Goal: Task Accomplishment & Management: Complete application form

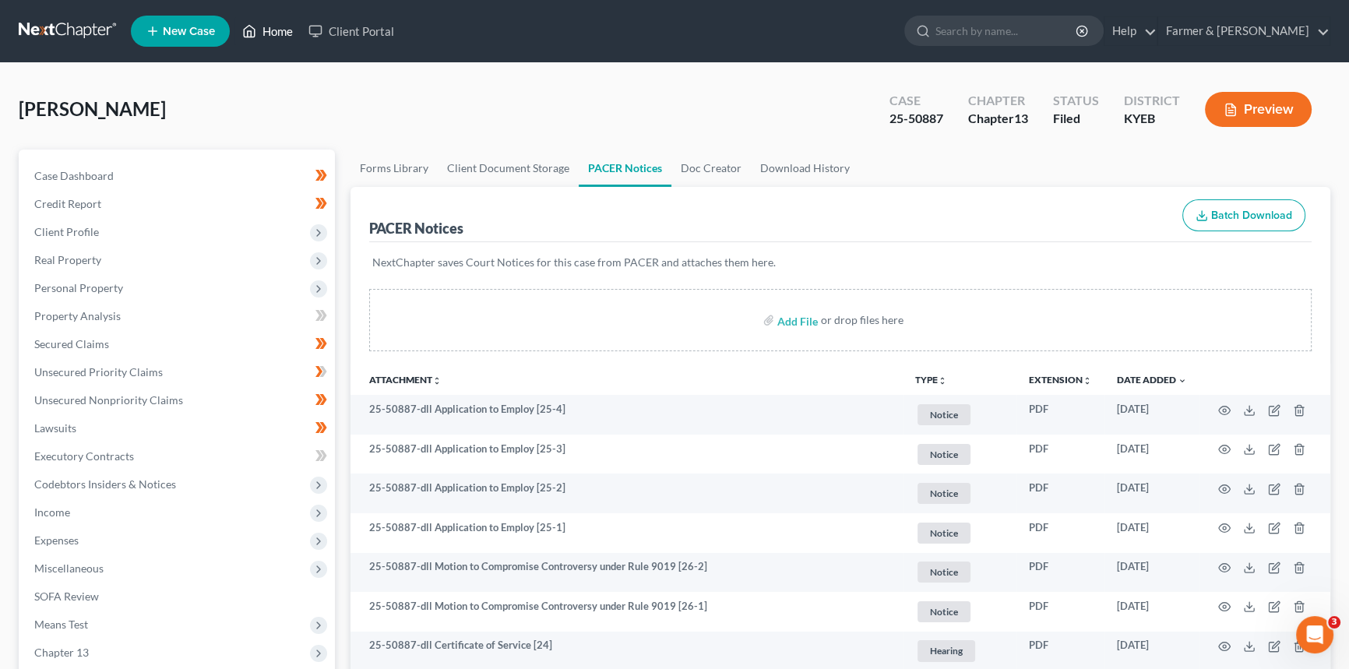
click at [280, 27] on link "Home" at bounding box center [268, 31] width 66 height 28
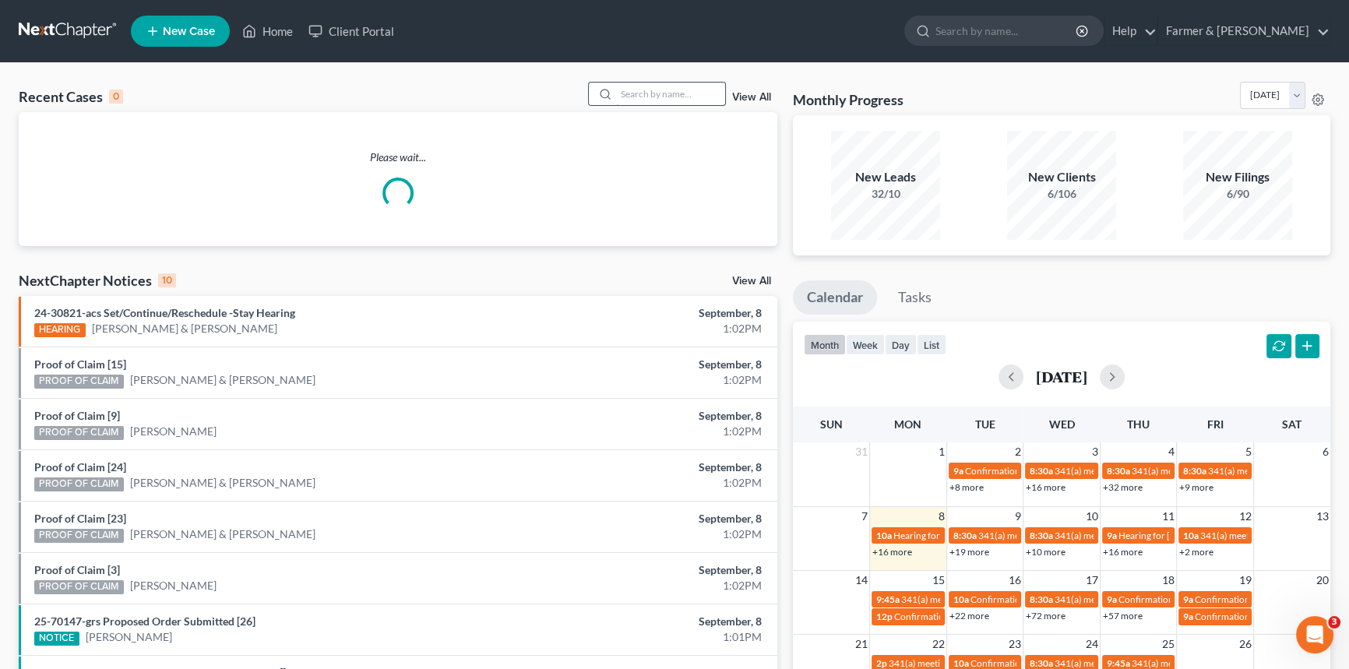
click at [646, 94] on input "search" at bounding box center [670, 94] width 109 height 23
type input "[PERSON_NAME]"
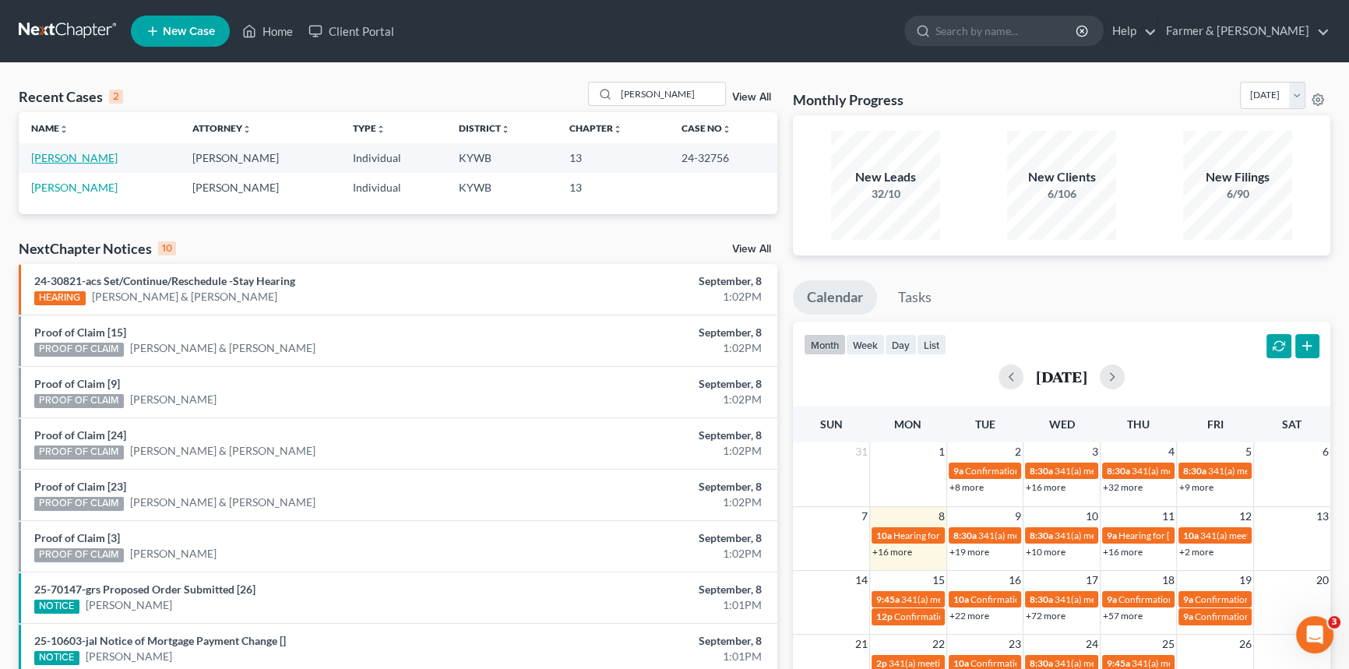
click at [72, 164] on link "[PERSON_NAME]" at bounding box center [74, 157] width 86 height 13
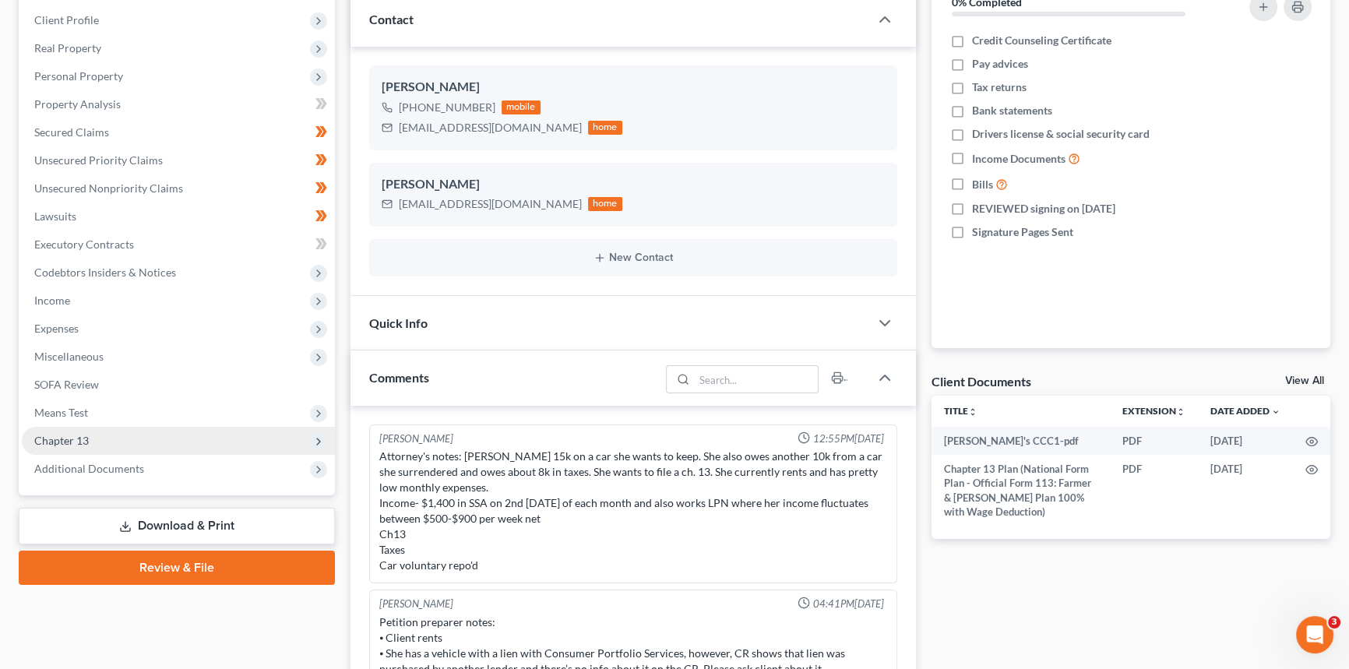
scroll to position [350, 0]
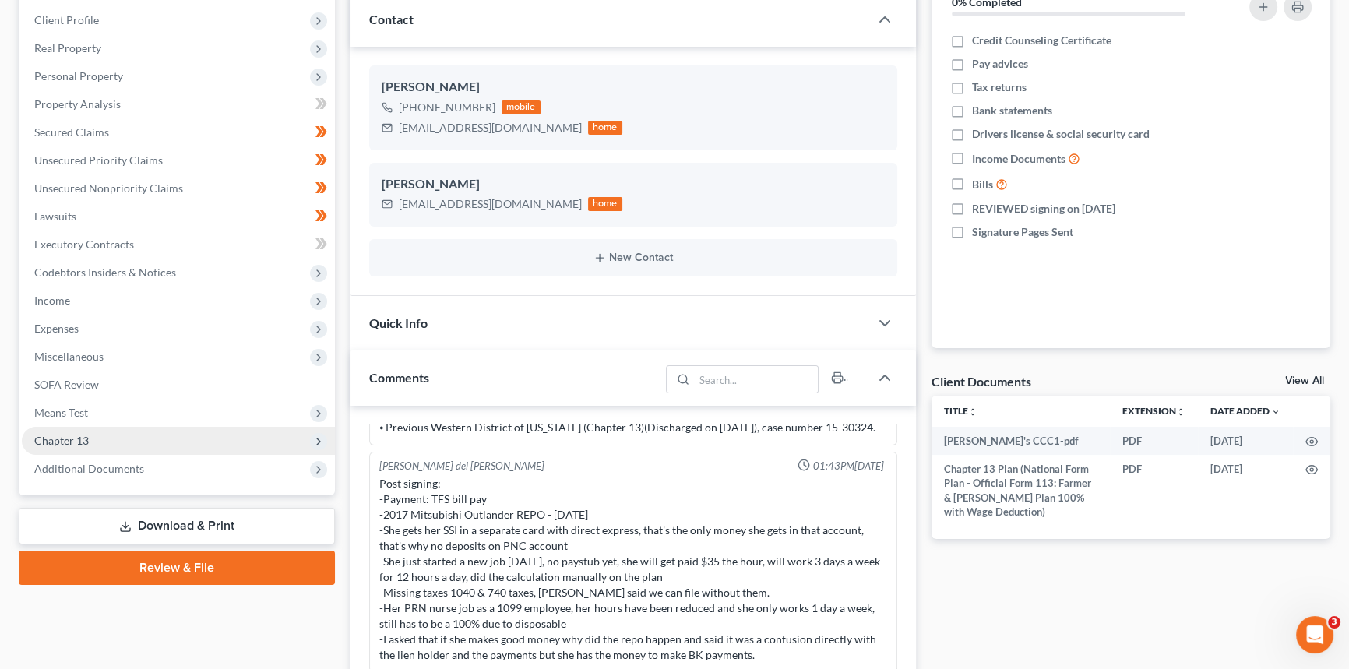
click at [72, 441] on span "Chapter 13" at bounding box center [61, 440] width 55 height 13
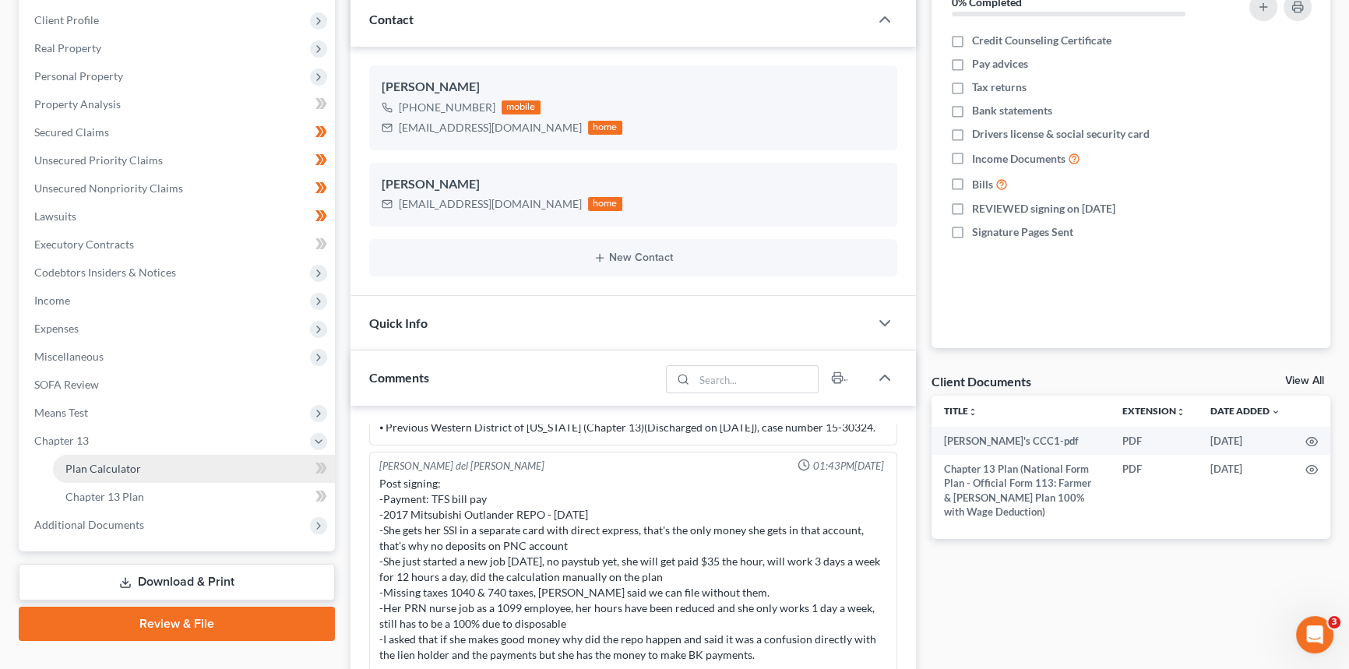
click at [93, 465] on span "Plan Calculator" at bounding box center [103, 468] width 76 height 13
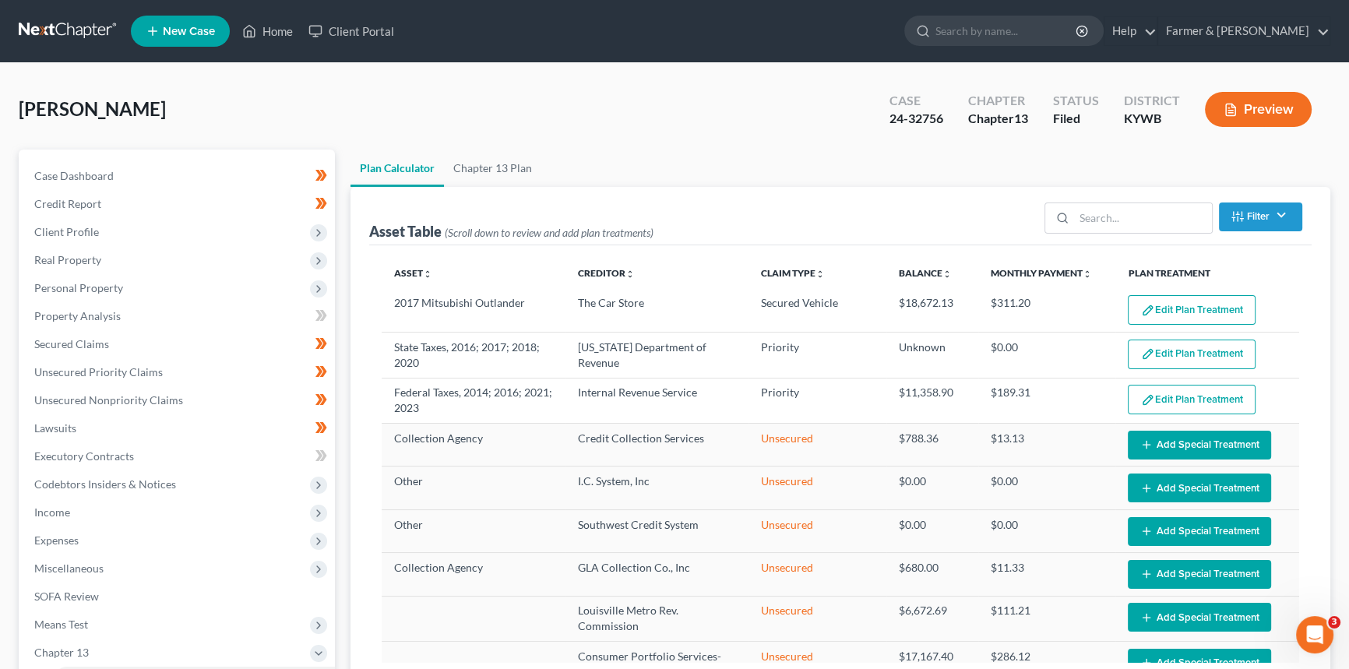
select select "59"
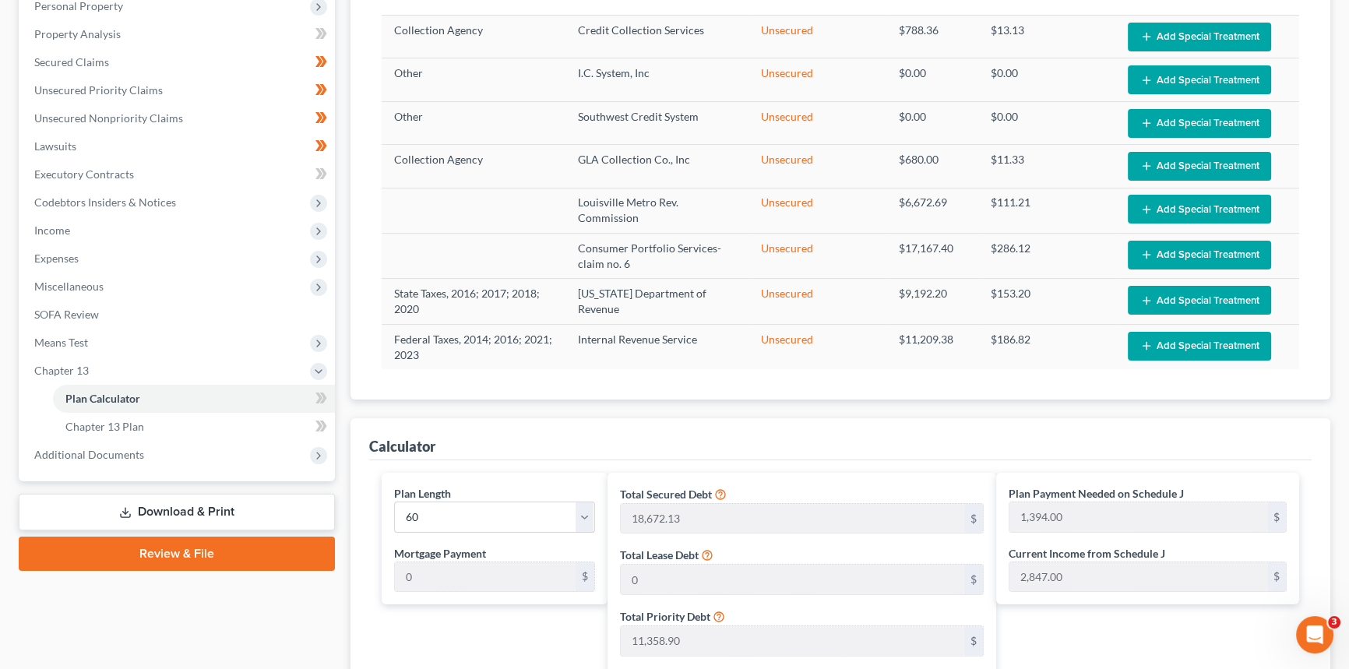
scroll to position [283, 0]
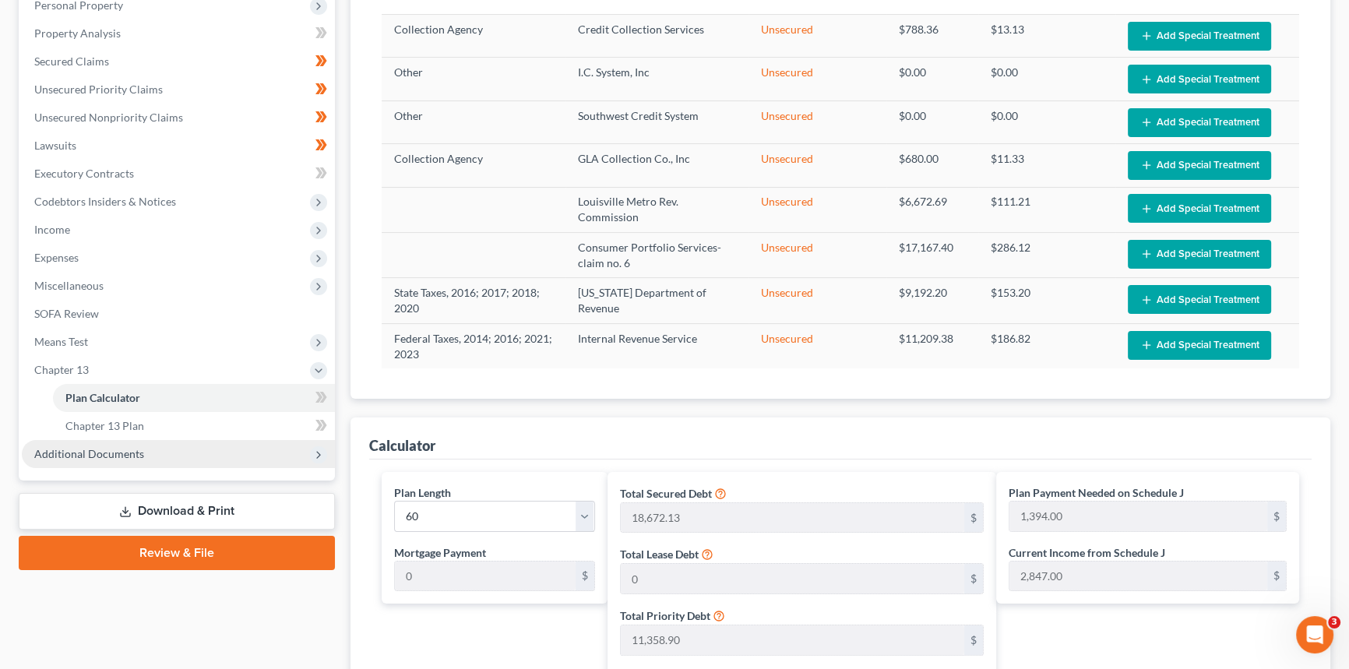
click at [78, 453] on span "Additional Documents" at bounding box center [89, 453] width 110 height 13
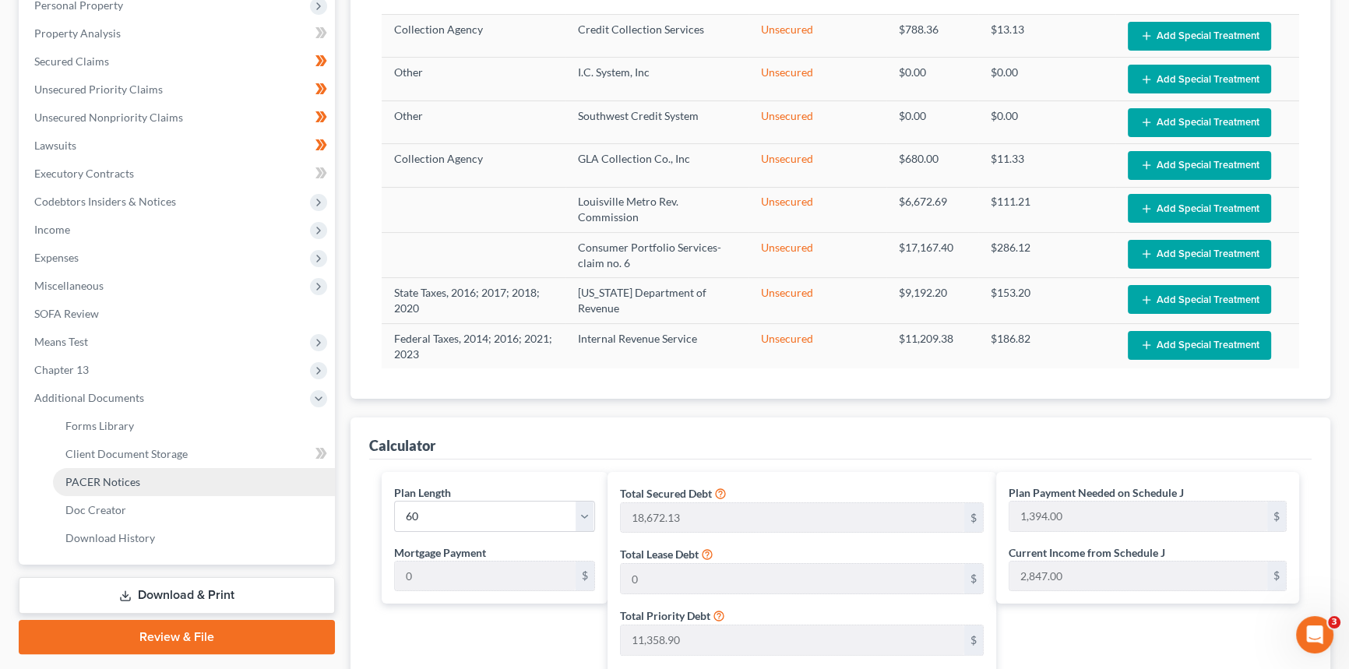
click at [99, 481] on span "PACER Notices" at bounding box center [102, 481] width 75 height 13
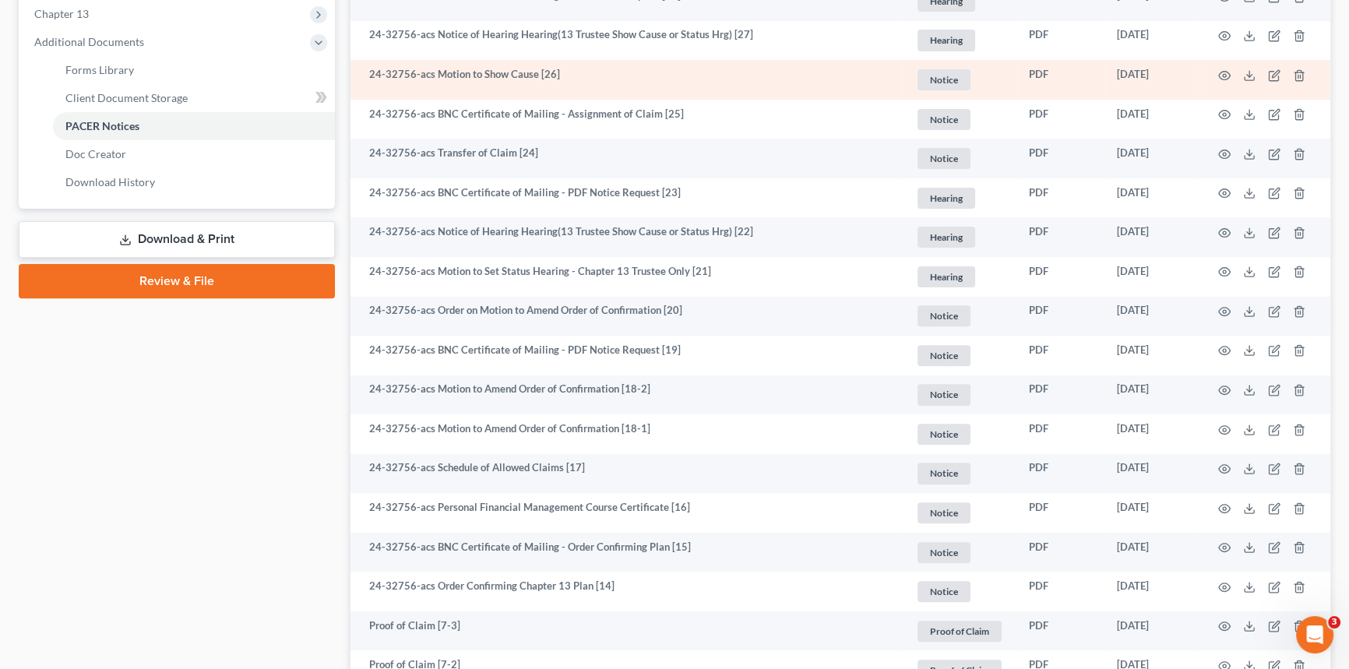
scroll to position [708, 0]
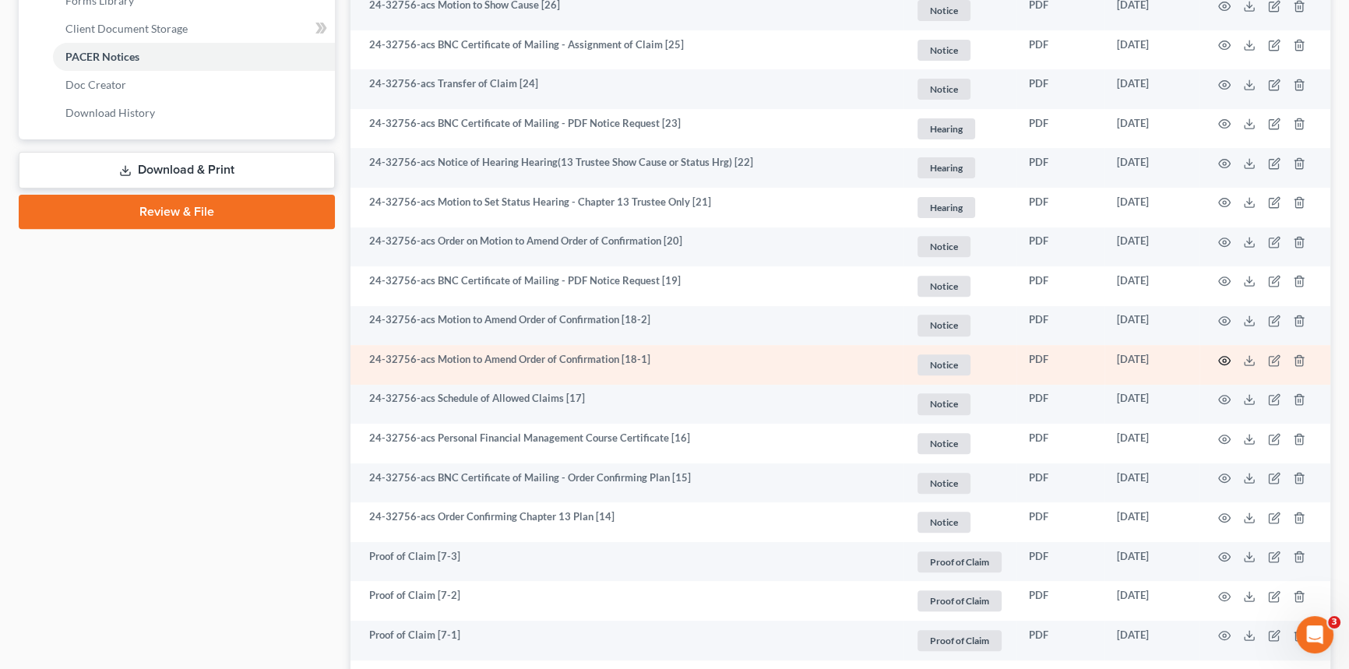
click at [1223, 356] on icon "button" at bounding box center [1224, 360] width 12 height 12
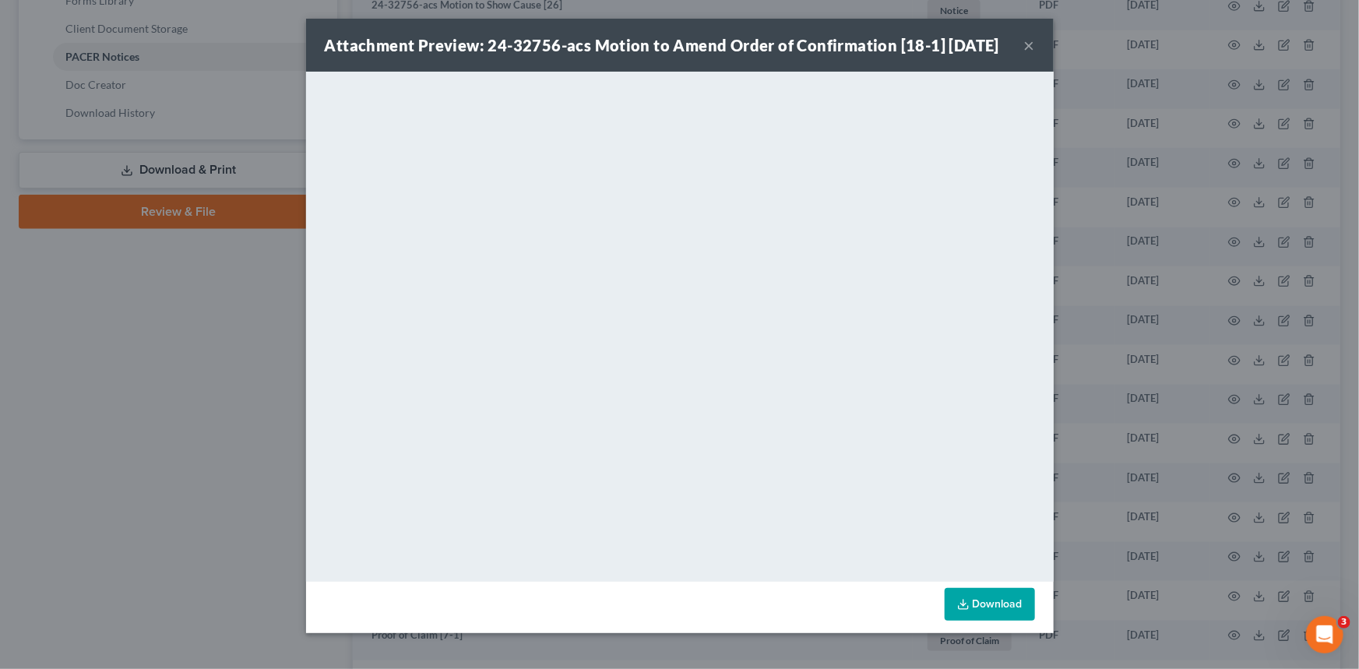
click at [1028, 55] on button "×" at bounding box center [1029, 45] width 11 height 19
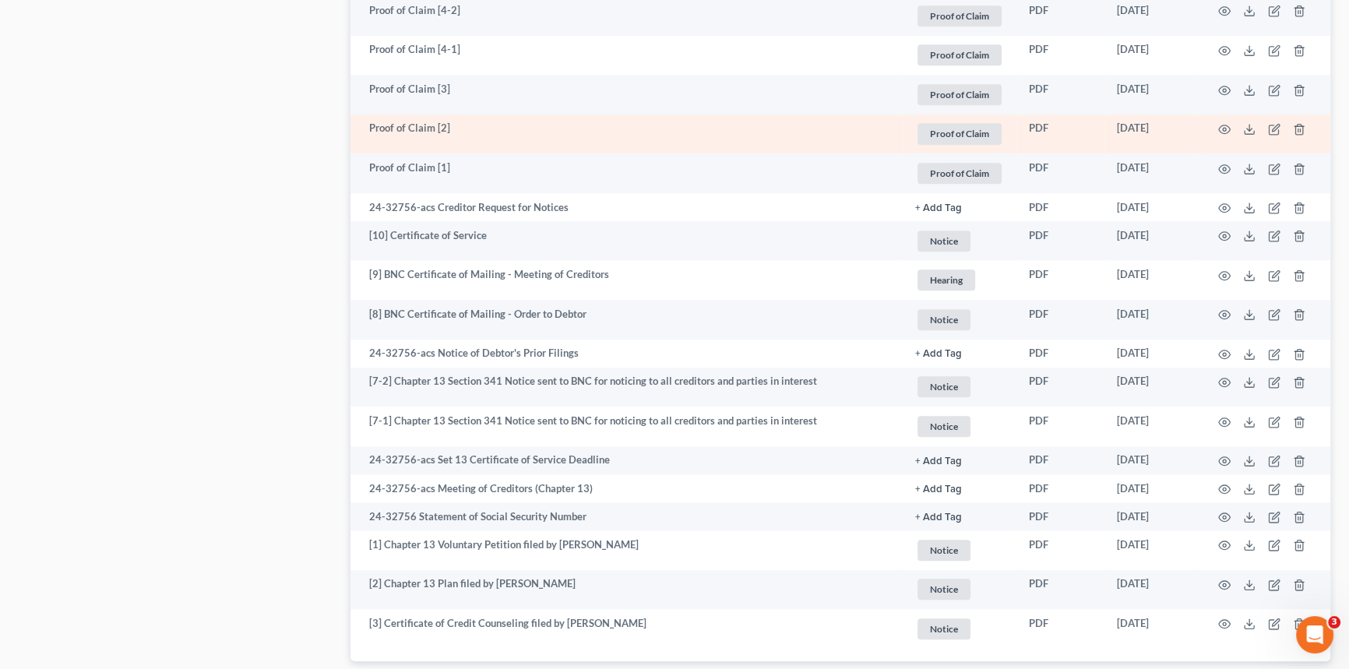
scroll to position [1699, 0]
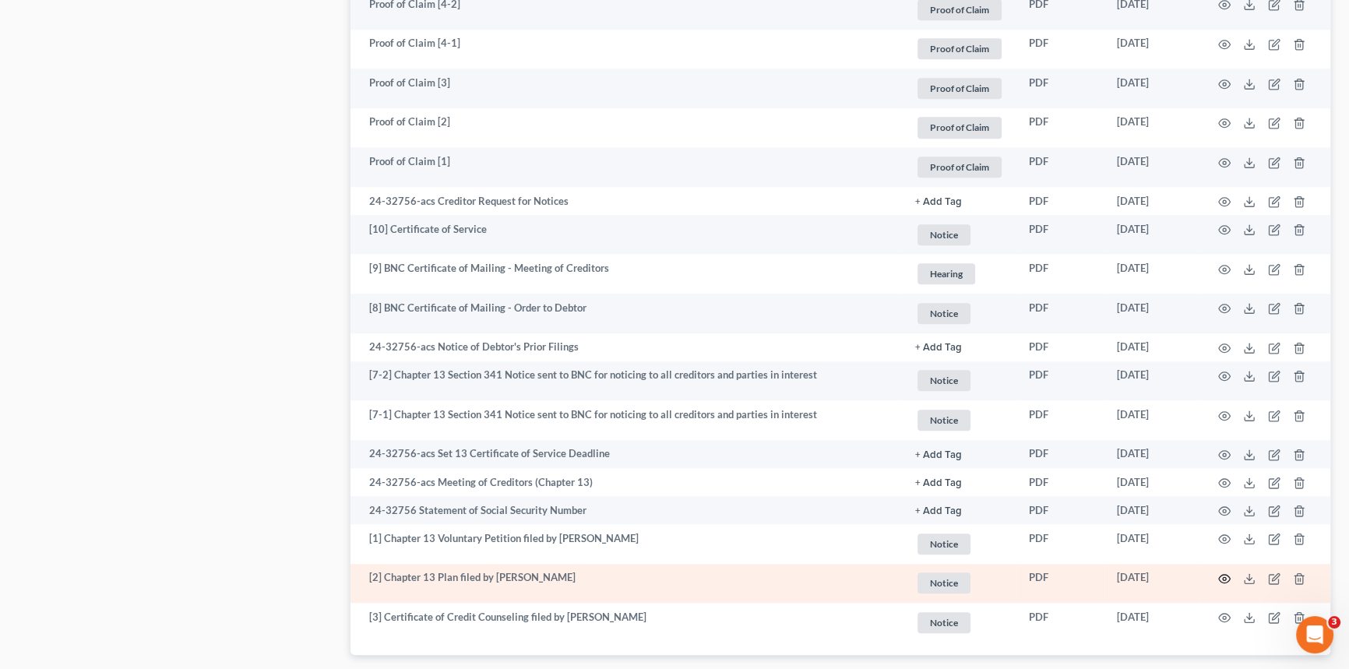
click at [1229, 578] on icon "button" at bounding box center [1225, 579] width 12 height 9
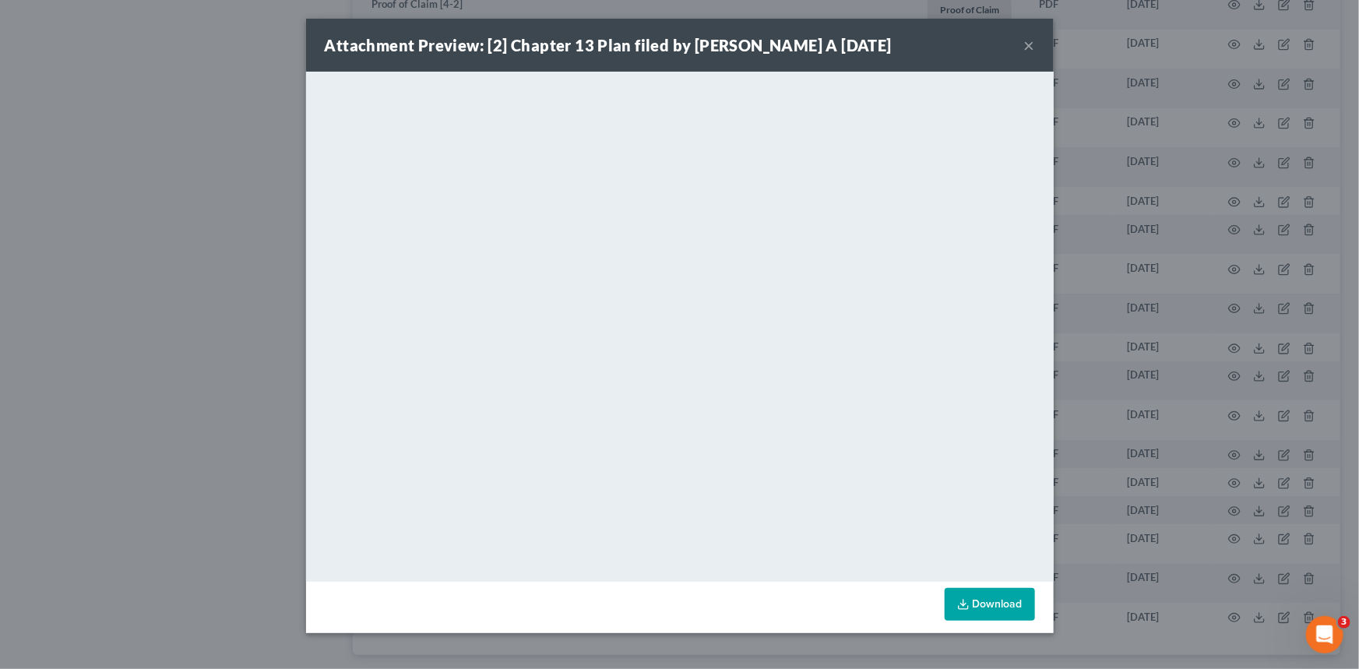
click at [1028, 44] on button "×" at bounding box center [1029, 45] width 11 height 19
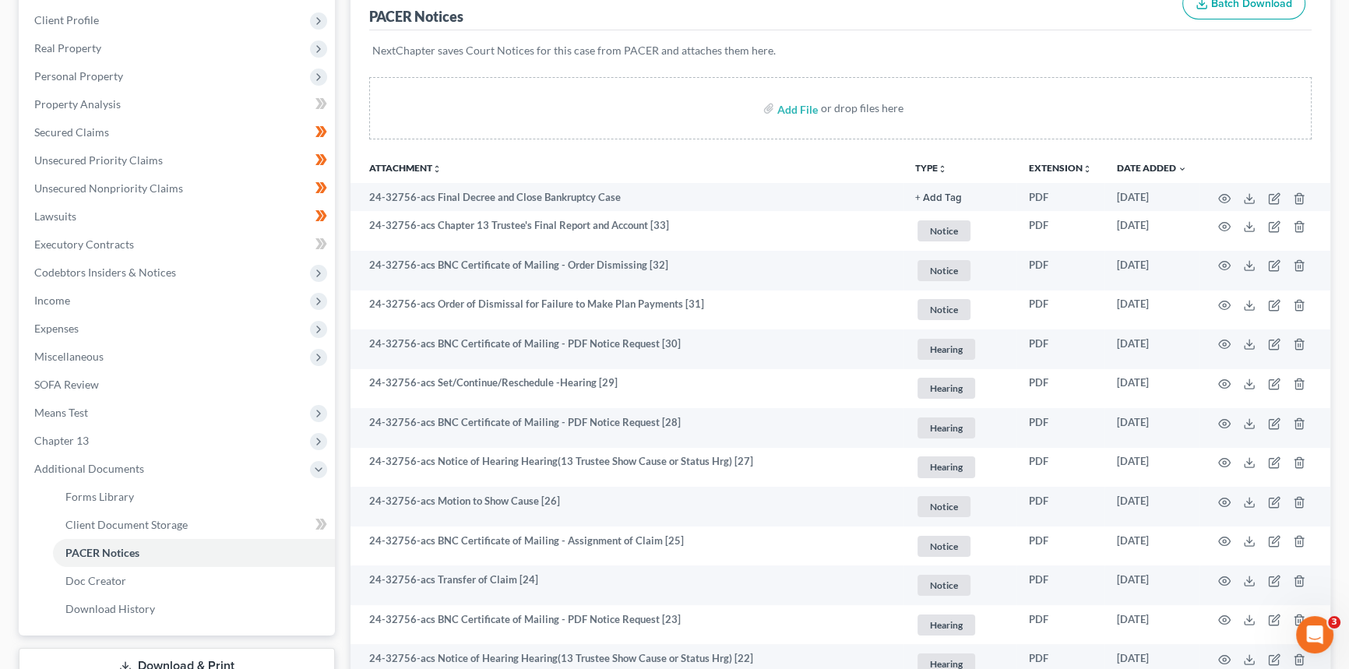
scroll to position [0, 0]
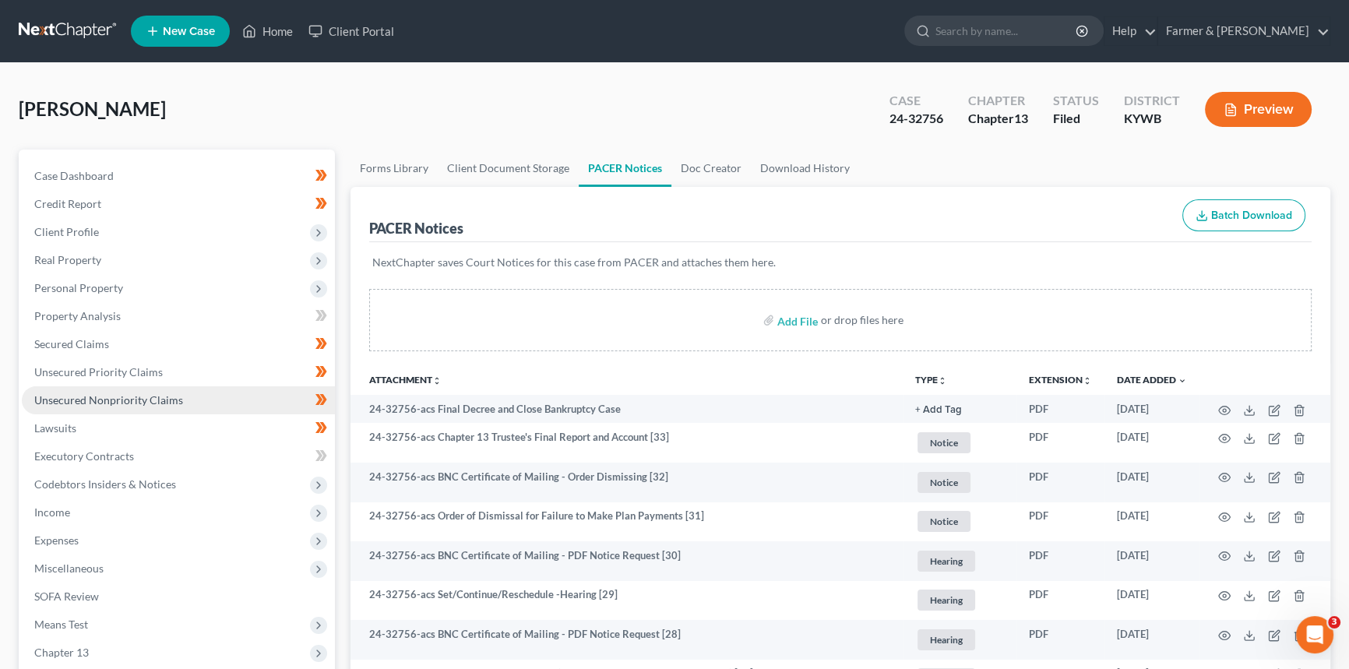
click at [111, 397] on span "Unsecured Nonpriority Claims" at bounding box center [108, 399] width 149 height 13
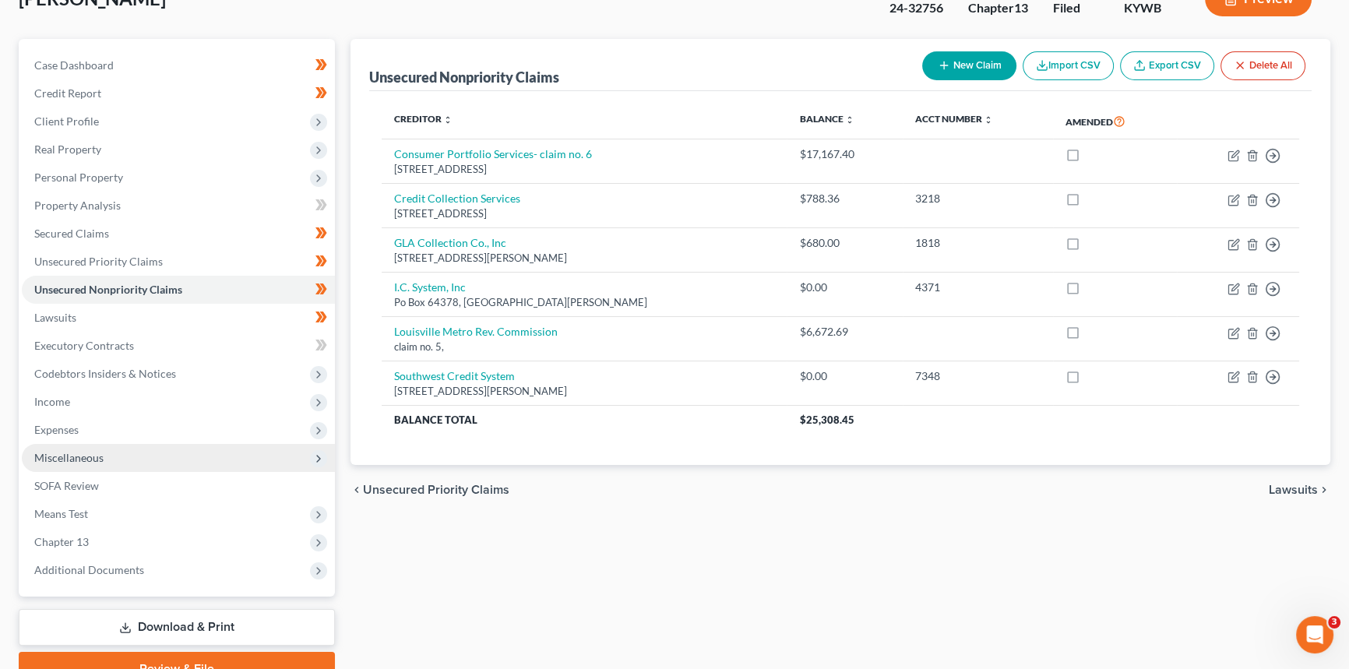
scroll to position [141, 0]
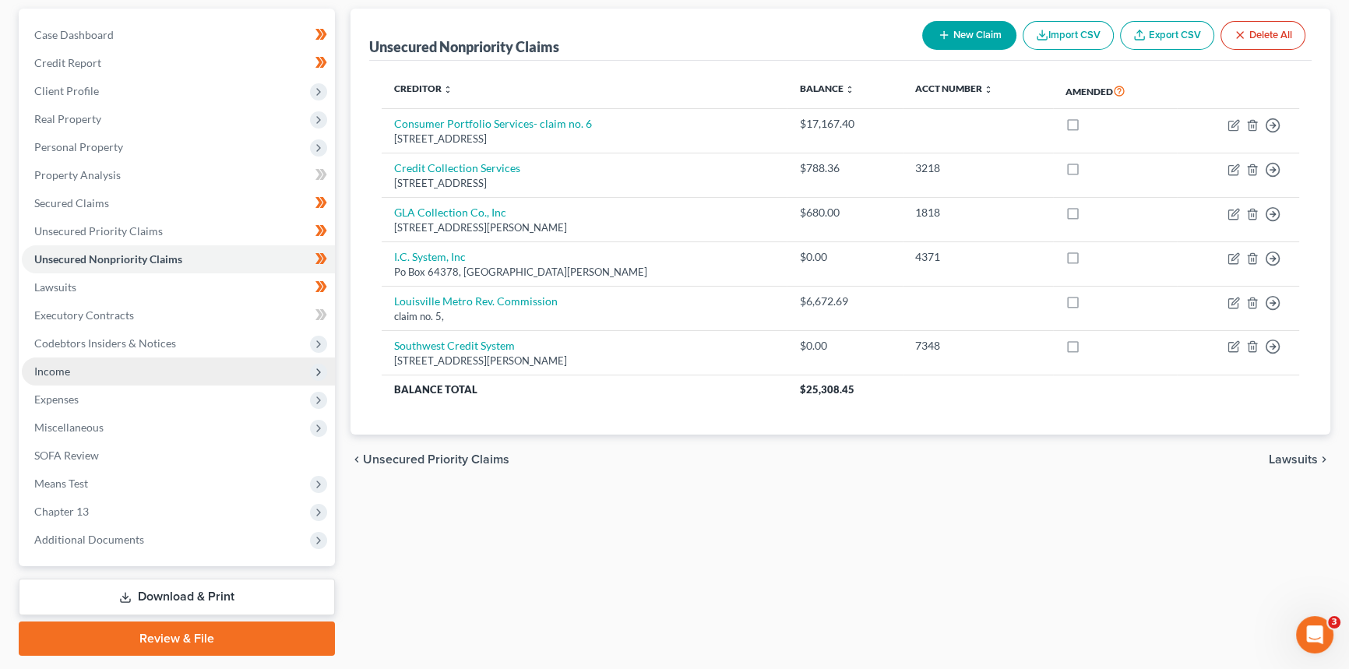
click at [46, 365] on span "Income" at bounding box center [52, 371] width 36 height 13
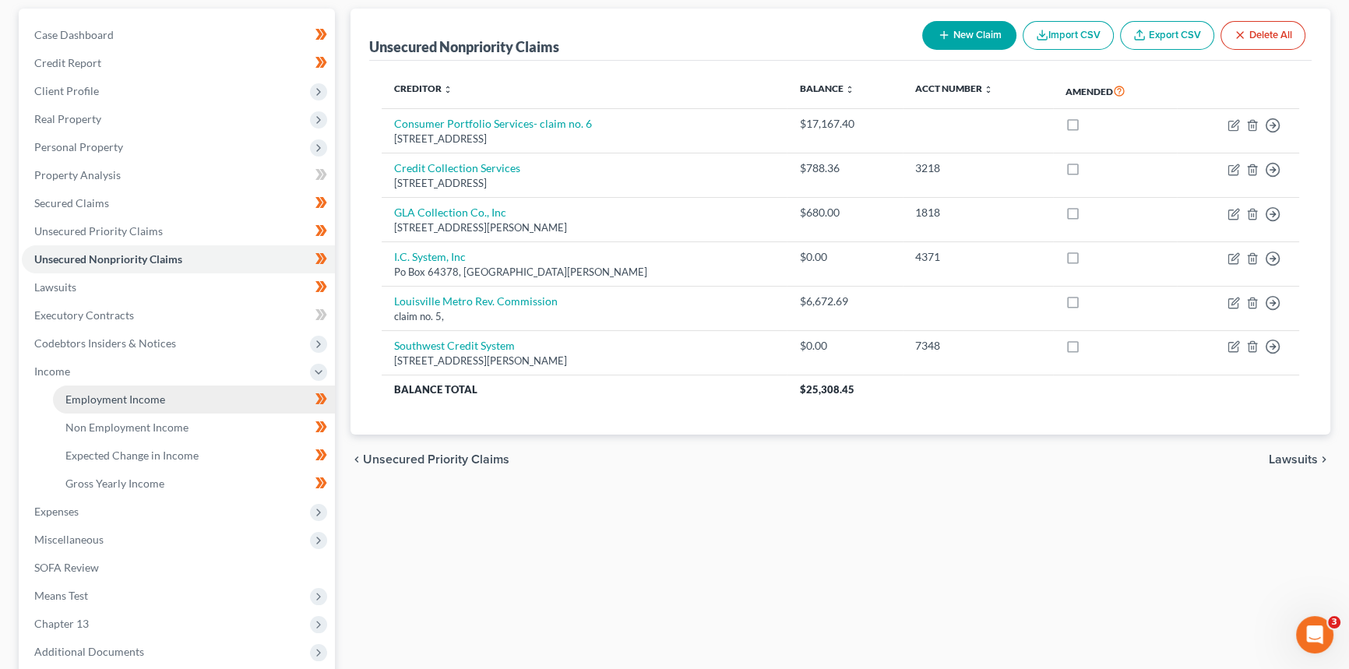
click at [101, 400] on span "Employment Income" at bounding box center [115, 399] width 100 height 13
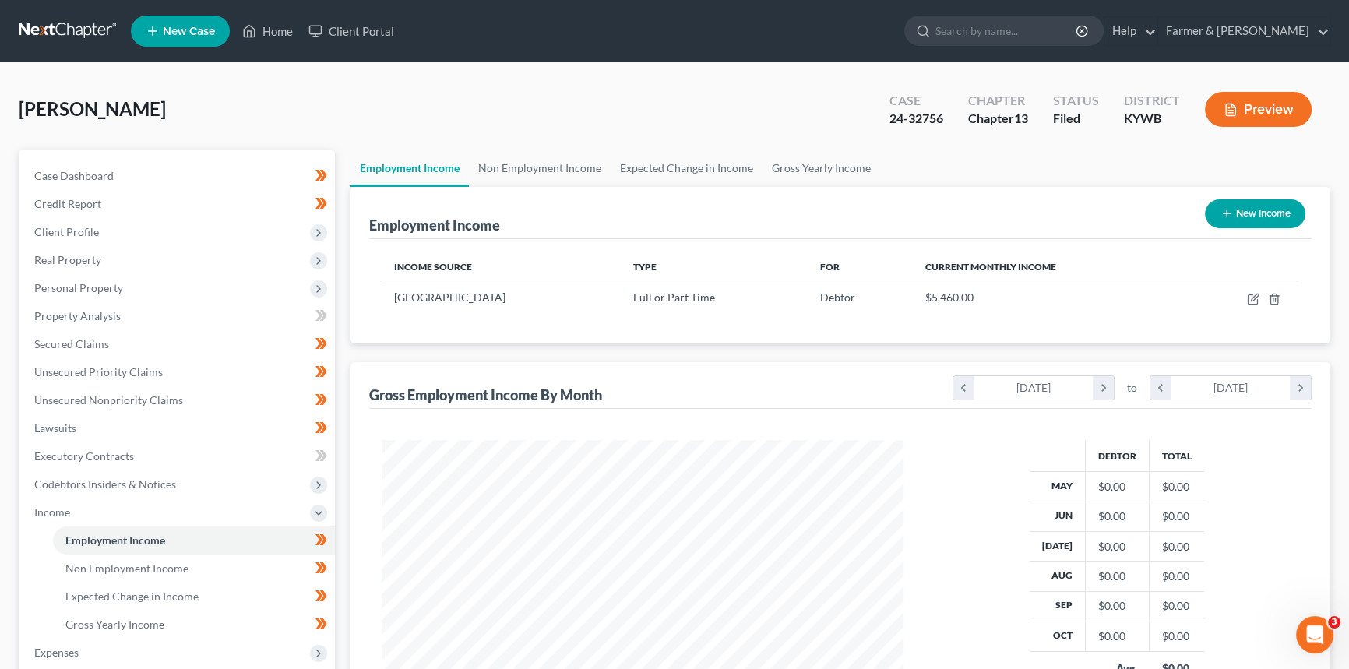
scroll to position [70, 0]
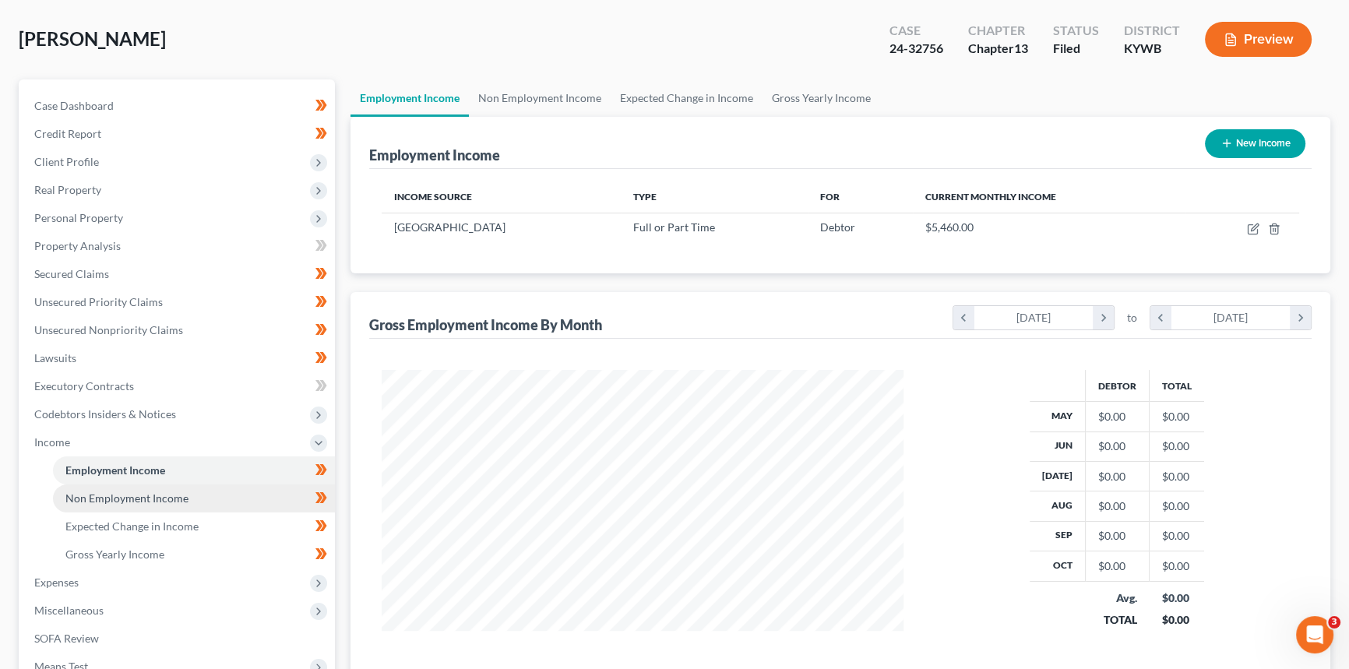
click at [141, 495] on span "Non Employment Income" at bounding box center [126, 498] width 123 height 13
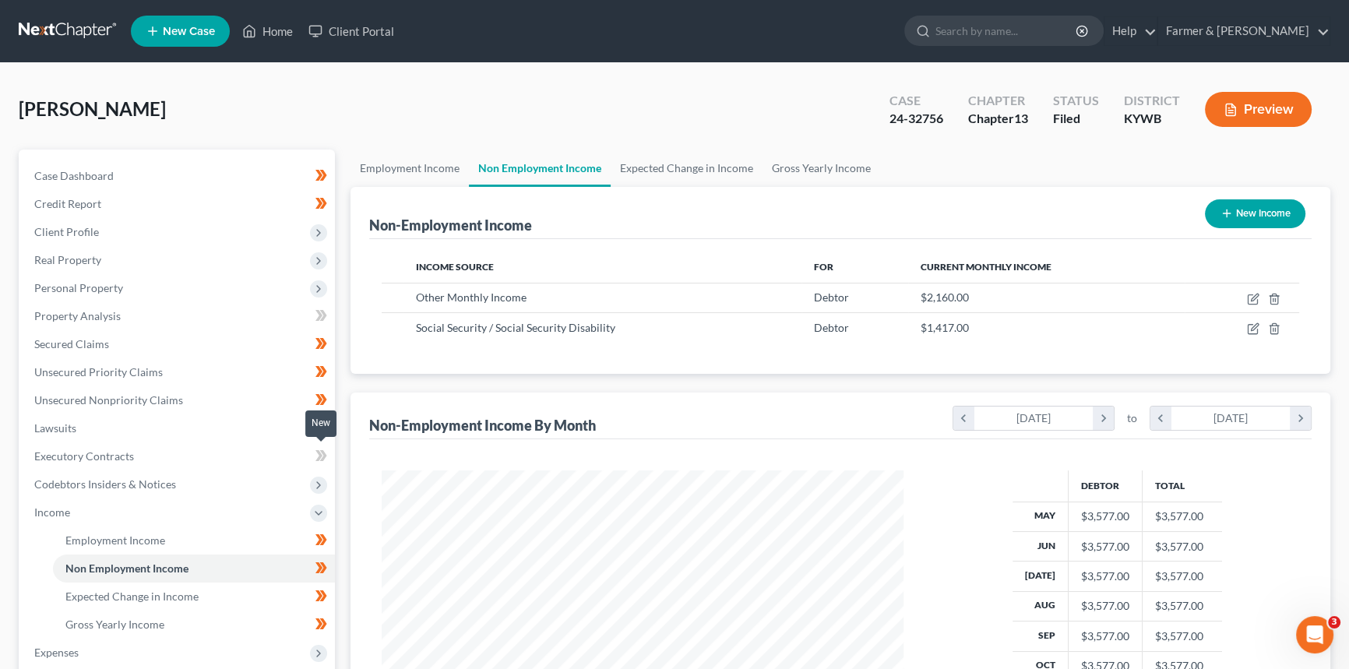
scroll to position [141, 0]
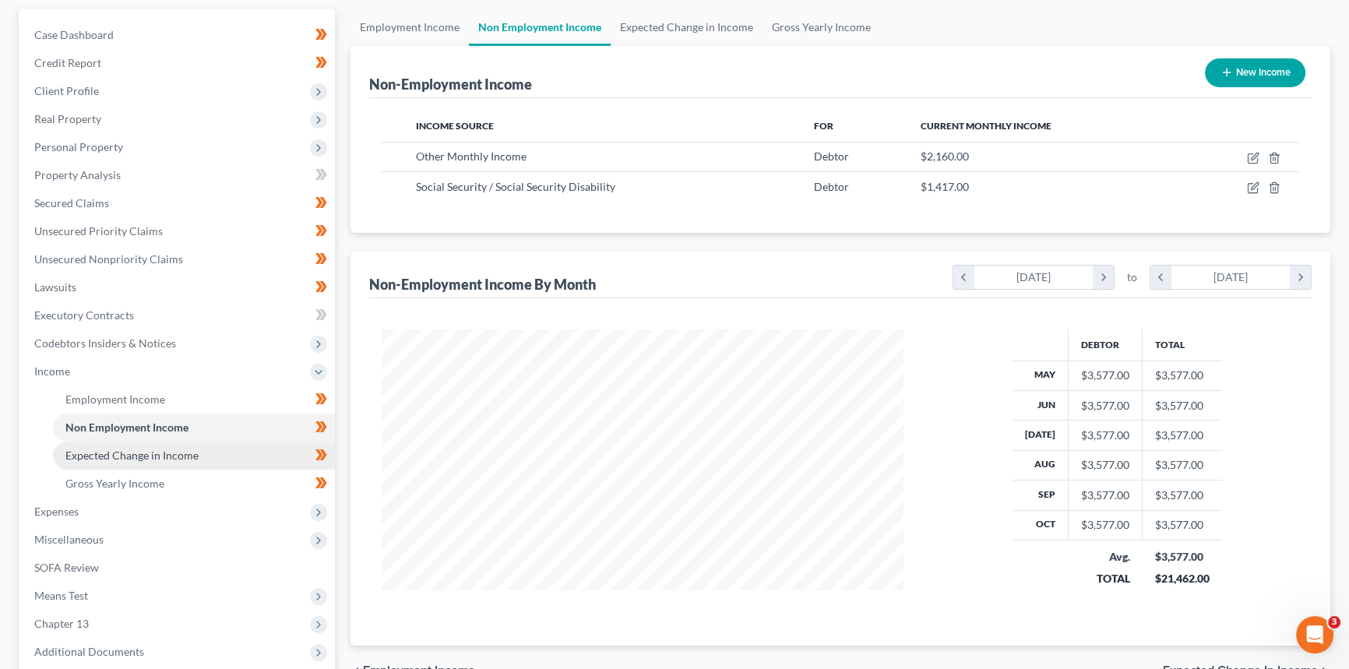
click at [151, 455] on span "Expected Change in Income" at bounding box center [131, 455] width 133 height 13
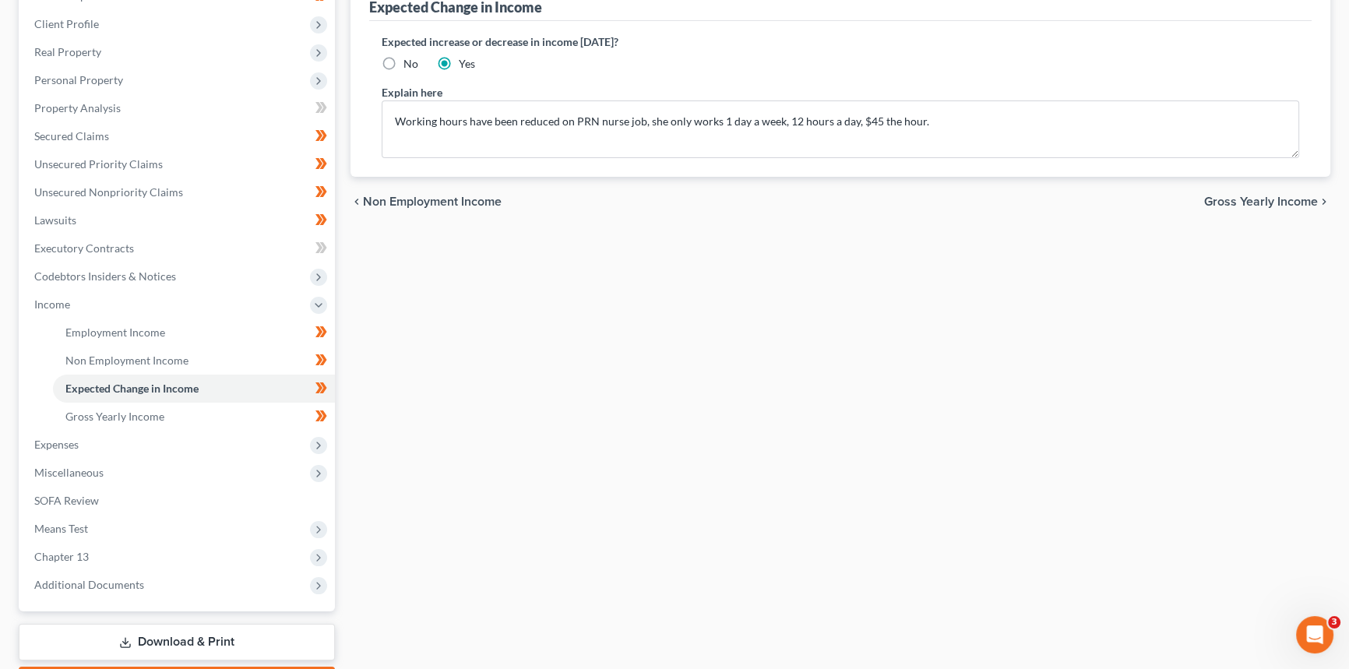
scroll to position [212, 0]
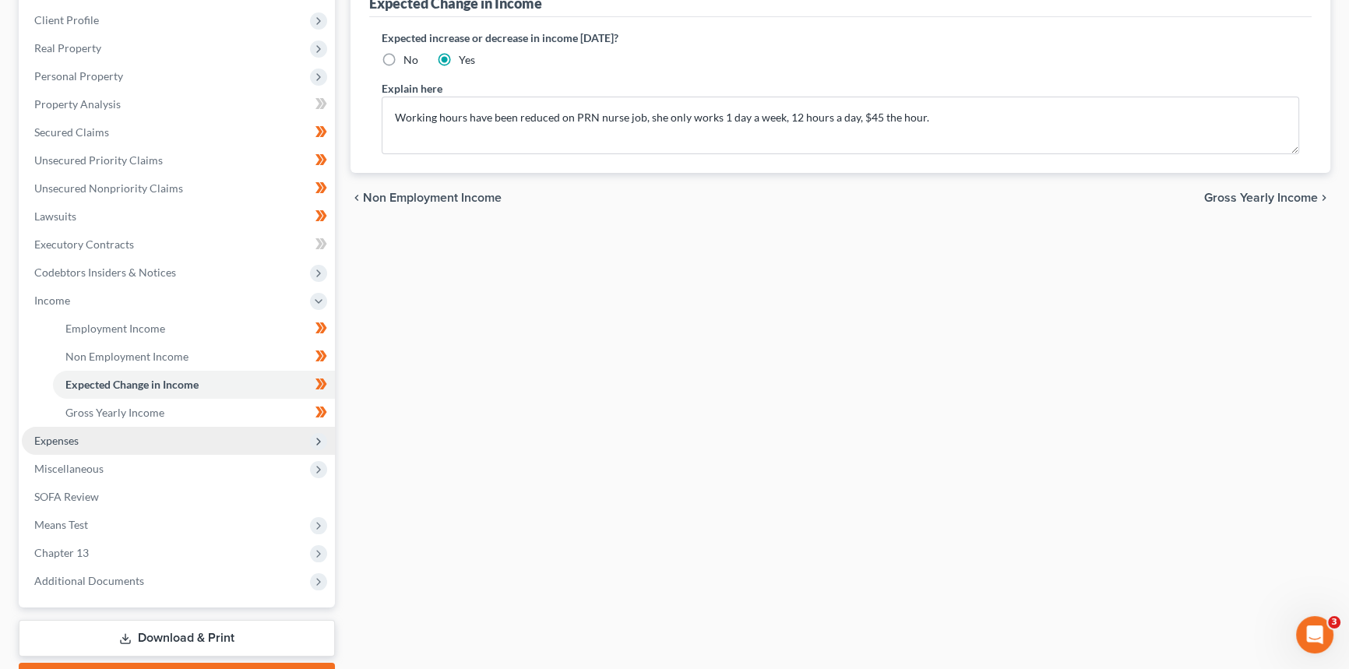
click at [93, 445] on span "Expenses" at bounding box center [178, 441] width 313 height 28
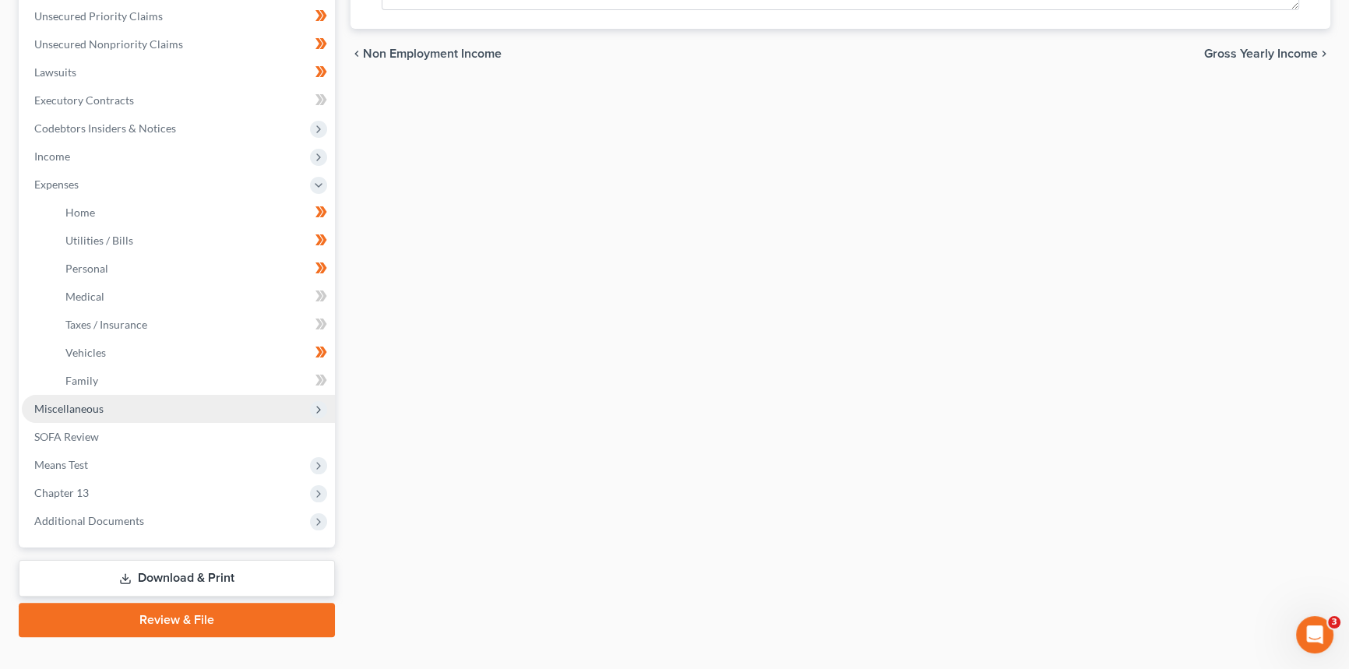
scroll to position [382, 0]
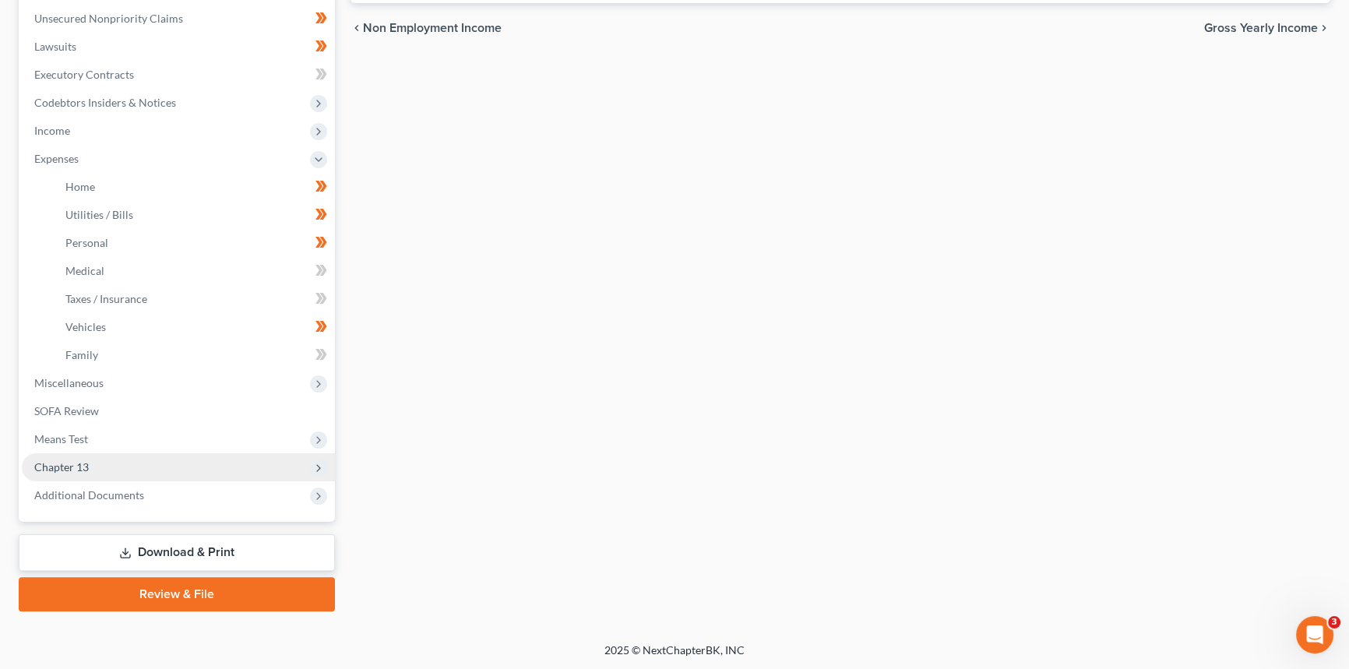
click at [101, 471] on span "Chapter 13" at bounding box center [178, 467] width 313 height 28
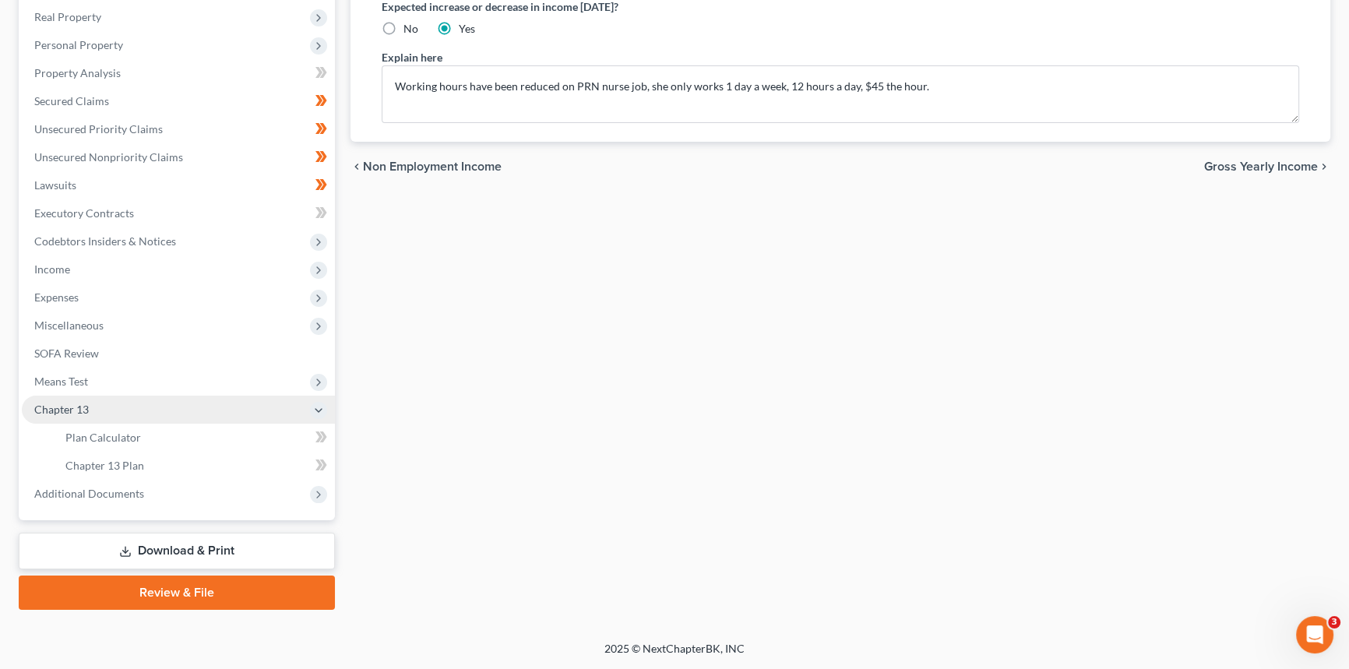
scroll to position [242, 0]
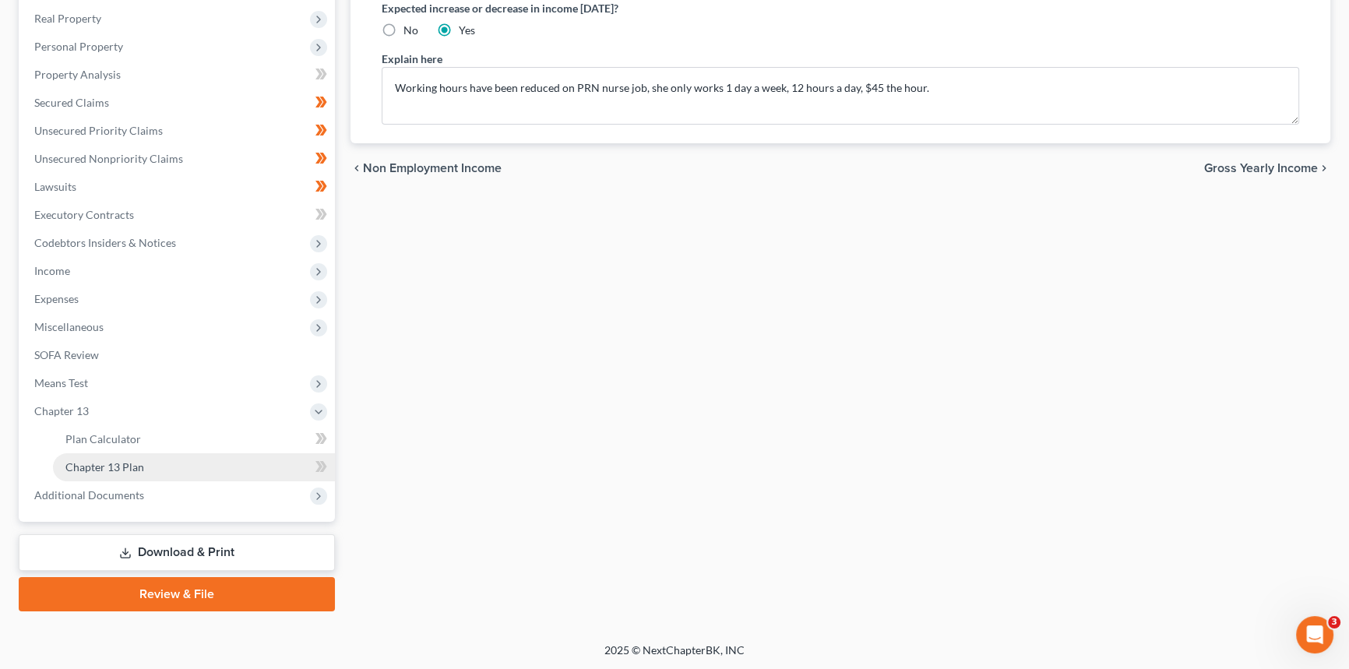
click at [109, 467] on span "Chapter 13 Plan" at bounding box center [104, 466] width 79 height 13
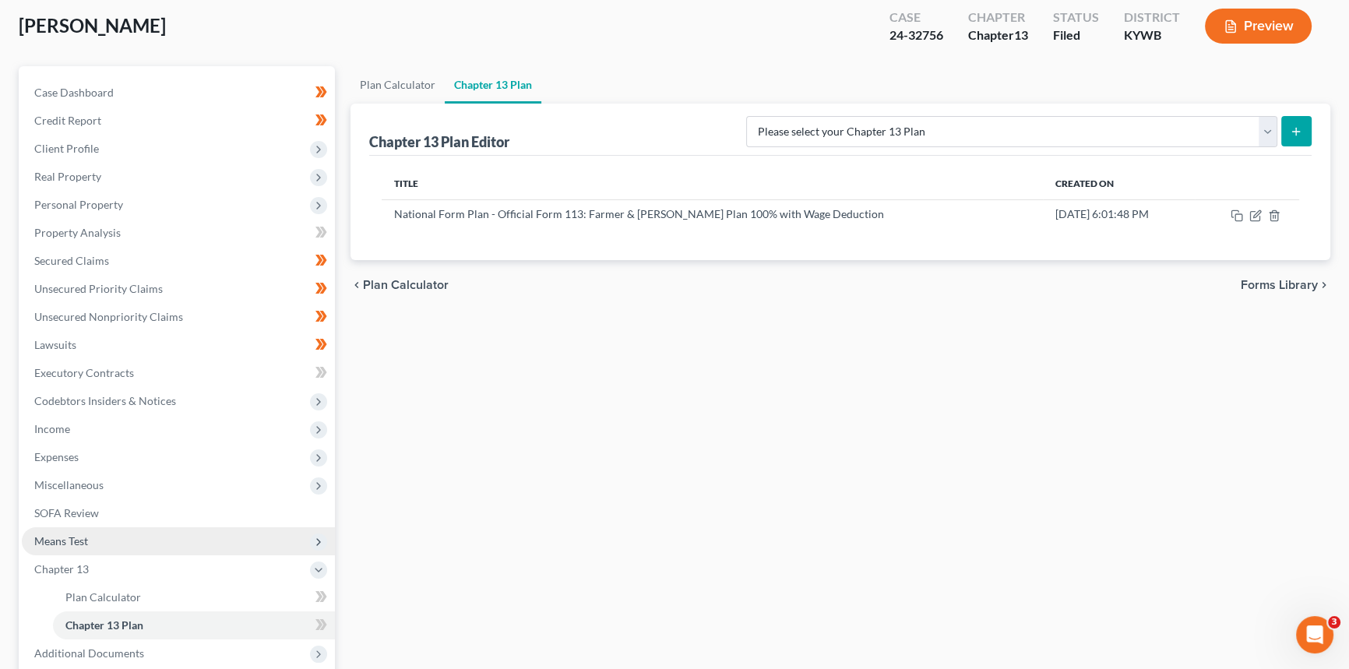
scroll to position [212, 0]
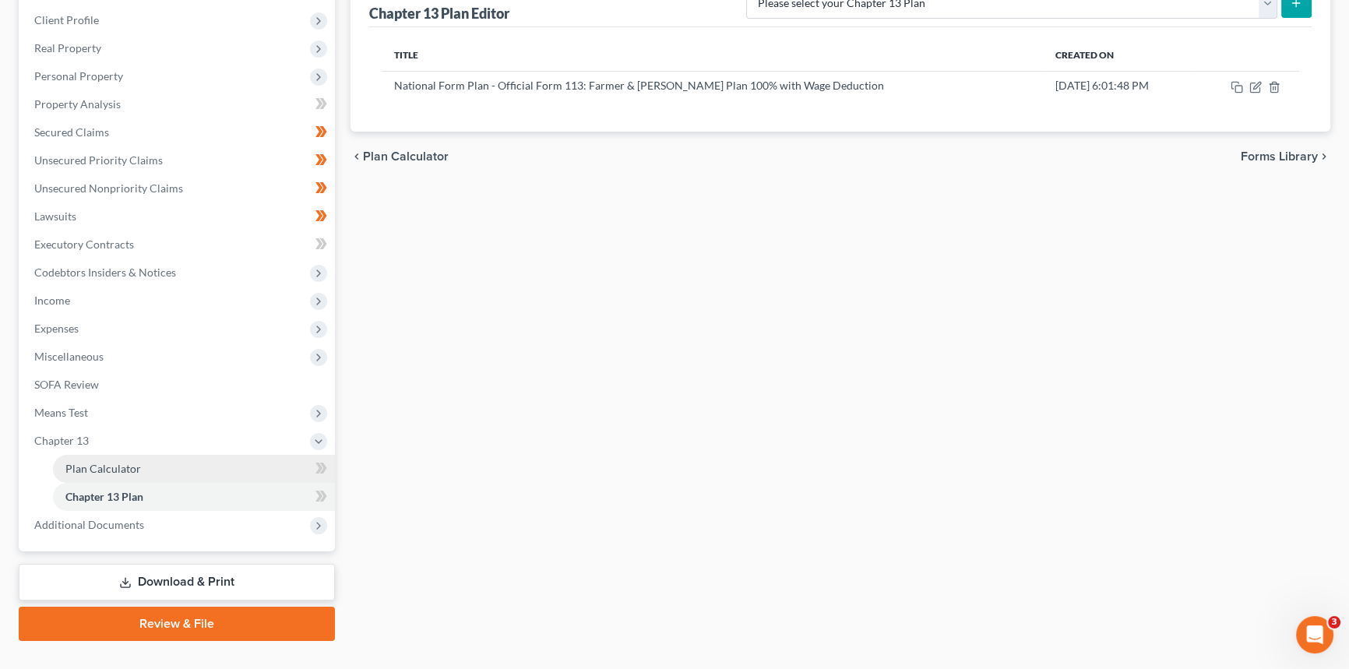
click at [105, 474] on link "Plan Calculator" at bounding box center [194, 469] width 282 height 28
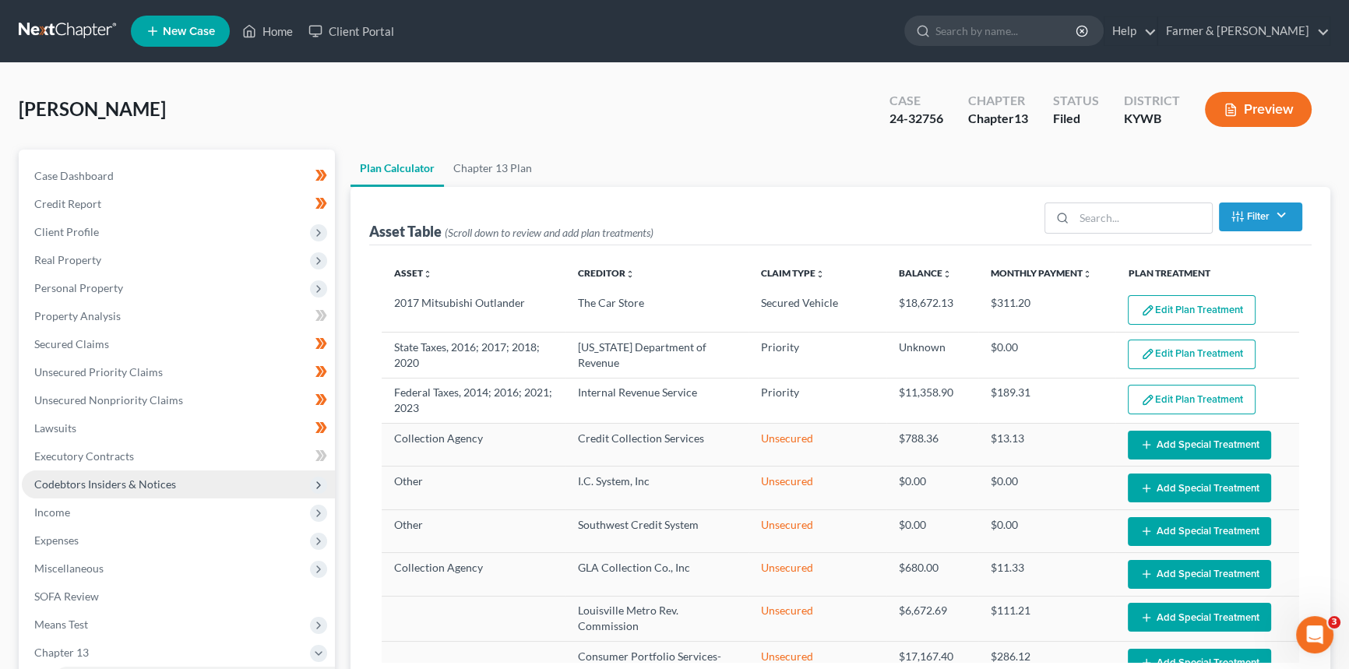
select select "59"
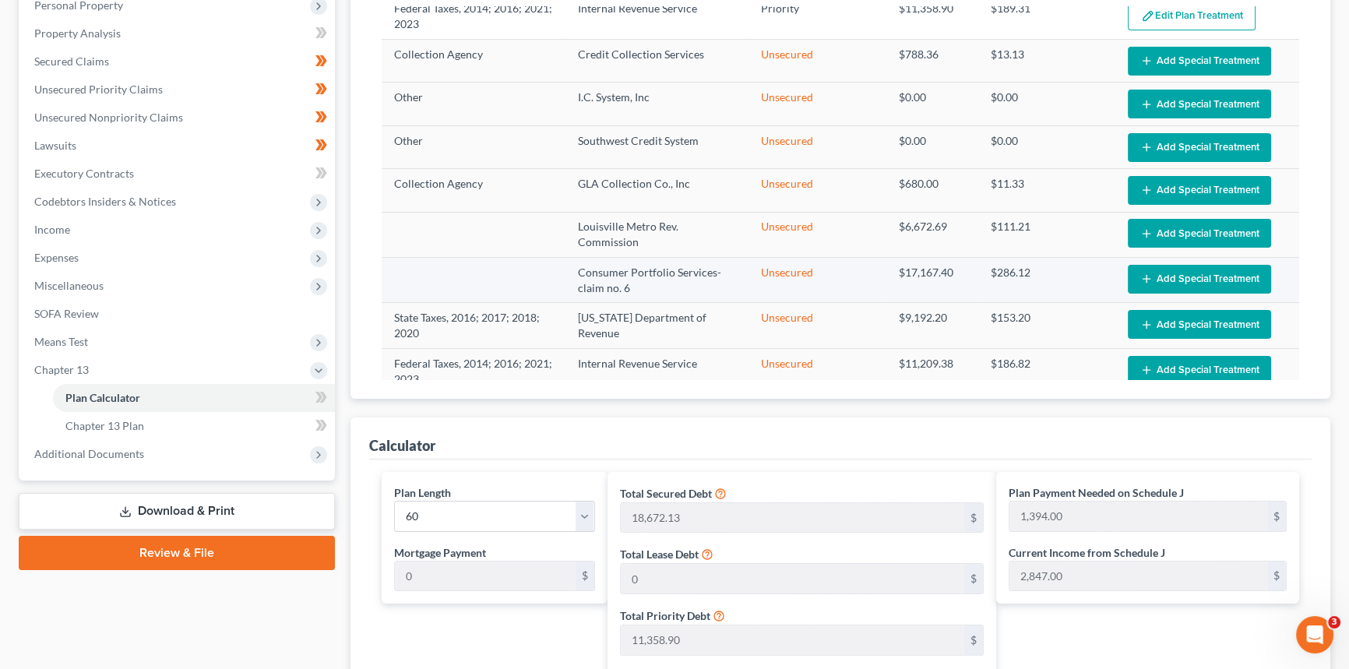
scroll to position [126, 0]
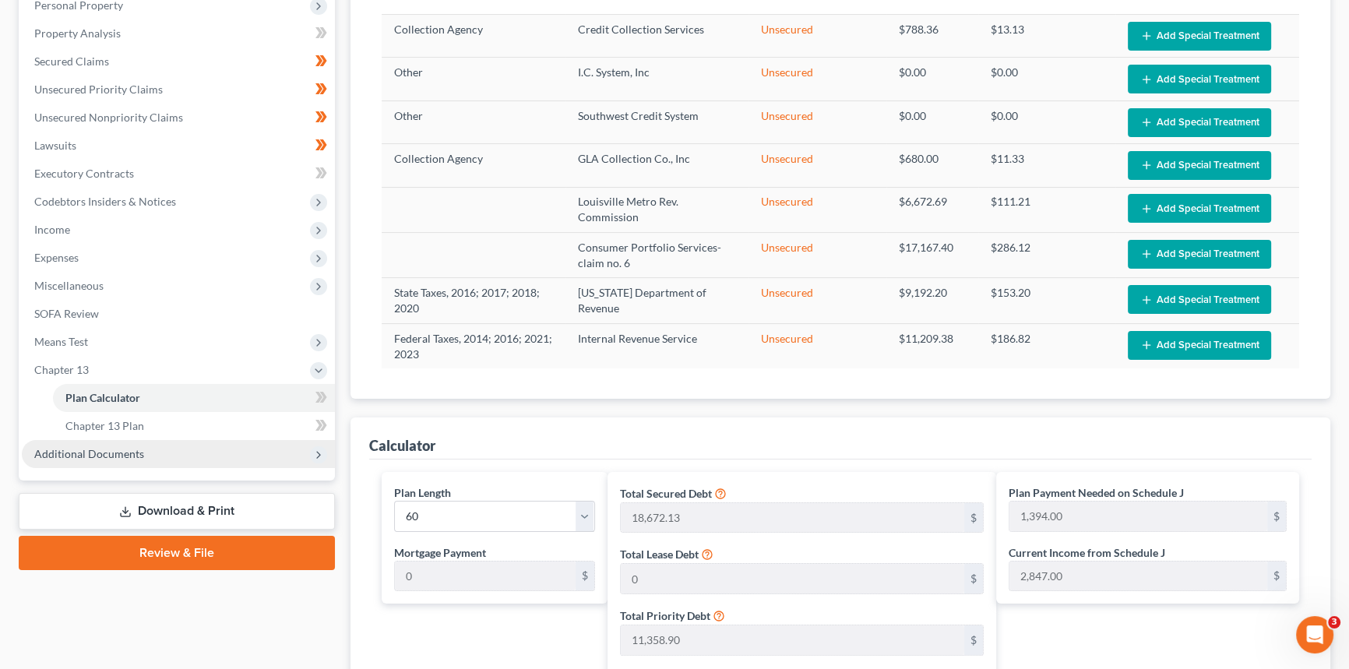
click at [145, 447] on span "Additional Documents" at bounding box center [178, 454] width 313 height 28
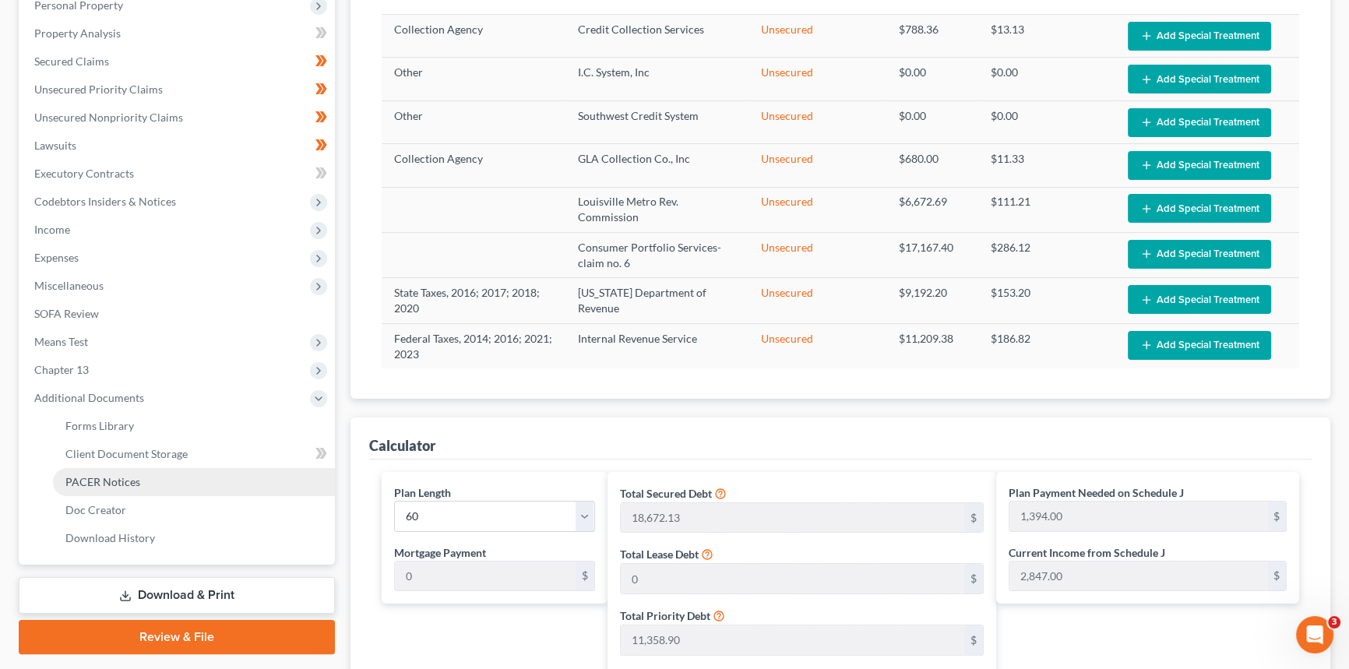
click at [128, 477] on span "PACER Notices" at bounding box center [102, 481] width 75 height 13
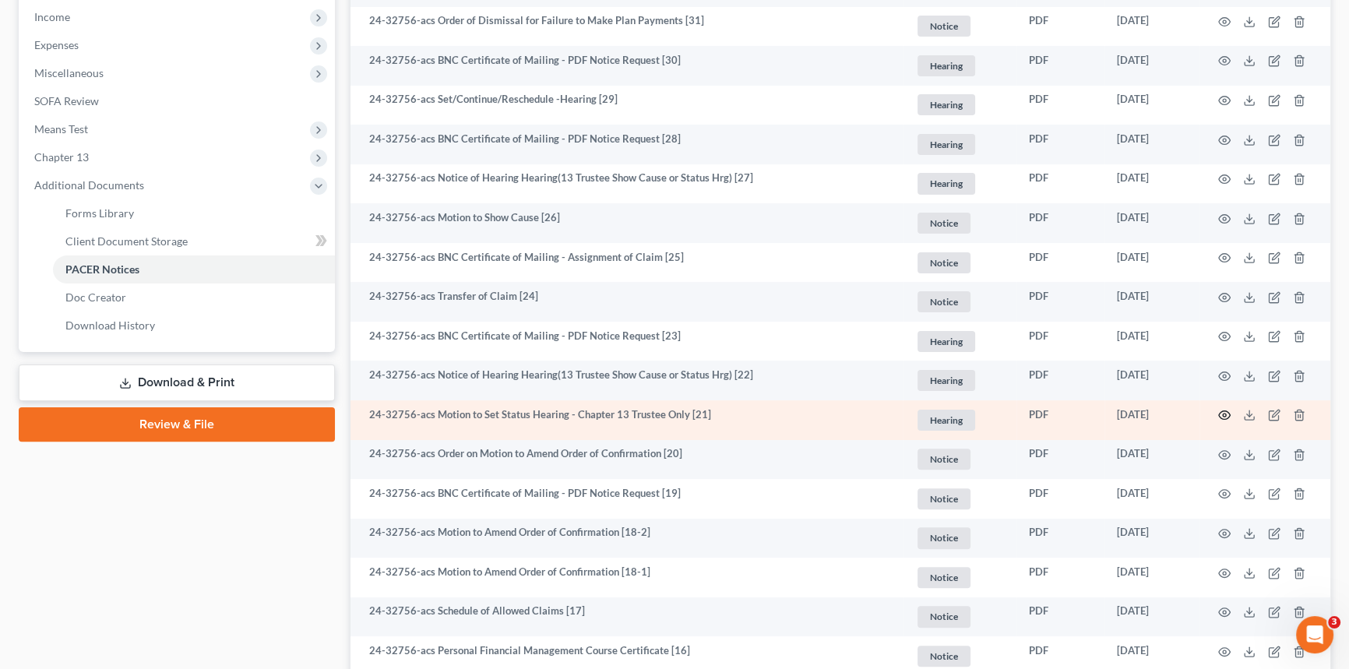
click at [1220, 414] on icon "button" at bounding box center [1225, 415] width 12 height 9
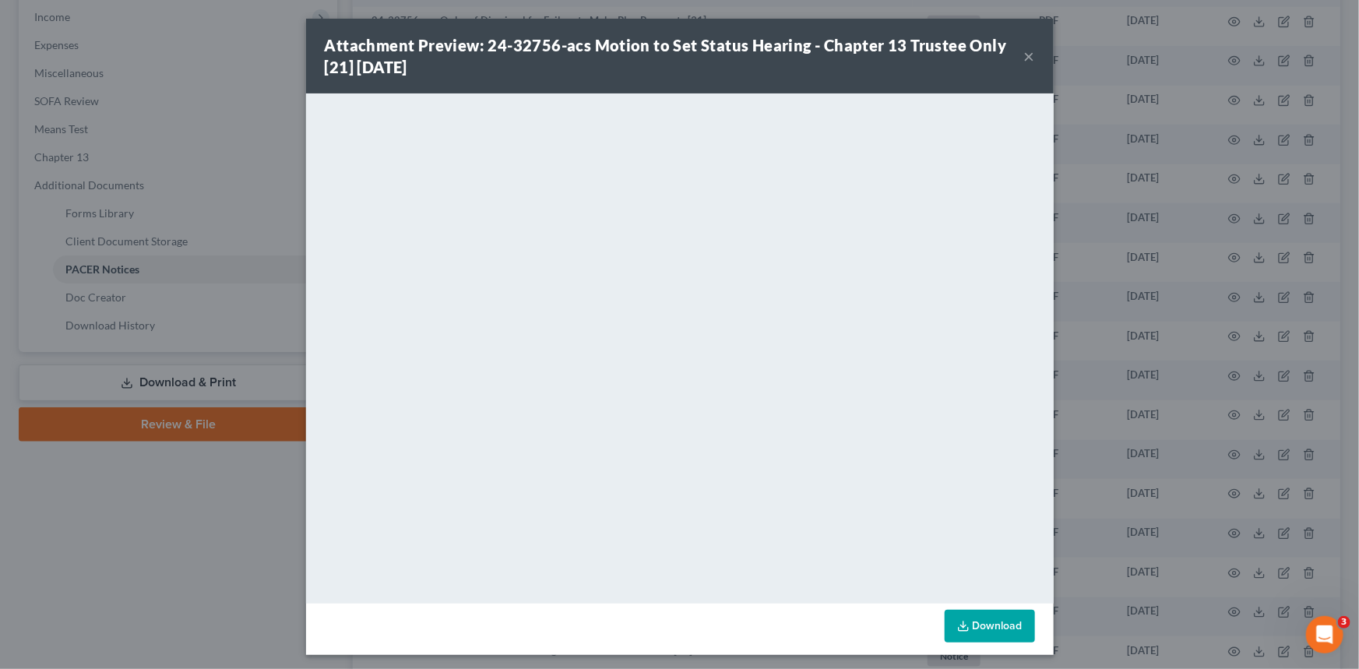
click at [1024, 55] on button "×" at bounding box center [1029, 56] width 11 height 19
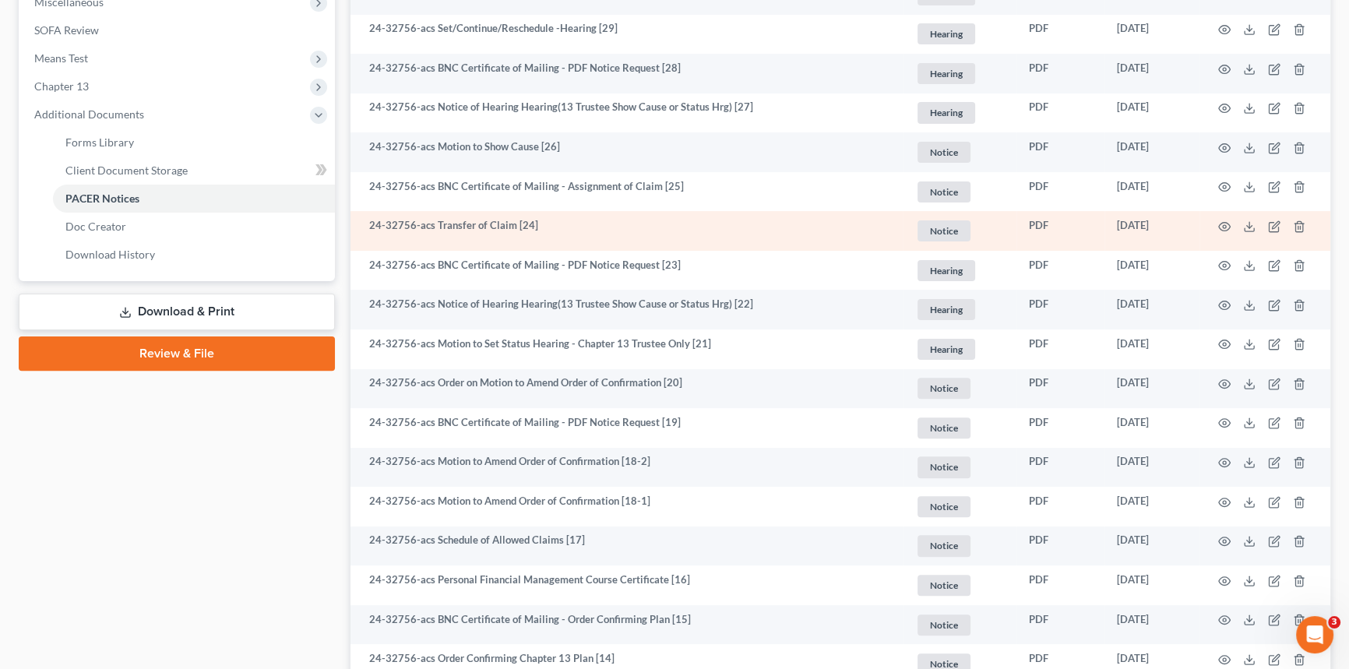
scroll to position [495, 0]
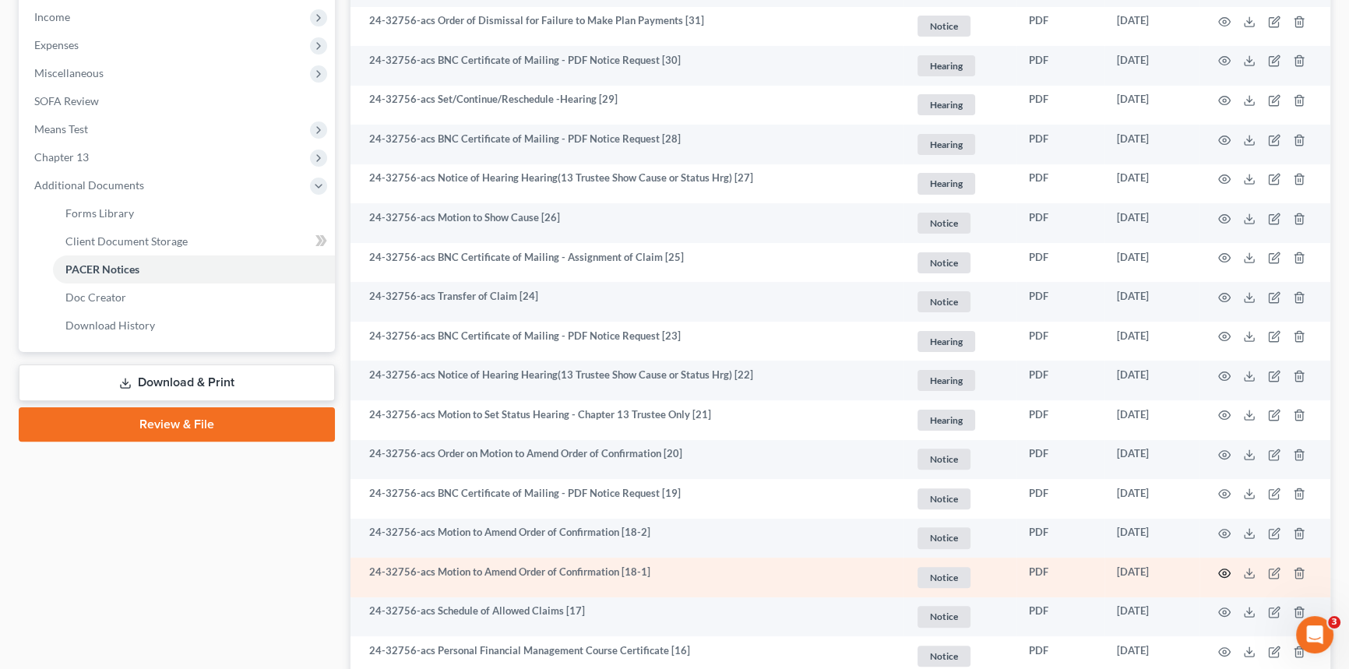
click at [1223, 572] on circle "button" at bounding box center [1224, 573] width 3 height 3
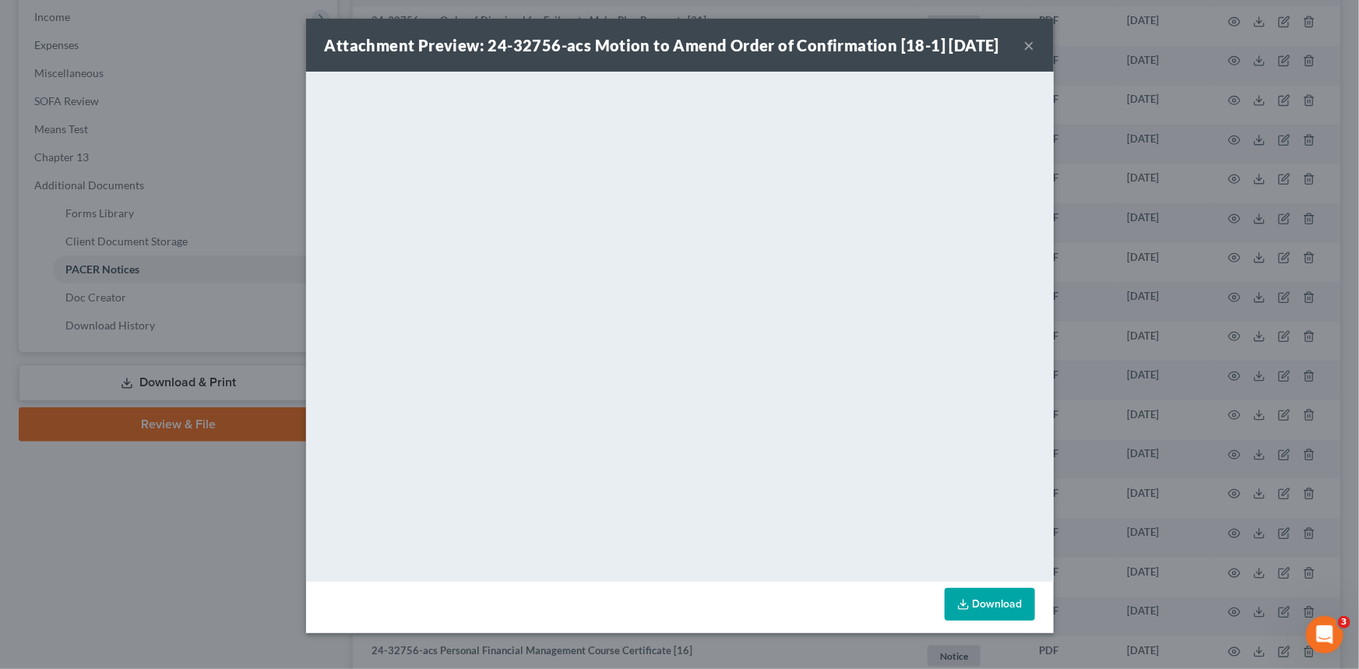
click at [1025, 55] on button "×" at bounding box center [1029, 45] width 11 height 19
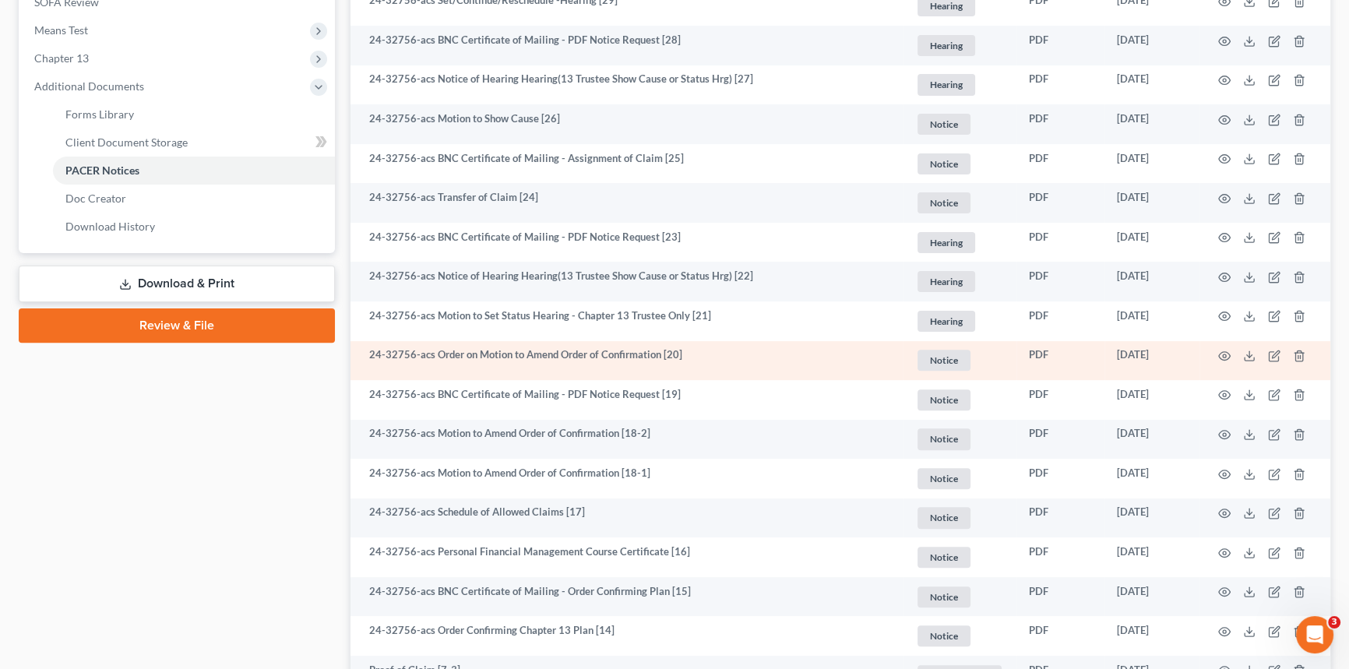
scroll to position [779, 0]
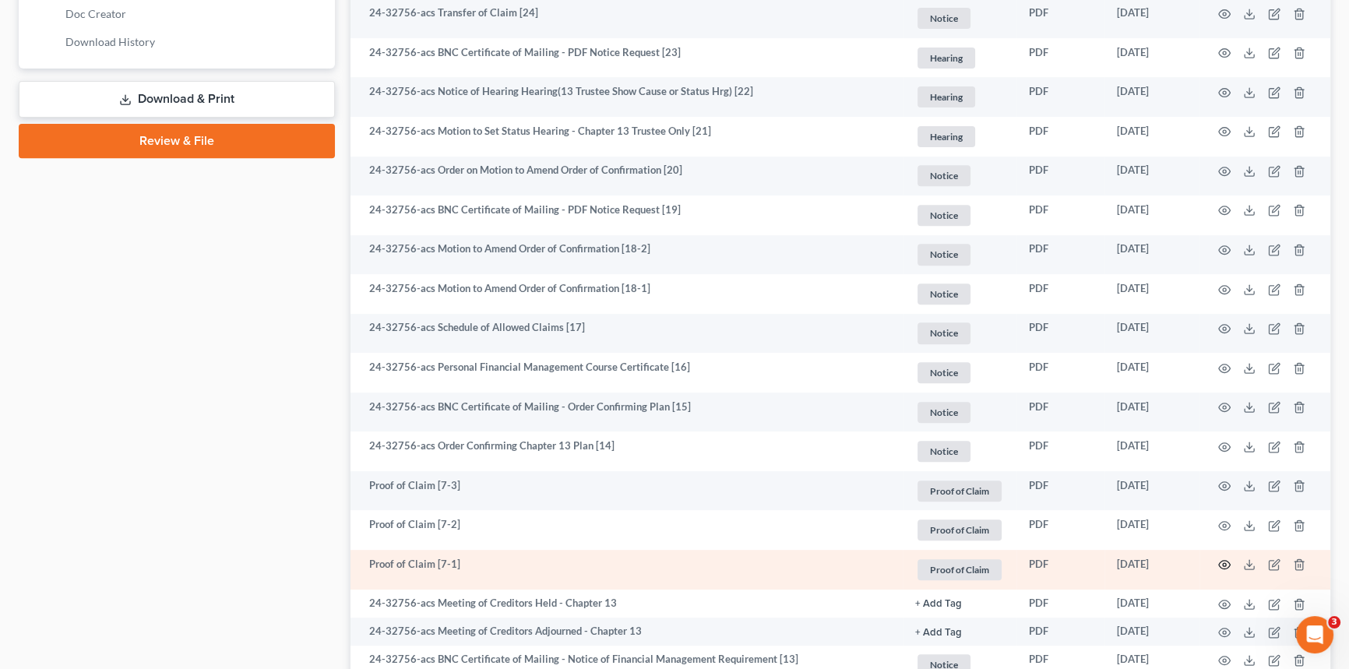
click at [1224, 563] on circle "button" at bounding box center [1224, 564] width 3 height 3
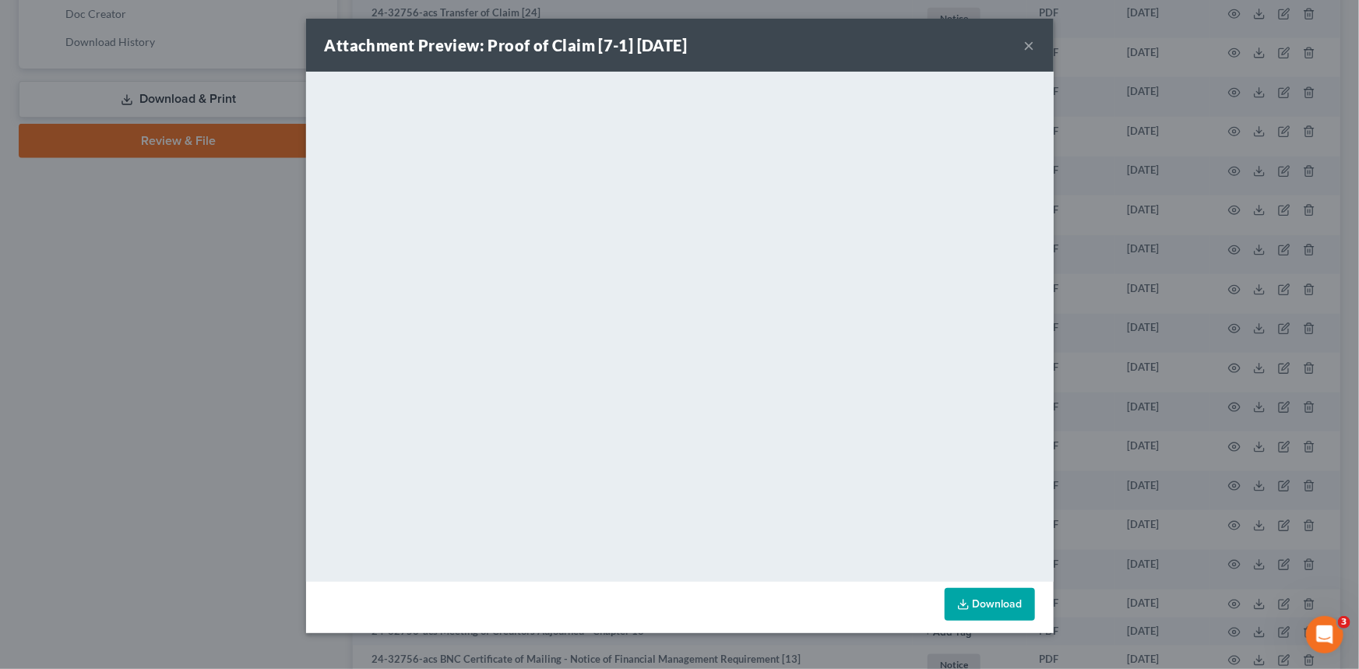
click at [1033, 43] on button "×" at bounding box center [1029, 45] width 11 height 19
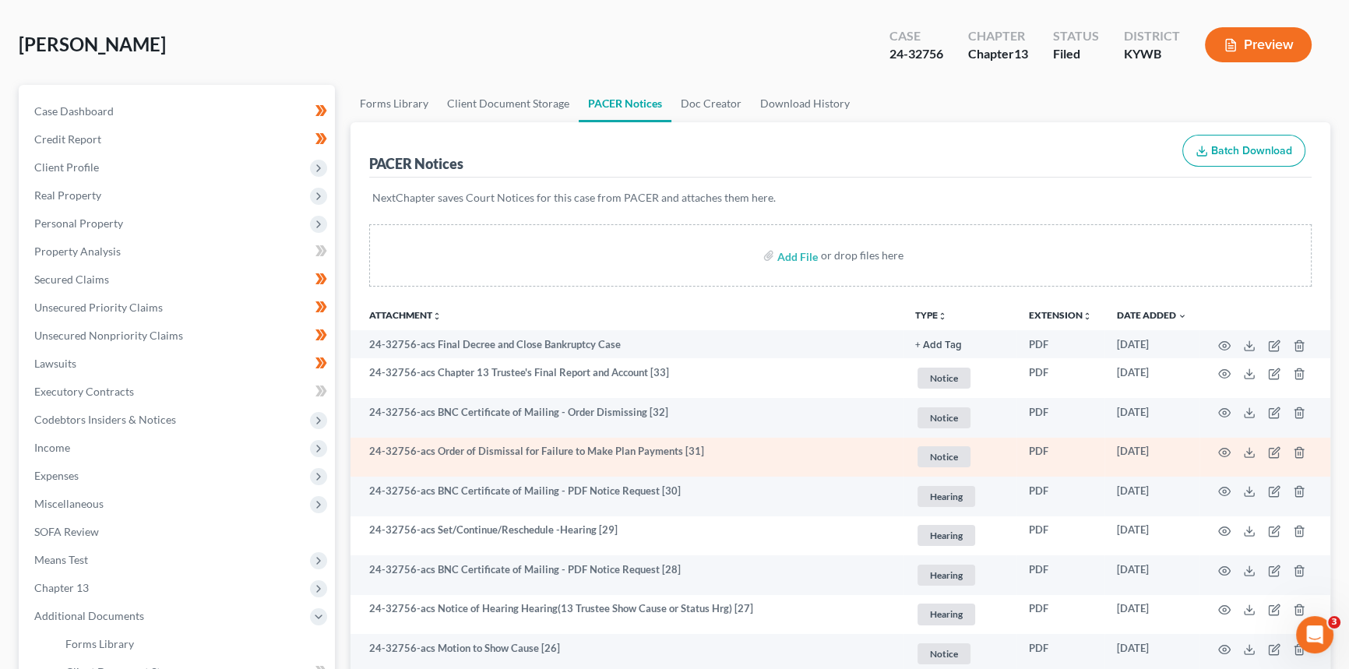
scroll to position [0, 0]
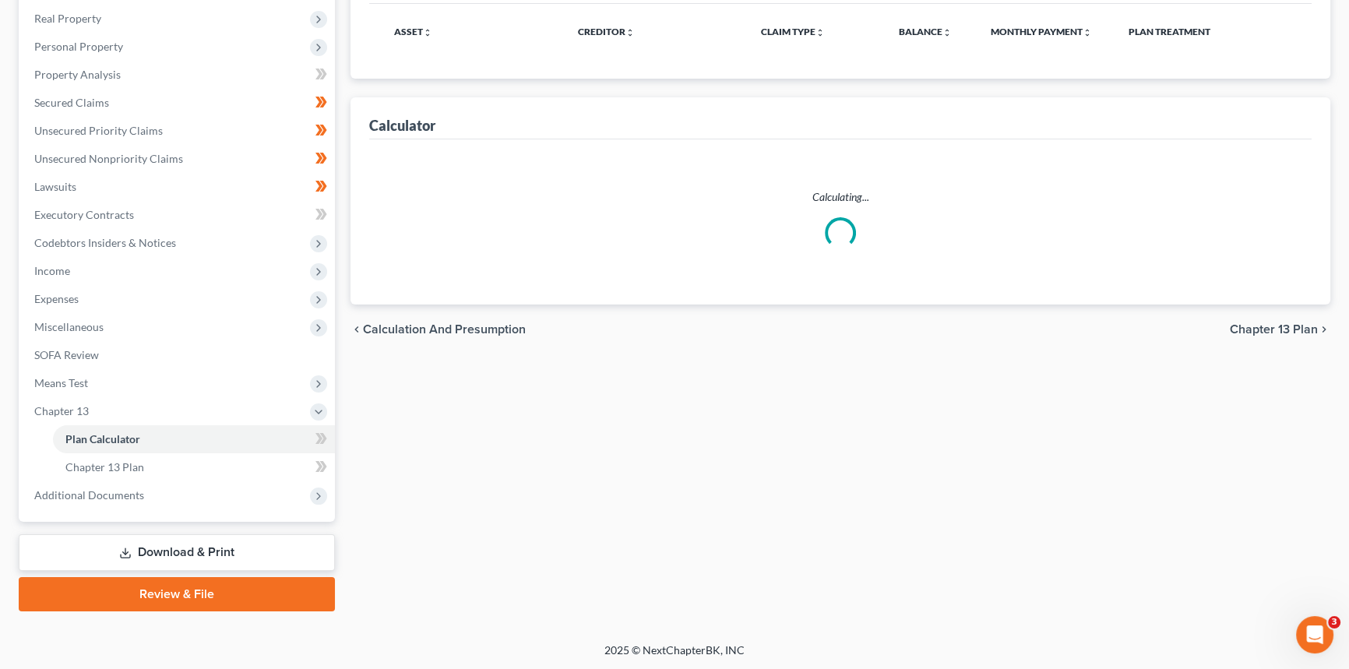
select select "59"
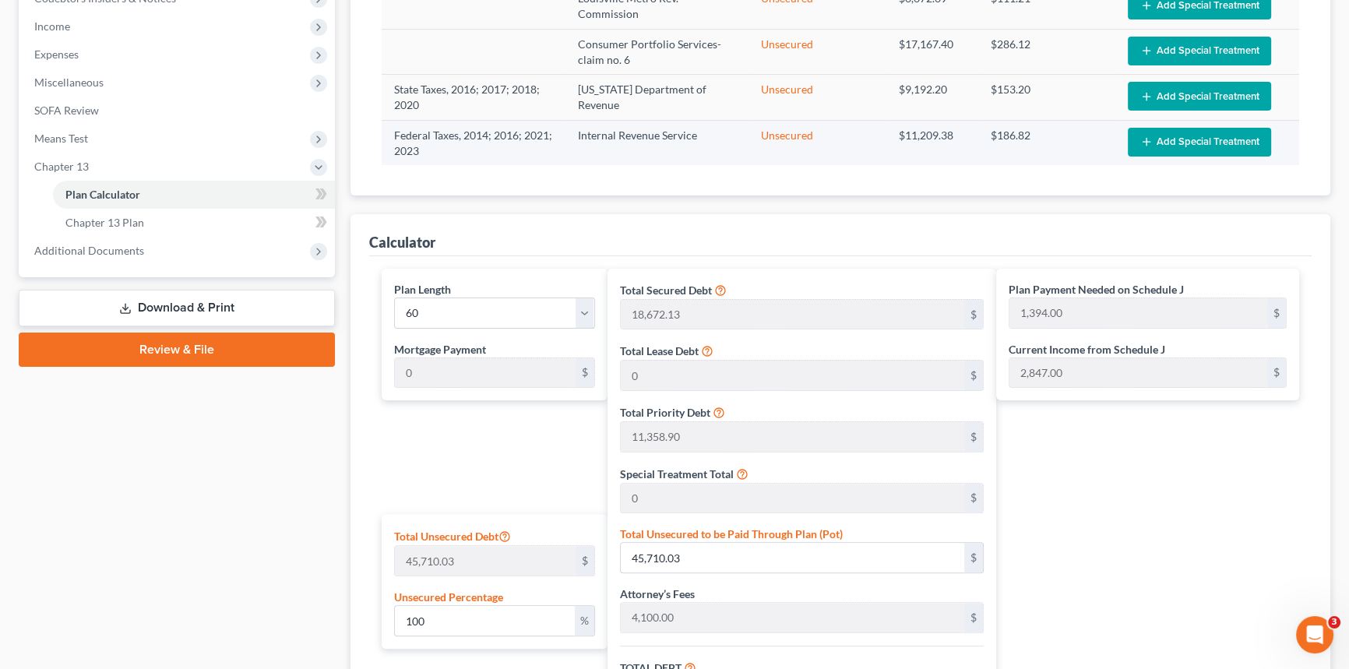
scroll to position [212, 0]
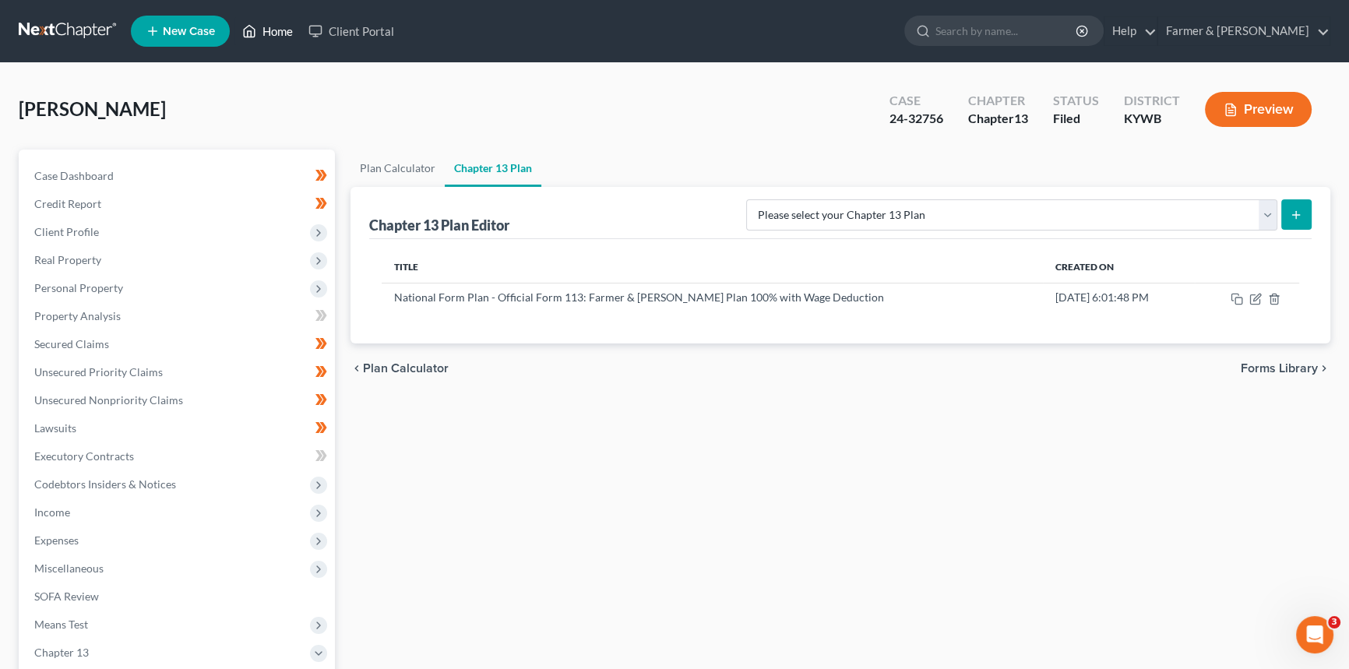
click at [277, 31] on link "Home" at bounding box center [268, 31] width 66 height 28
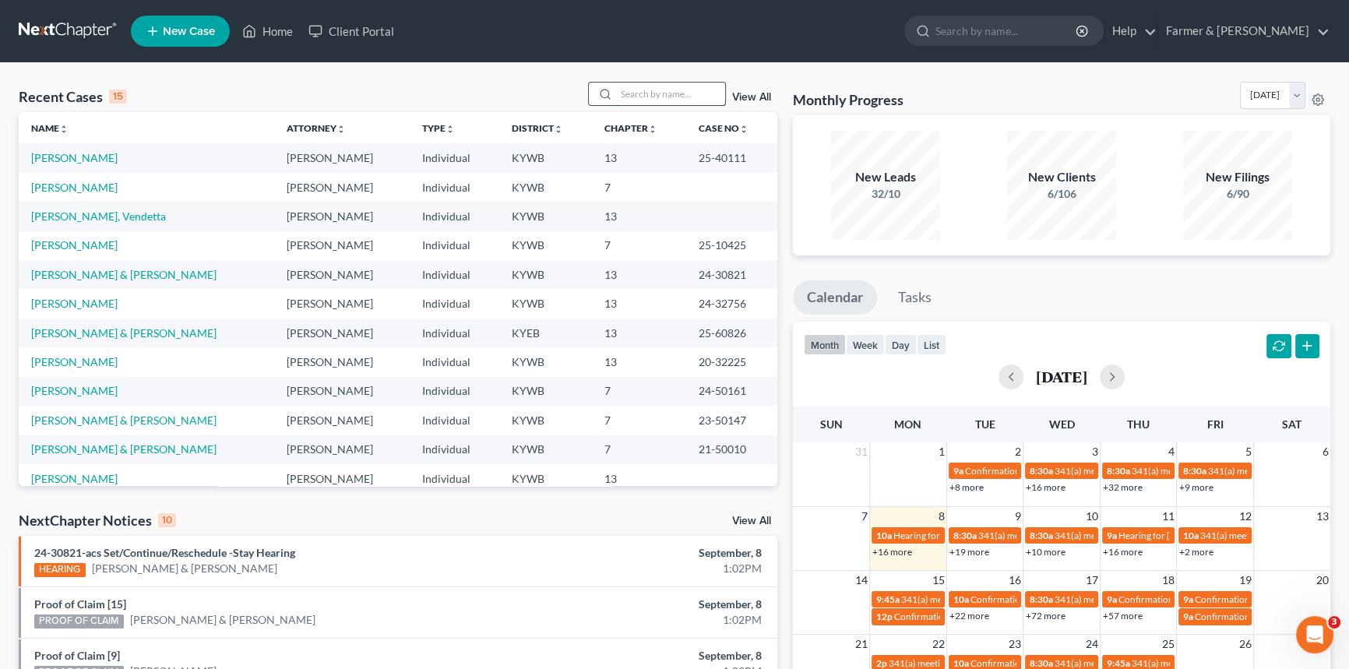
click at [651, 97] on input "search" at bounding box center [670, 94] width 109 height 23
type input "Silver"
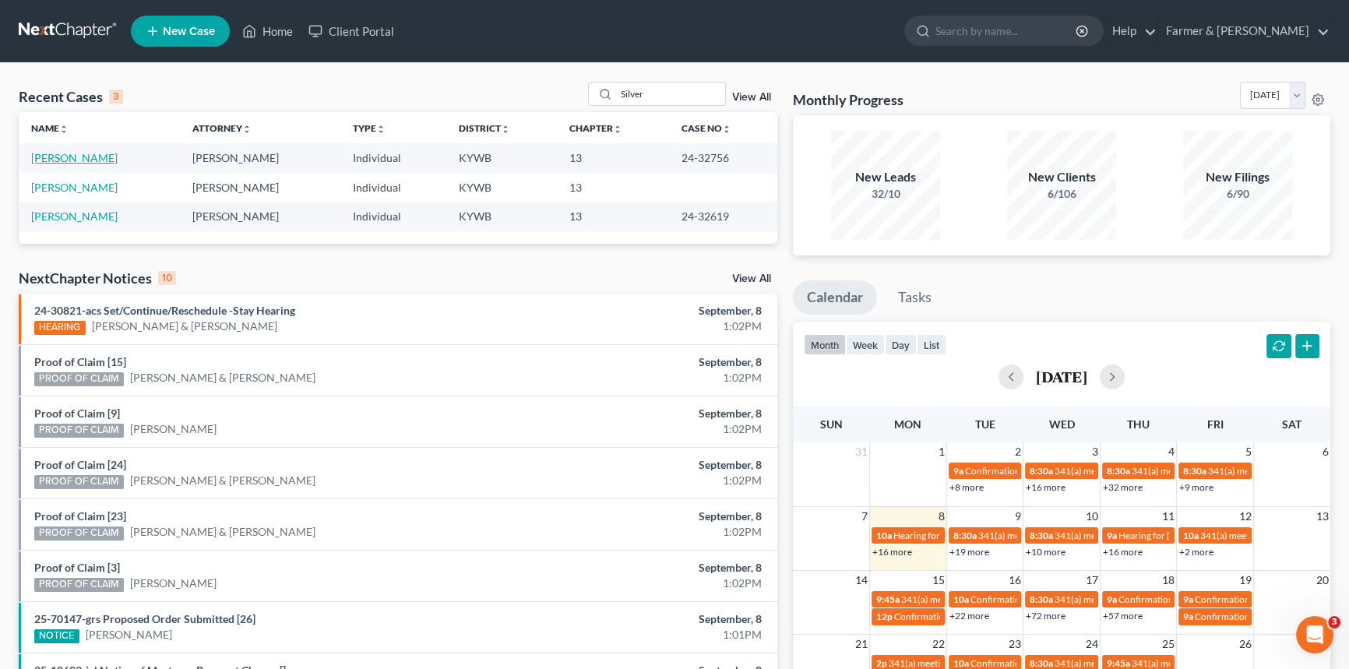
click at [69, 162] on link "[PERSON_NAME]" at bounding box center [74, 157] width 86 height 13
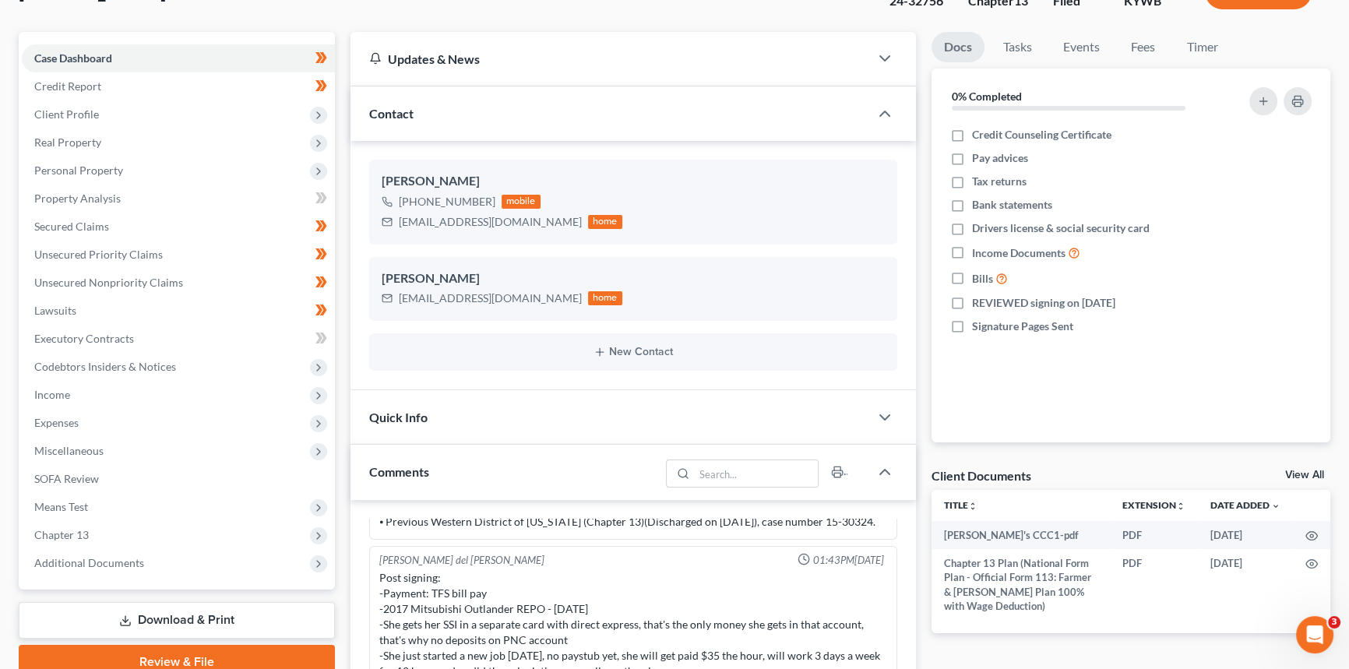
scroll to position [283, 0]
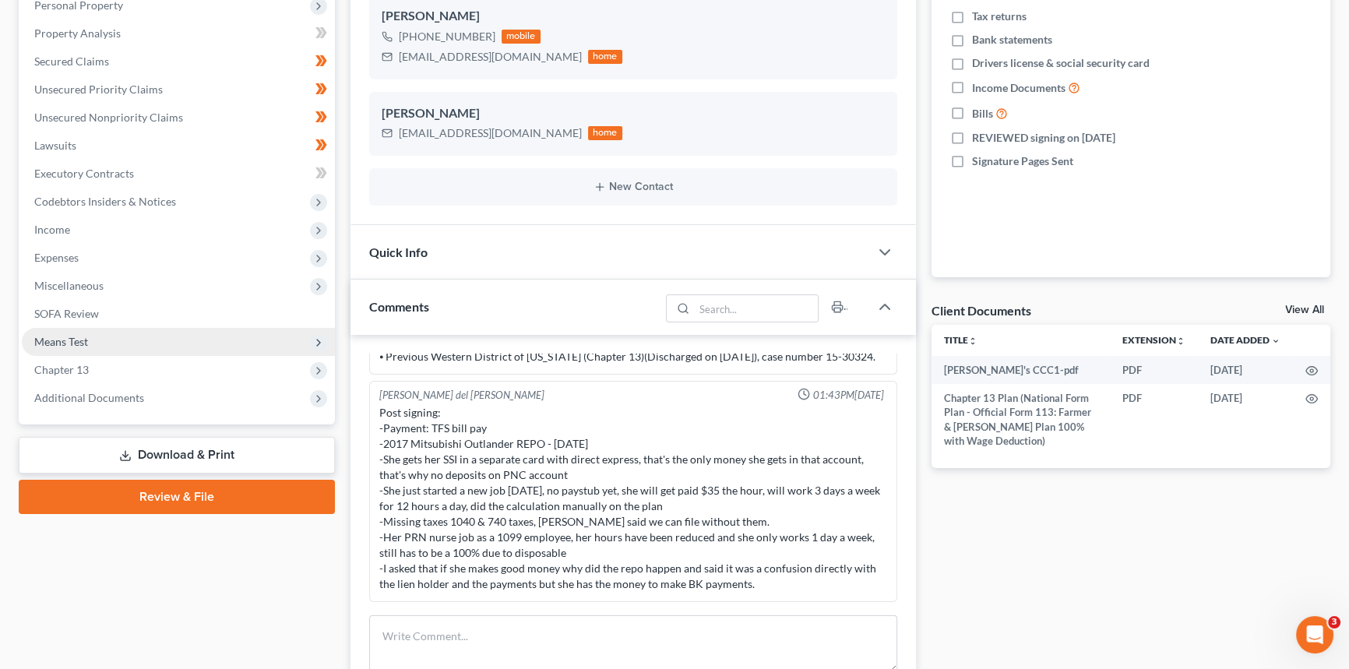
click at [120, 397] on span "Additional Documents" at bounding box center [89, 397] width 110 height 13
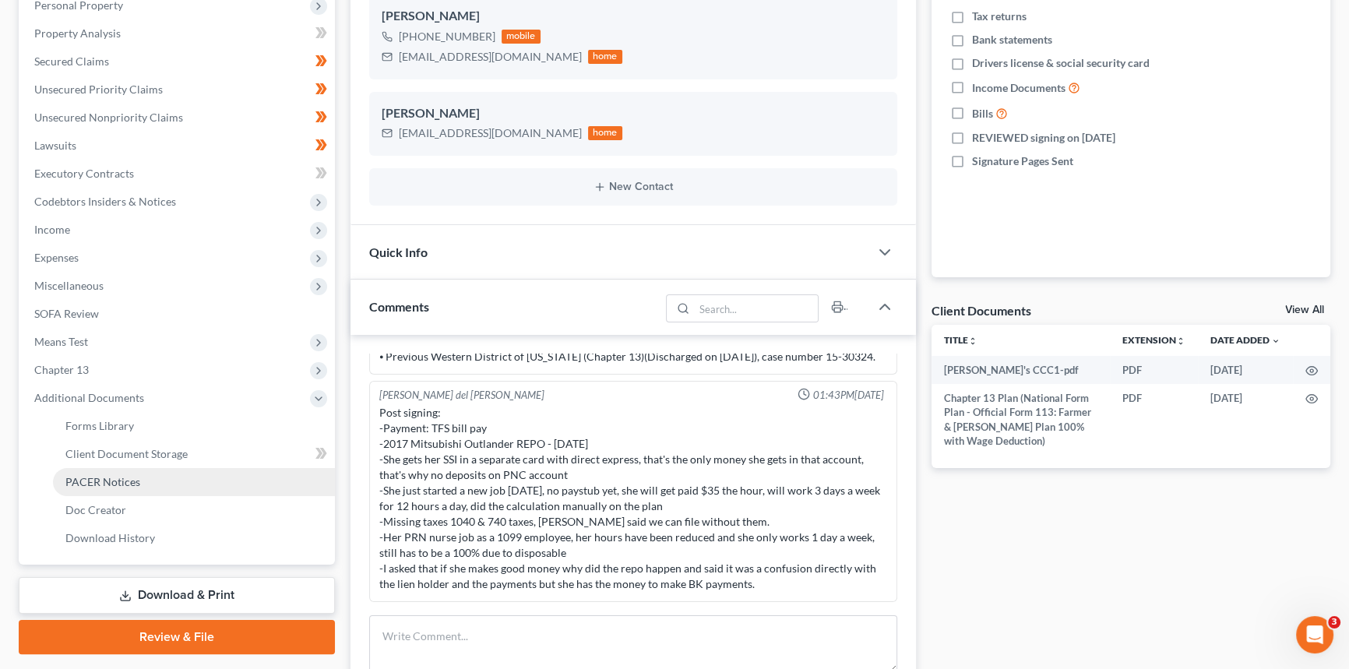
click at [136, 483] on span "PACER Notices" at bounding box center [102, 481] width 75 height 13
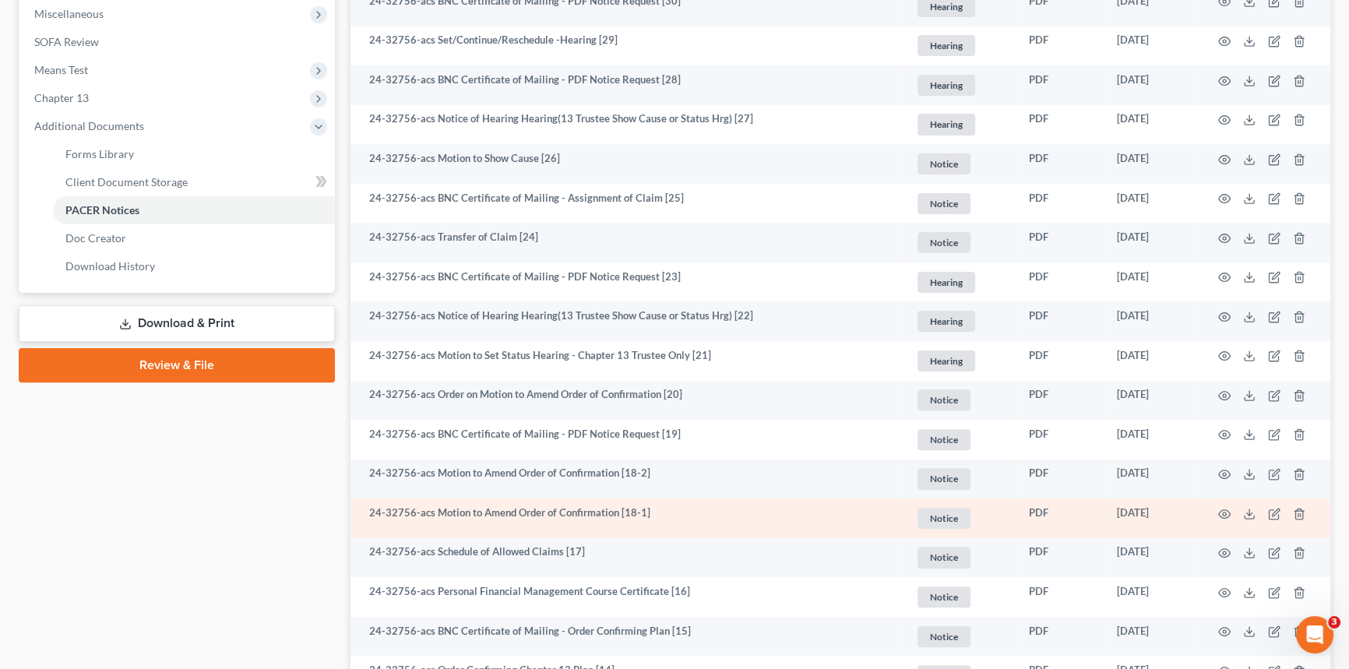
scroll to position [637, 0]
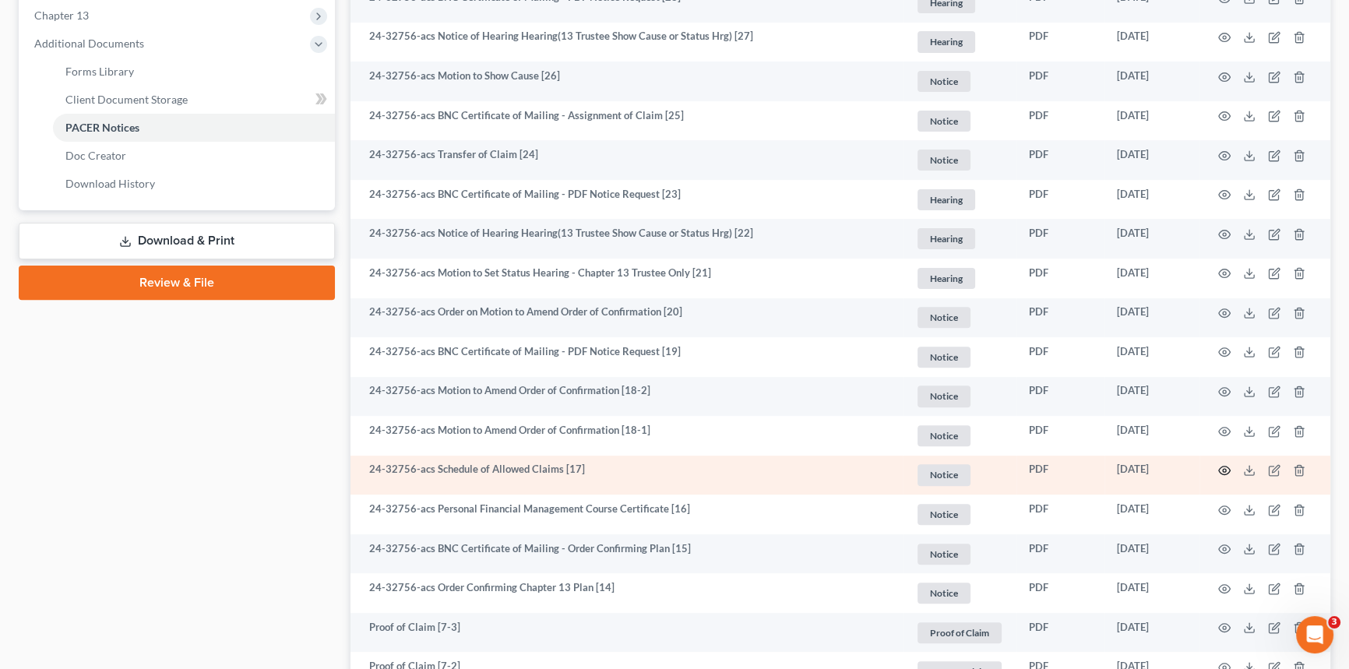
click at [1226, 467] on icon "button" at bounding box center [1224, 470] width 12 height 12
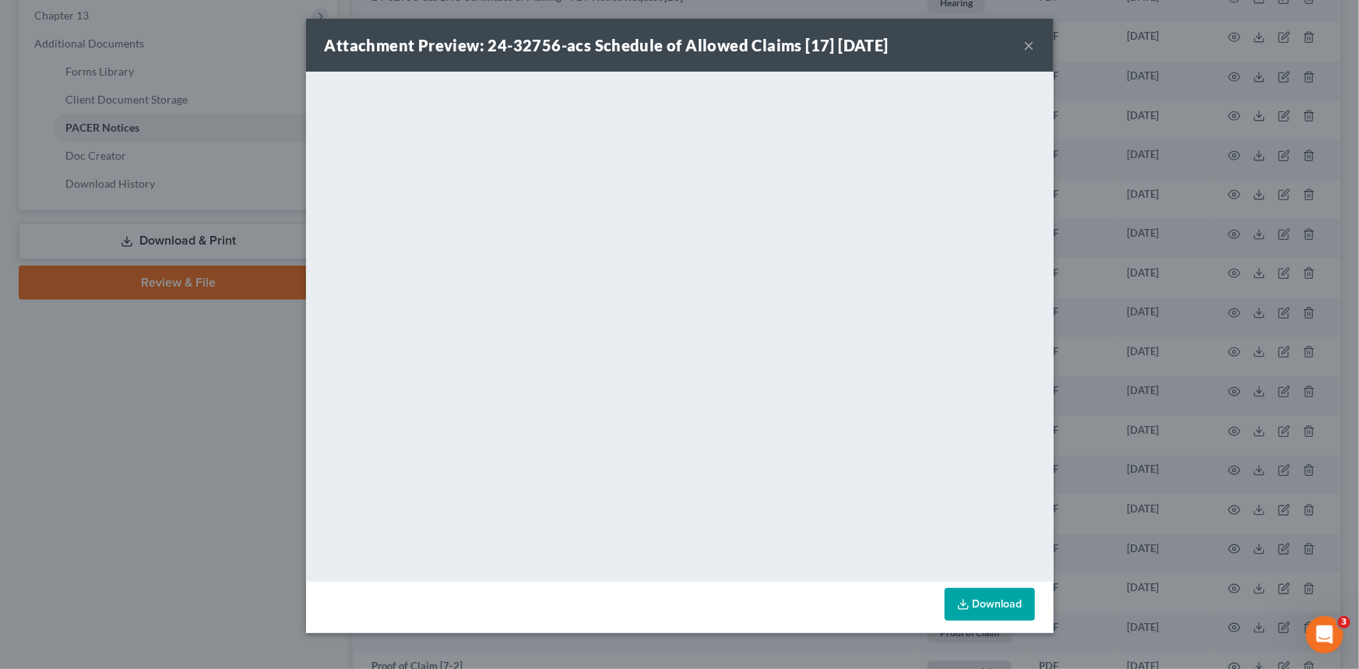
click at [1030, 45] on button "×" at bounding box center [1029, 45] width 11 height 19
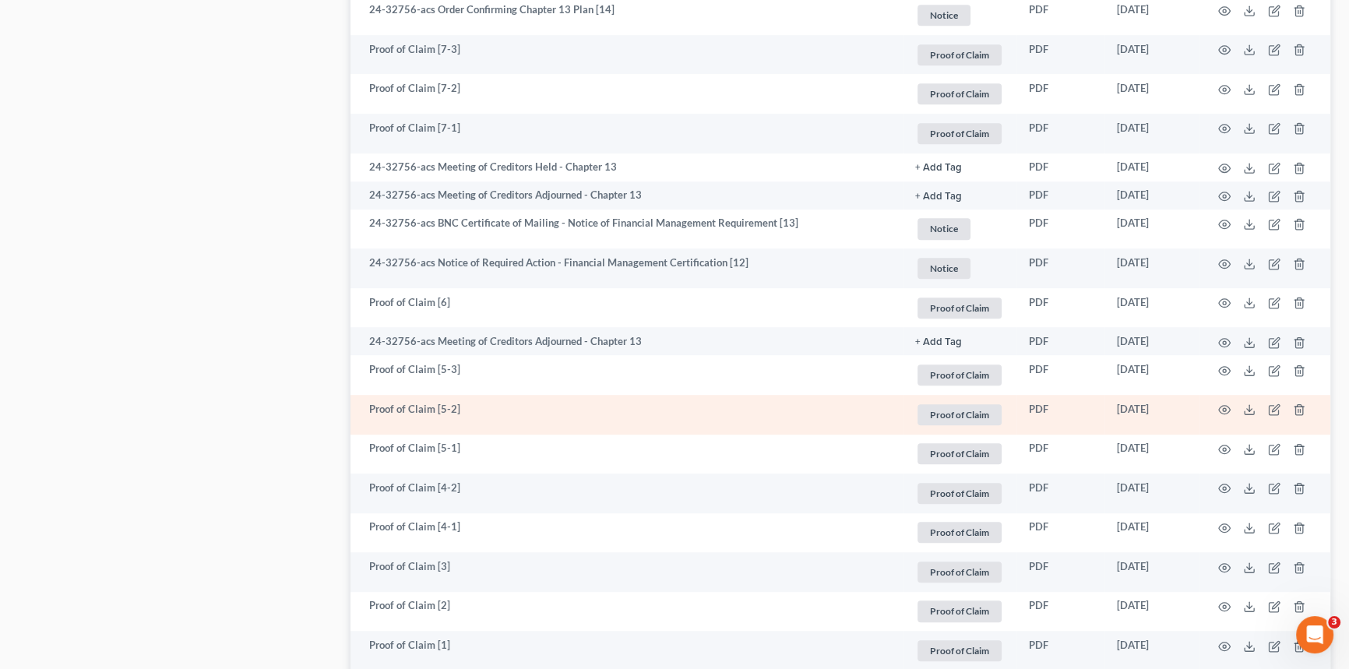
scroll to position [1204, 0]
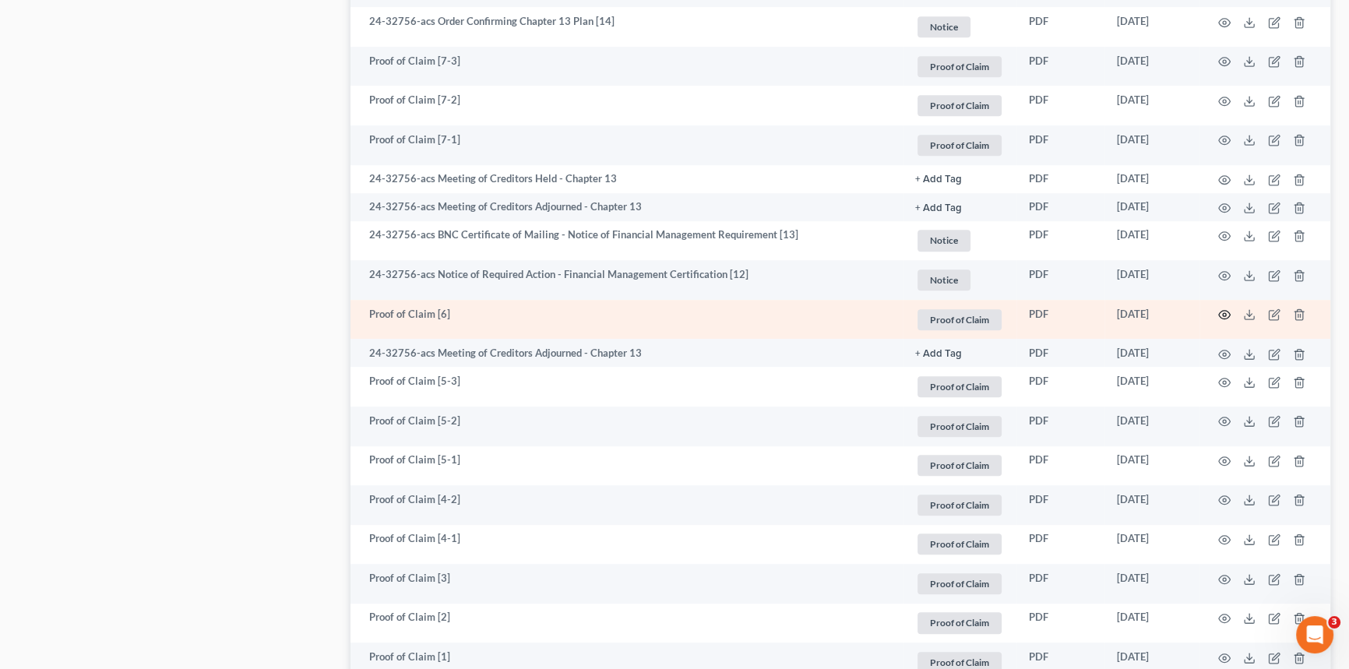
click at [1220, 315] on icon "button" at bounding box center [1225, 315] width 12 height 9
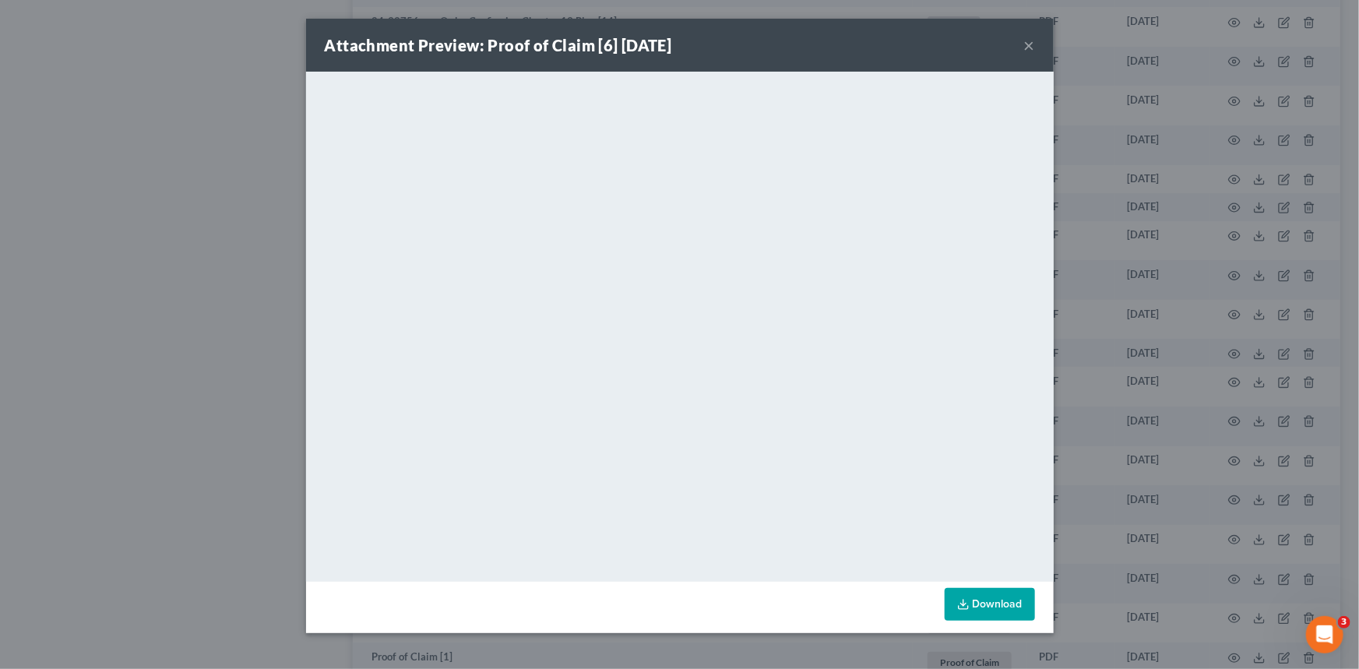
click at [1032, 38] on button "×" at bounding box center [1029, 45] width 11 height 19
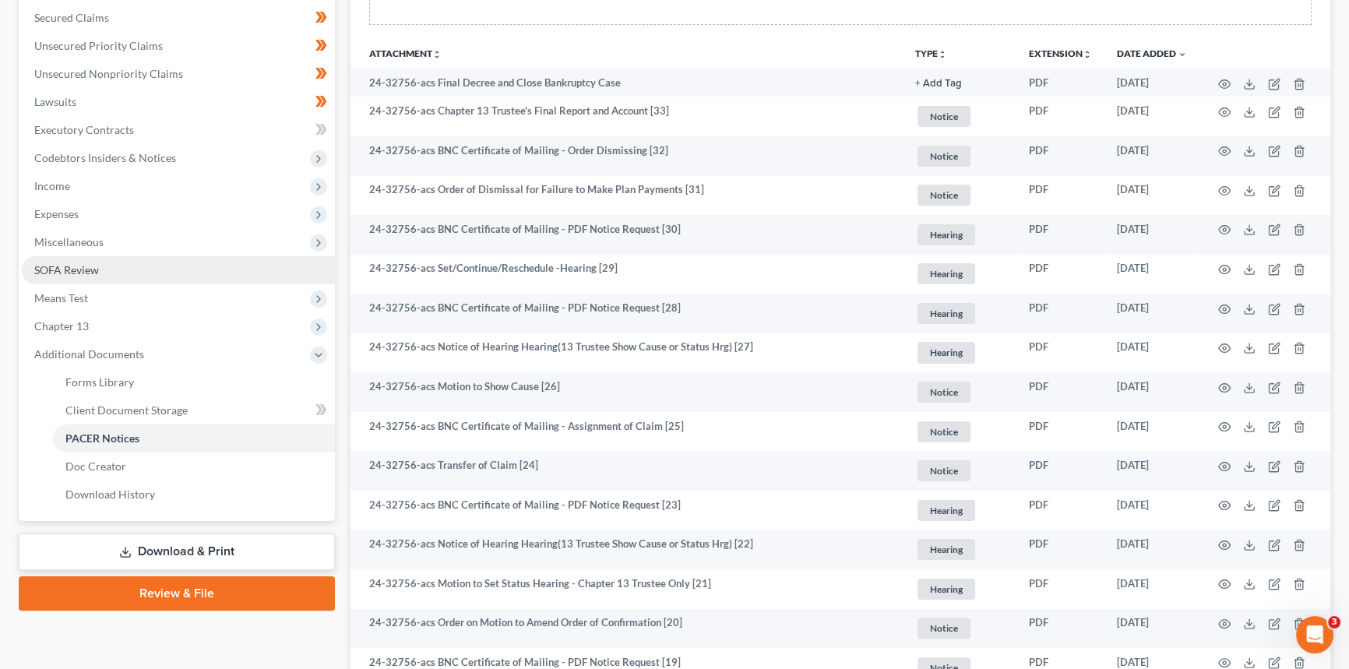
scroll to position [0, 0]
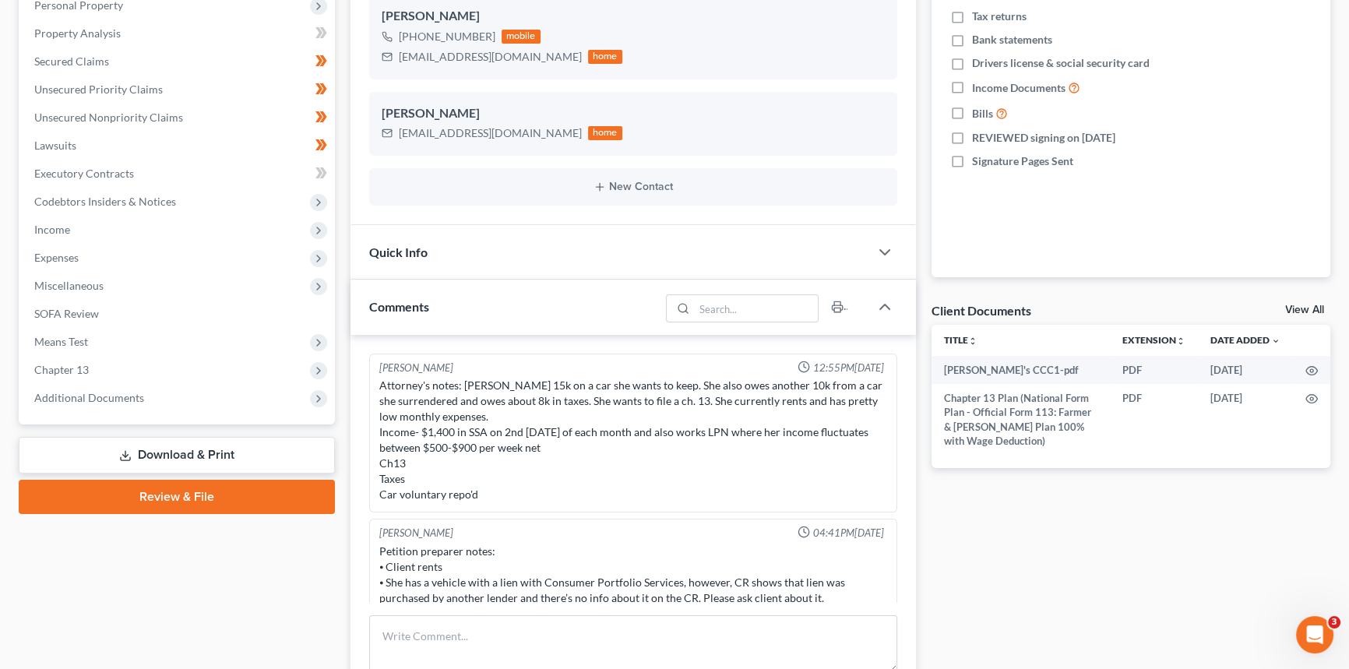
scroll to position [350, 0]
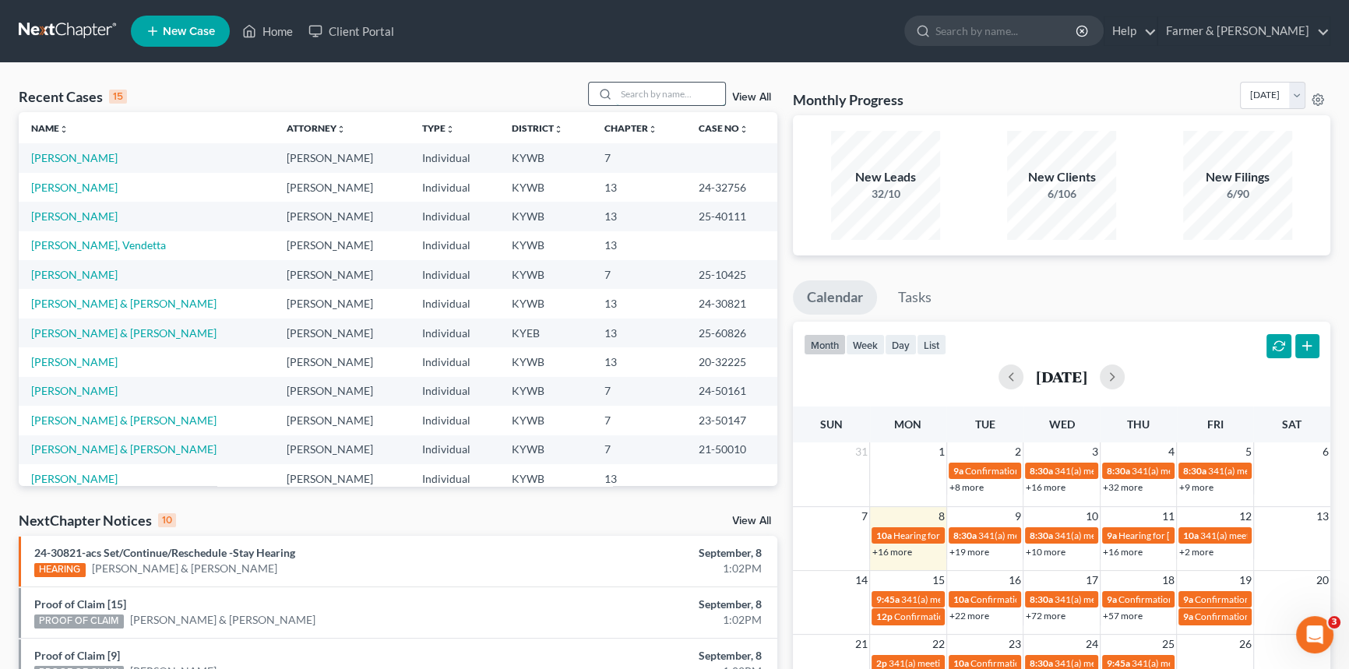
click at [652, 95] on input "search" at bounding box center [670, 94] width 109 height 23
type input "Silver"
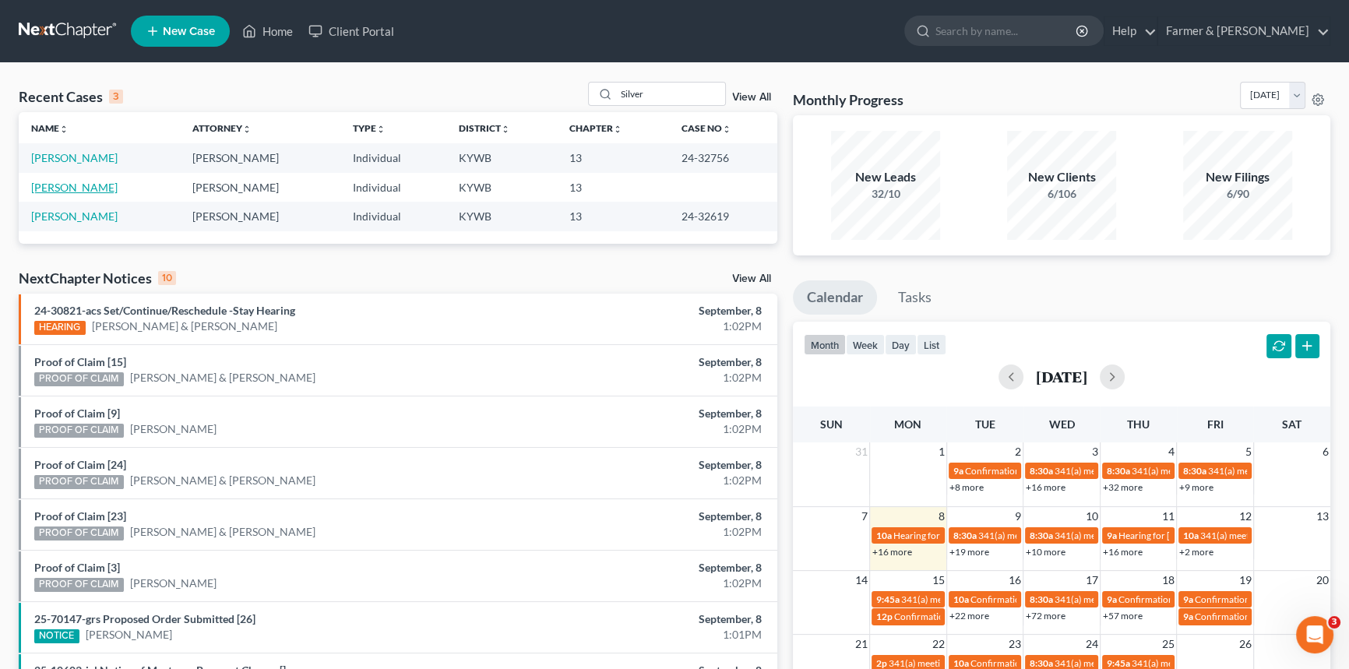
click at [85, 186] on link "[PERSON_NAME]" at bounding box center [74, 187] width 86 height 13
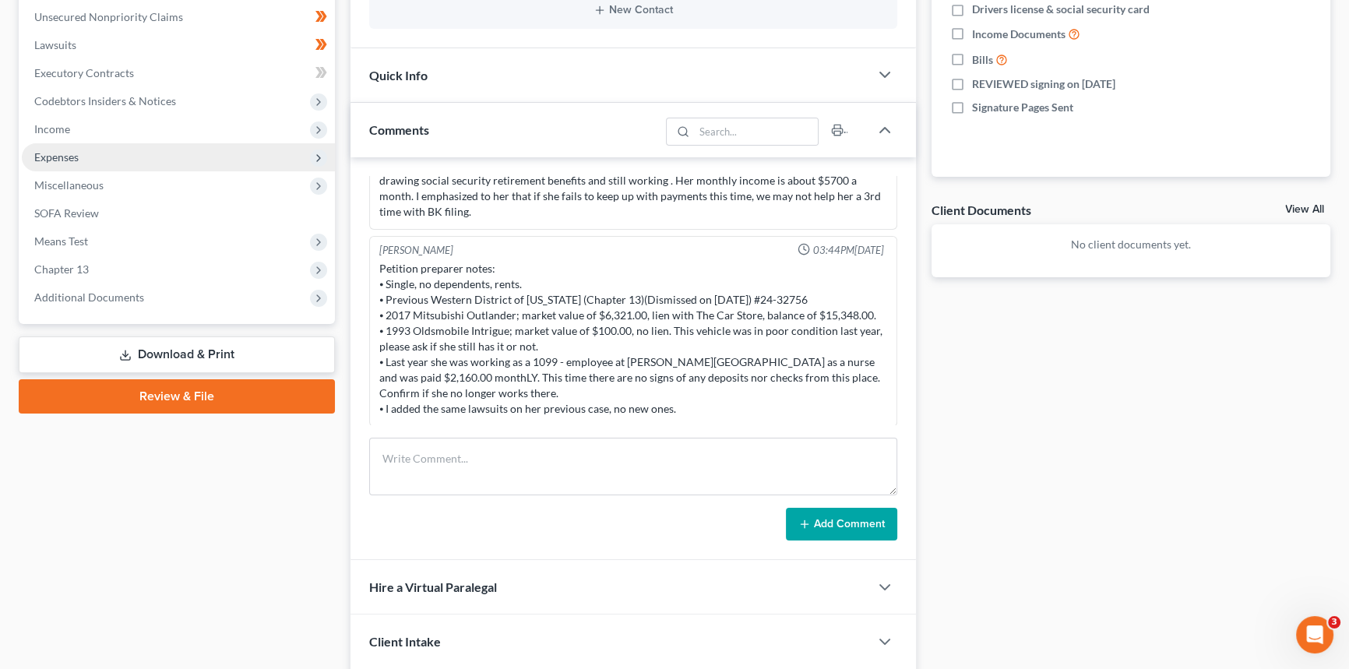
scroll to position [141, 0]
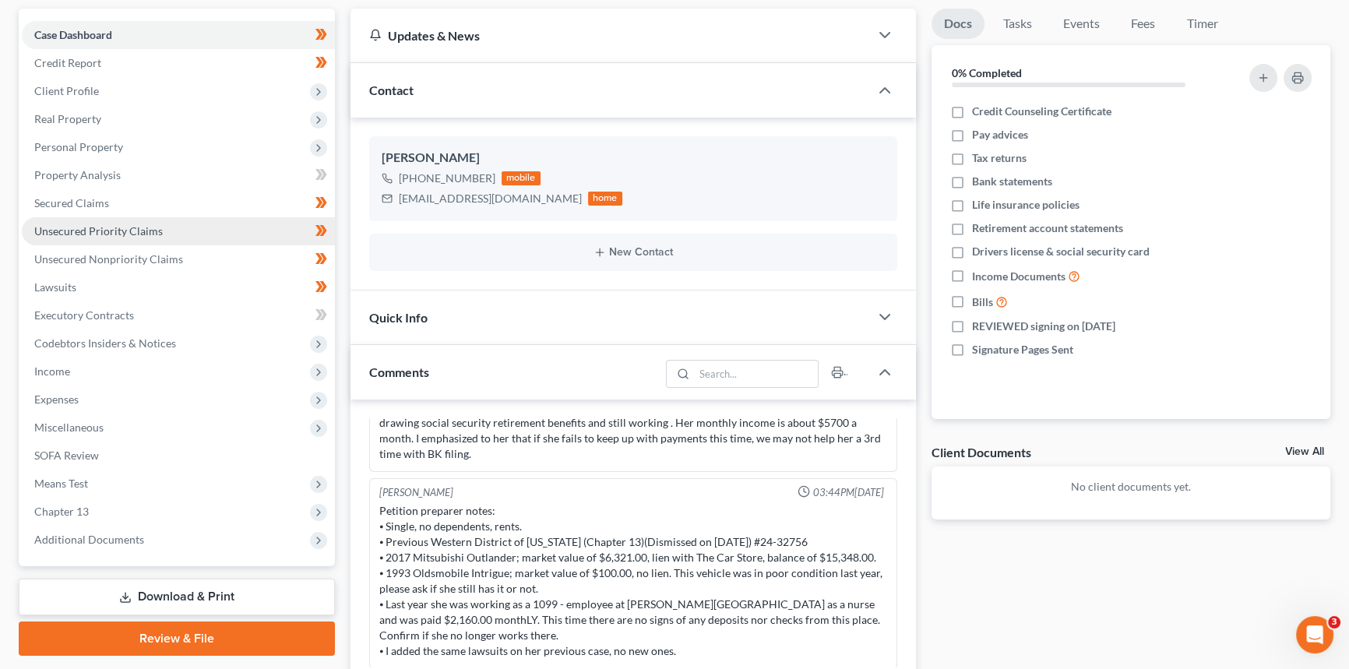
click at [78, 227] on span "Unsecured Priority Claims" at bounding box center [98, 230] width 129 height 13
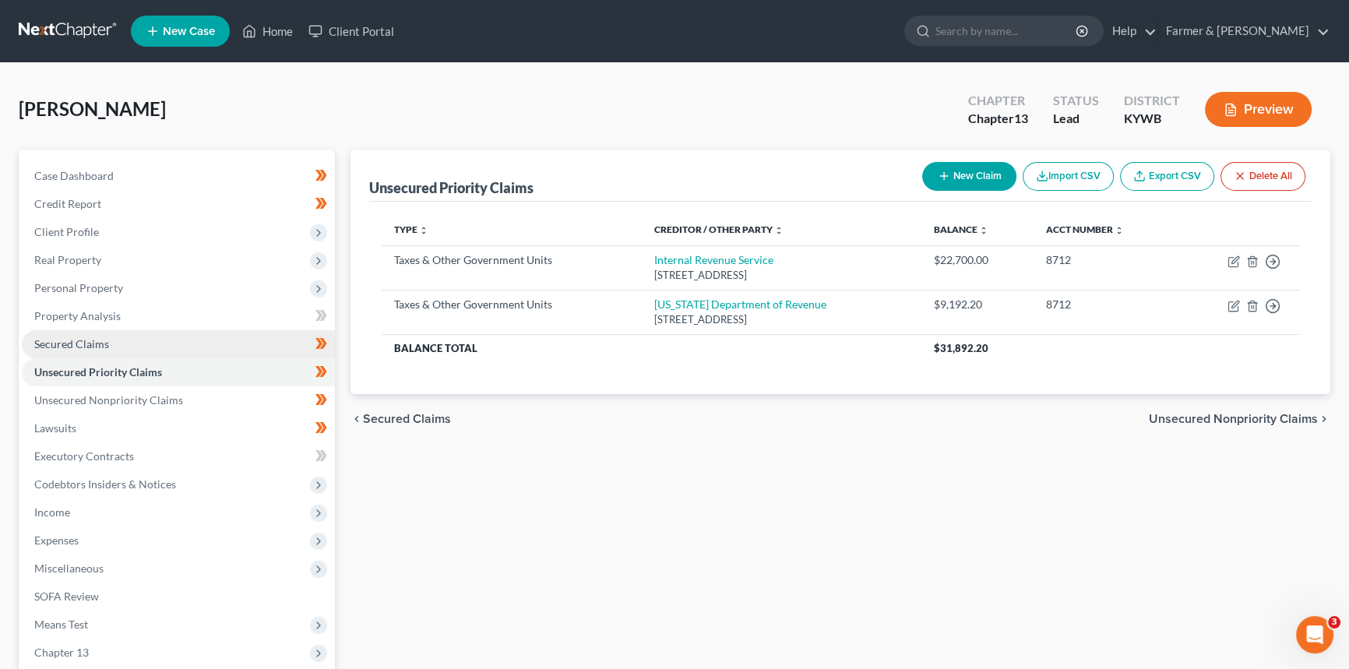
click at [83, 343] on span "Secured Claims" at bounding box center [71, 343] width 75 height 13
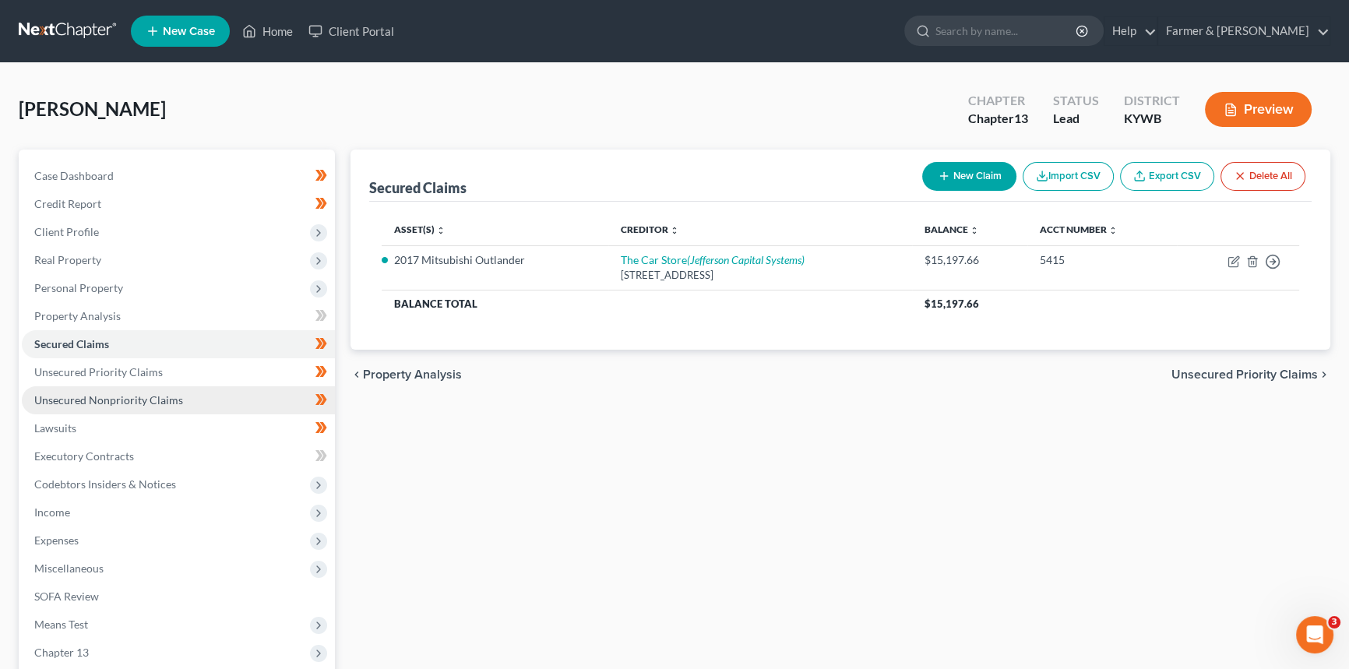
click at [94, 393] on span "Unsecured Nonpriority Claims" at bounding box center [108, 399] width 149 height 13
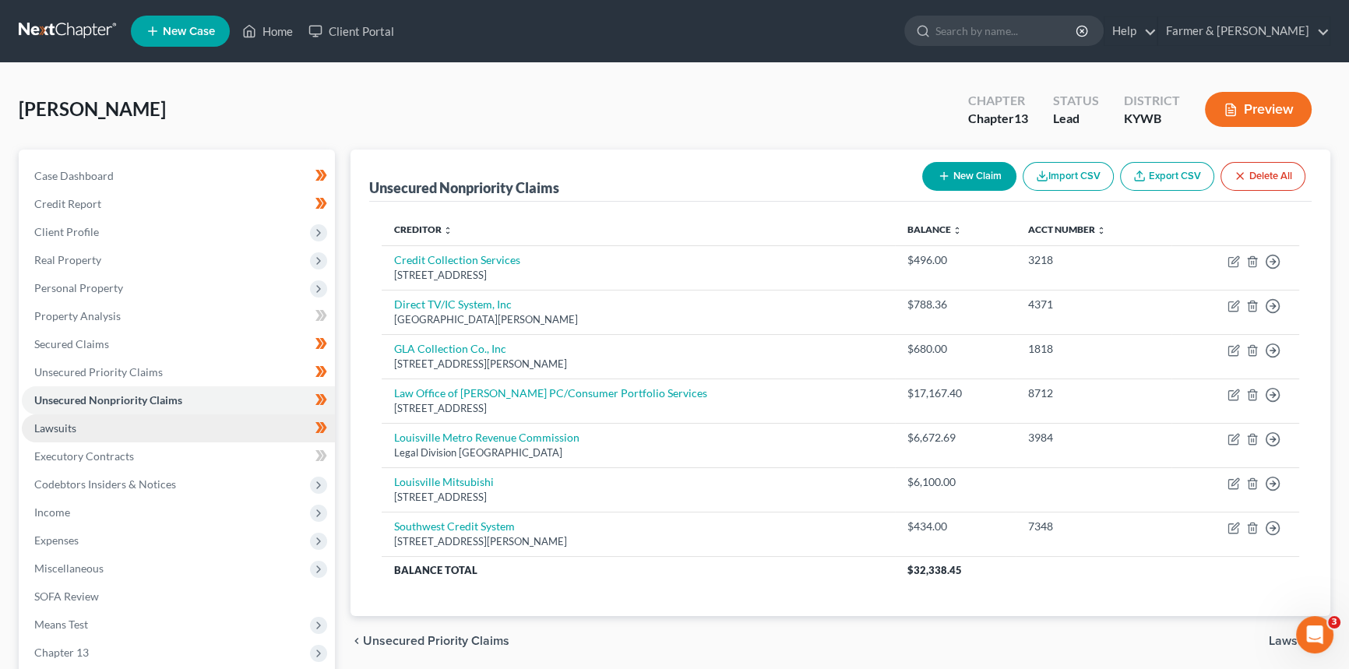
click at [46, 432] on span "Lawsuits" at bounding box center [55, 427] width 42 height 13
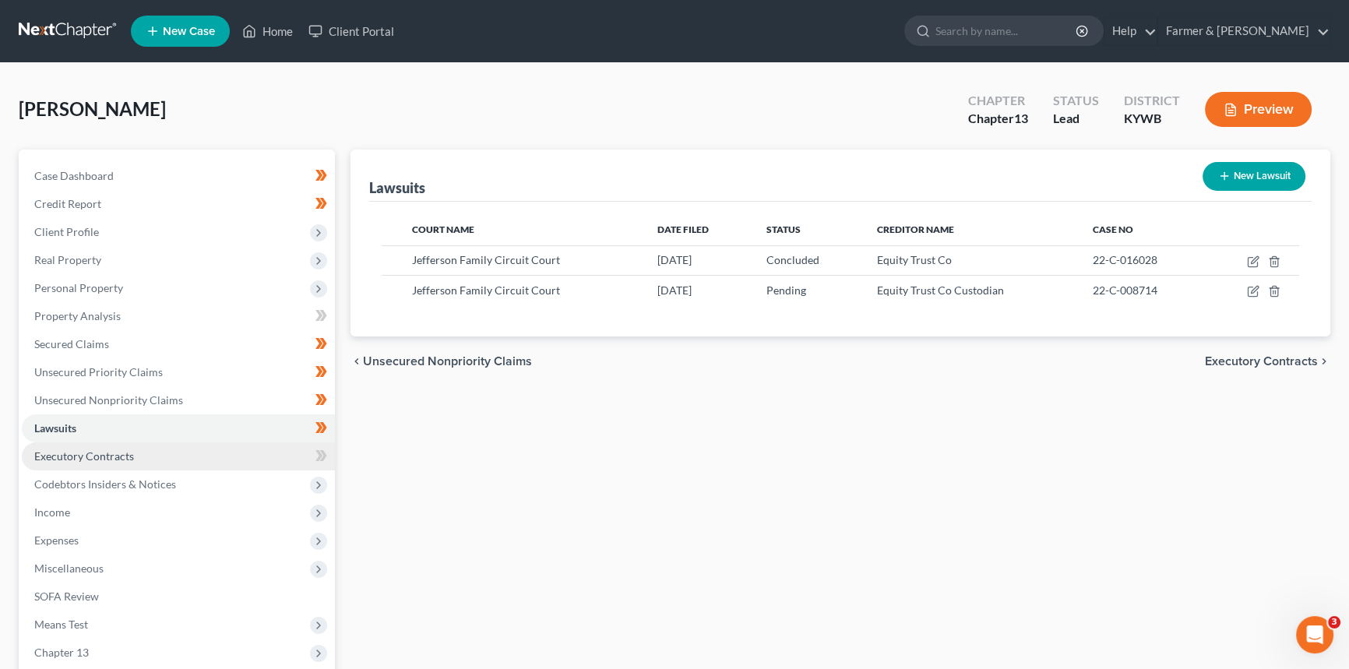
click at [46, 453] on span "Executory Contracts" at bounding box center [84, 456] width 100 height 13
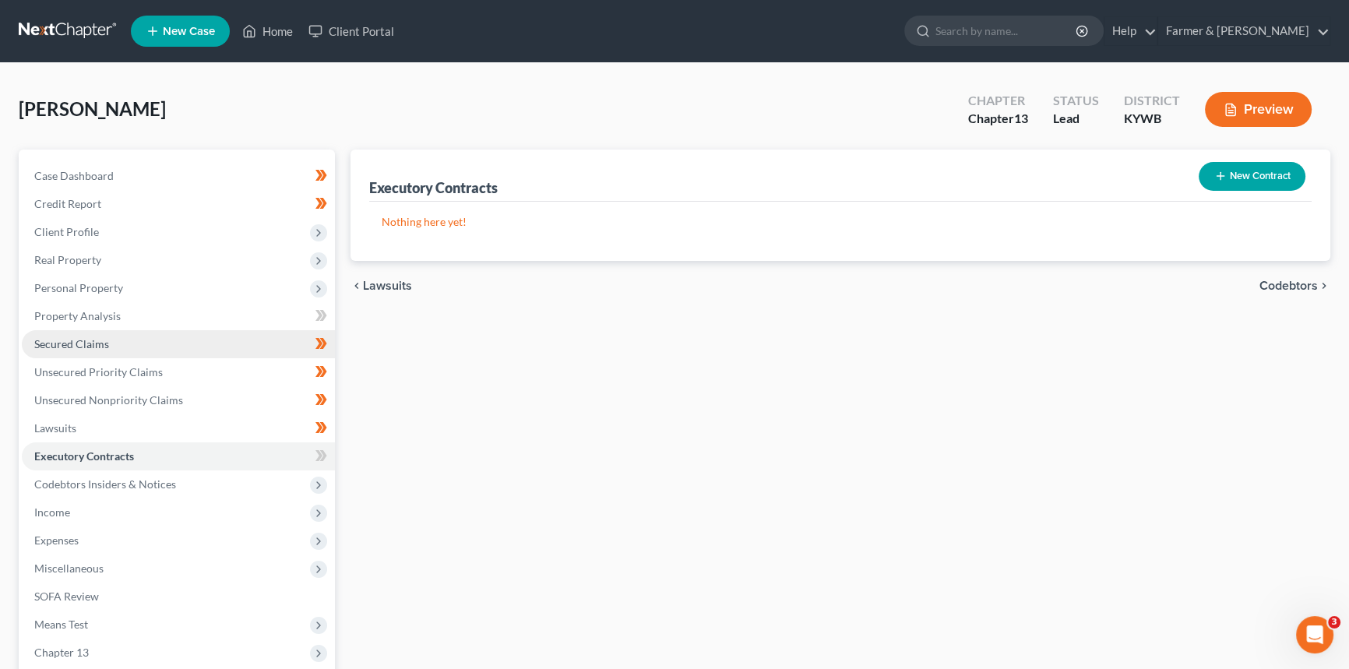
click at [85, 350] on link "Secured Claims" at bounding box center [178, 344] width 313 height 28
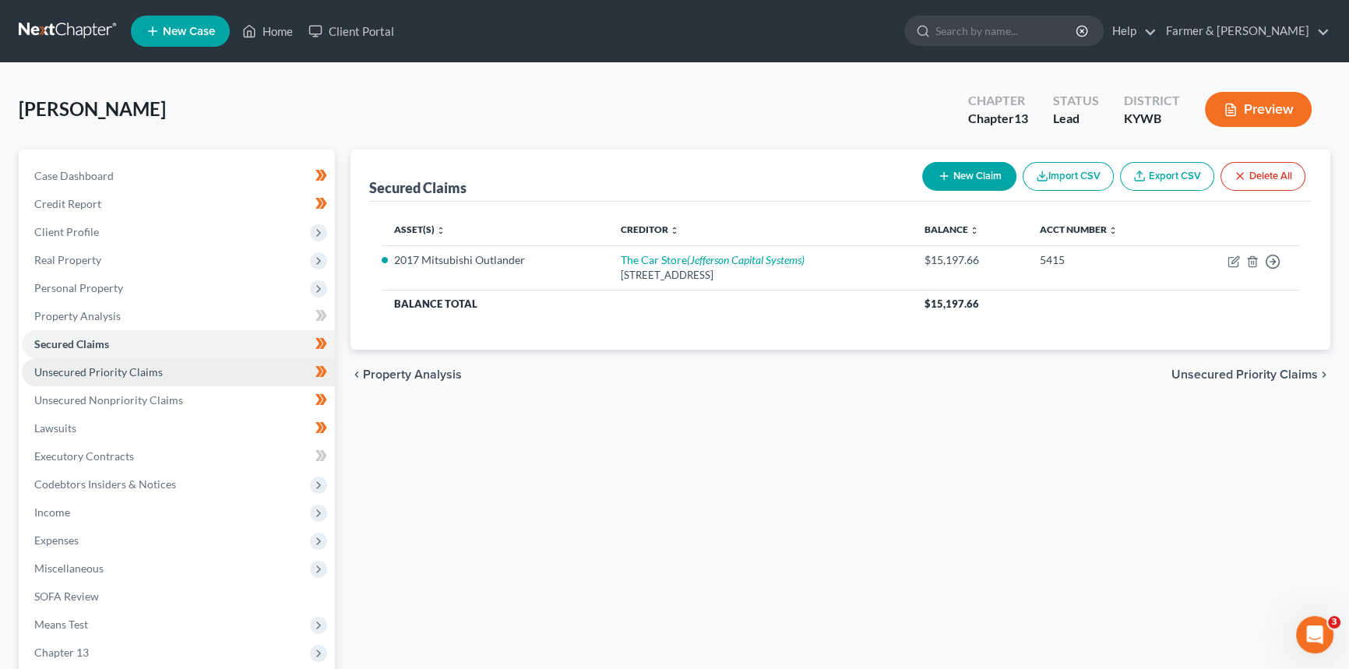
click at [84, 363] on link "Unsecured Priority Claims" at bounding box center [178, 372] width 313 height 28
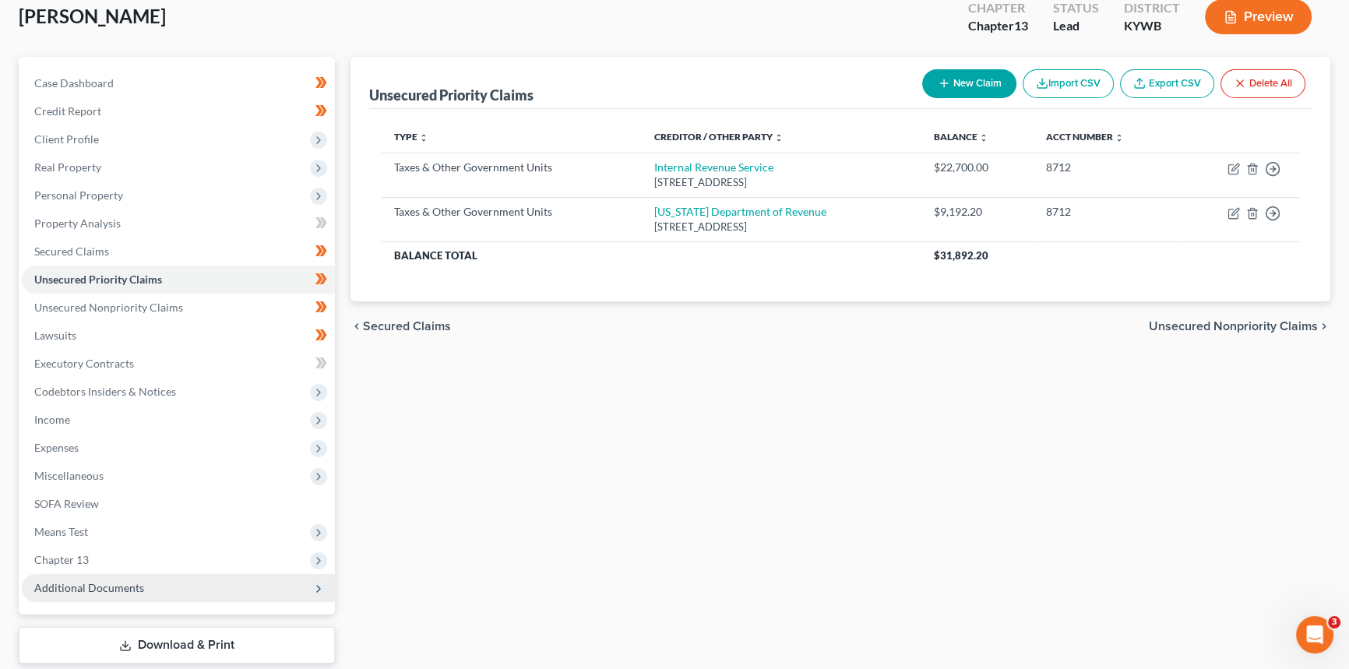
scroll to position [185, 0]
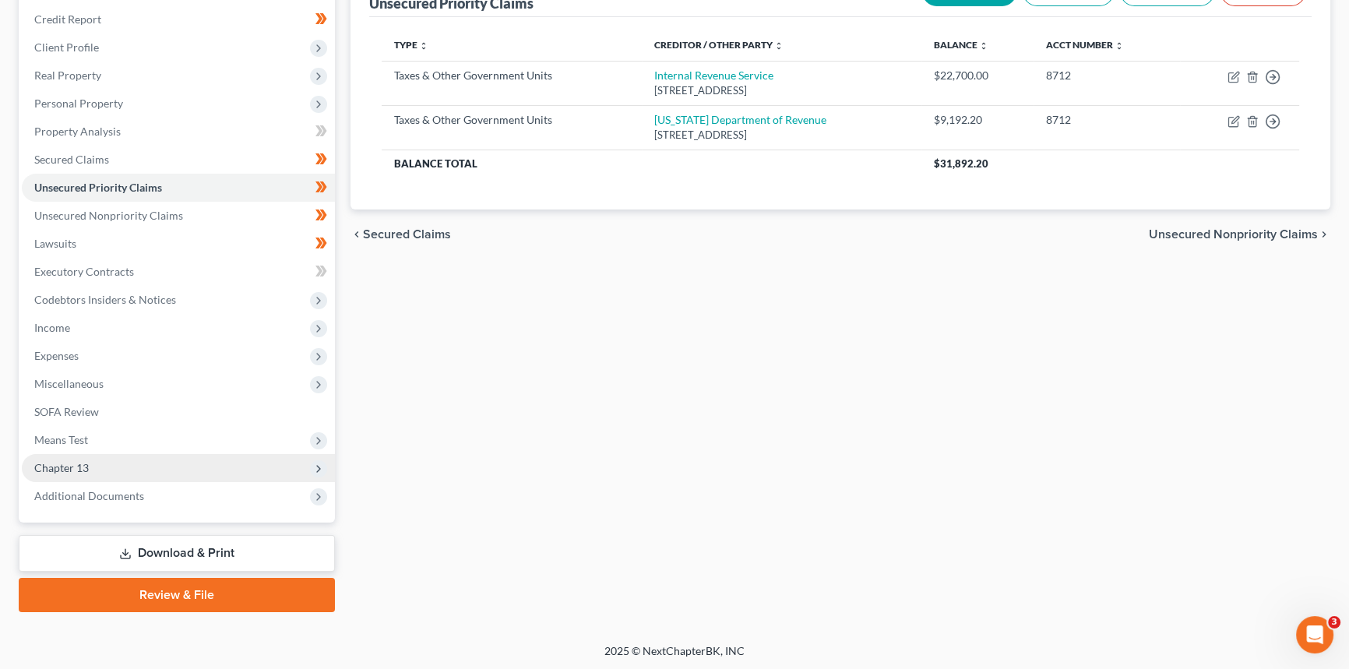
click at [85, 471] on span "Chapter 13" at bounding box center [61, 467] width 55 height 13
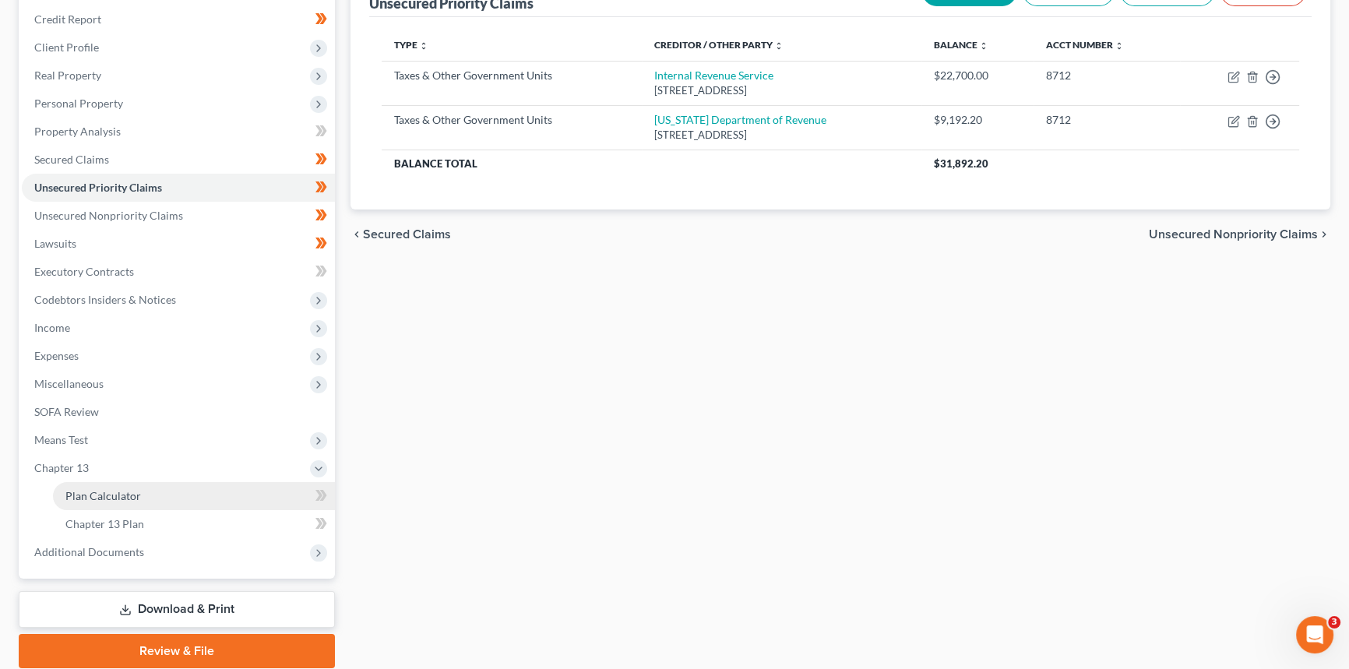
click at [90, 491] on span "Plan Calculator" at bounding box center [103, 495] width 76 height 13
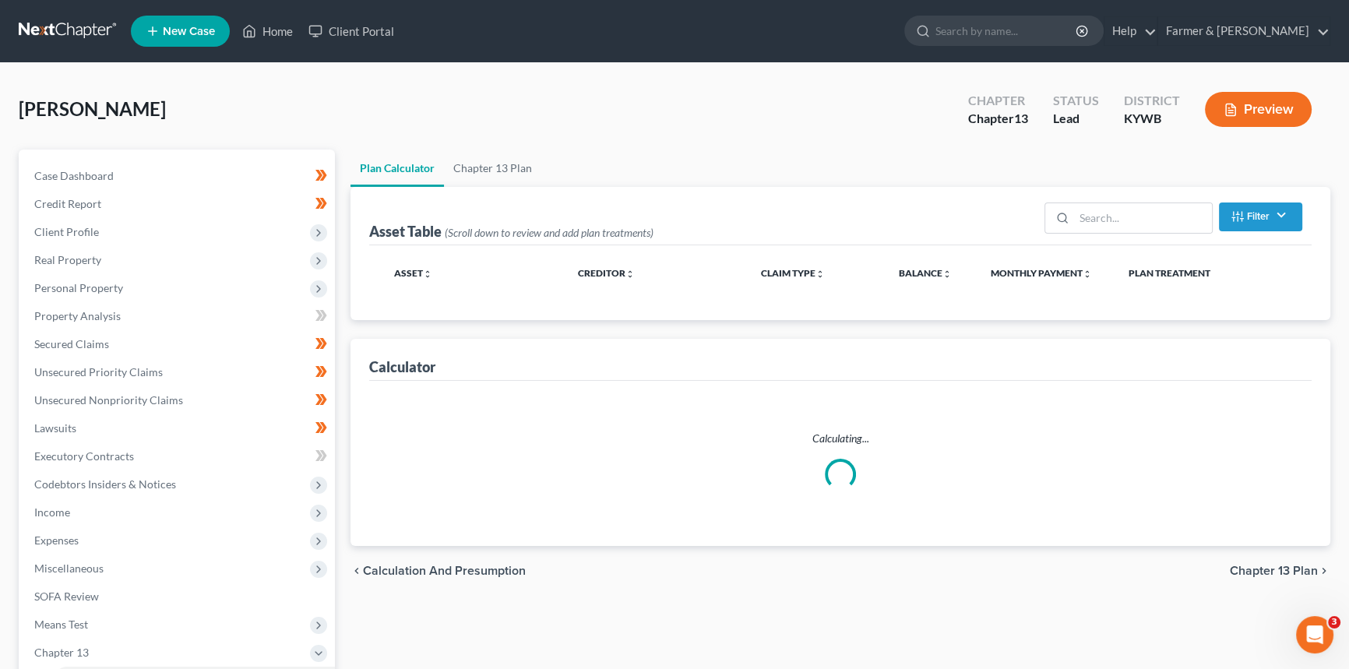
select select "59"
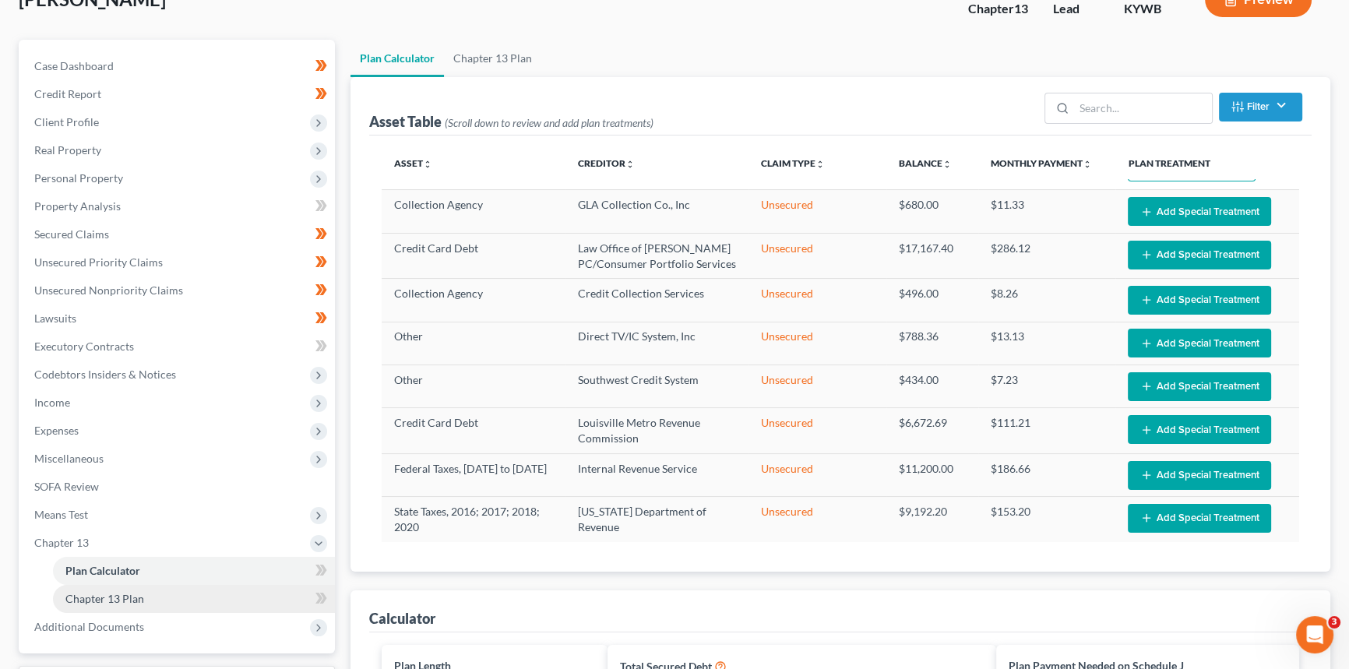
scroll to position [212, 0]
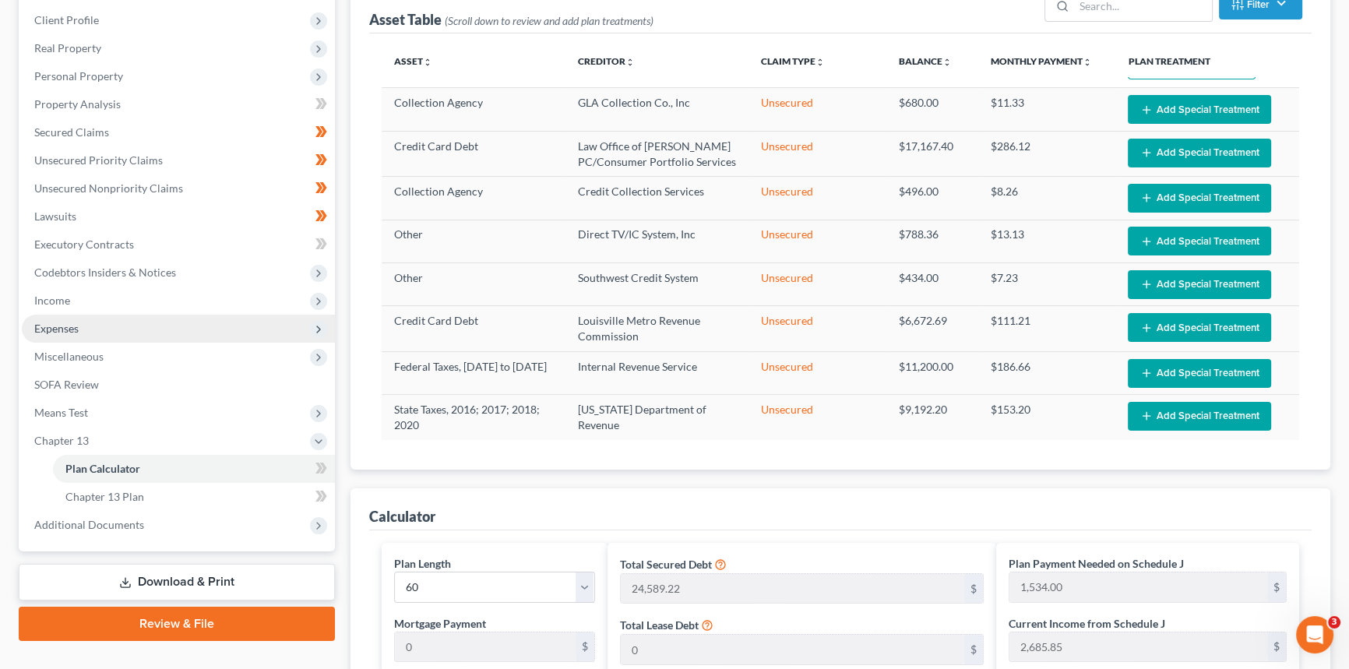
click at [65, 325] on span "Expenses" at bounding box center [56, 328] width 44 height 13
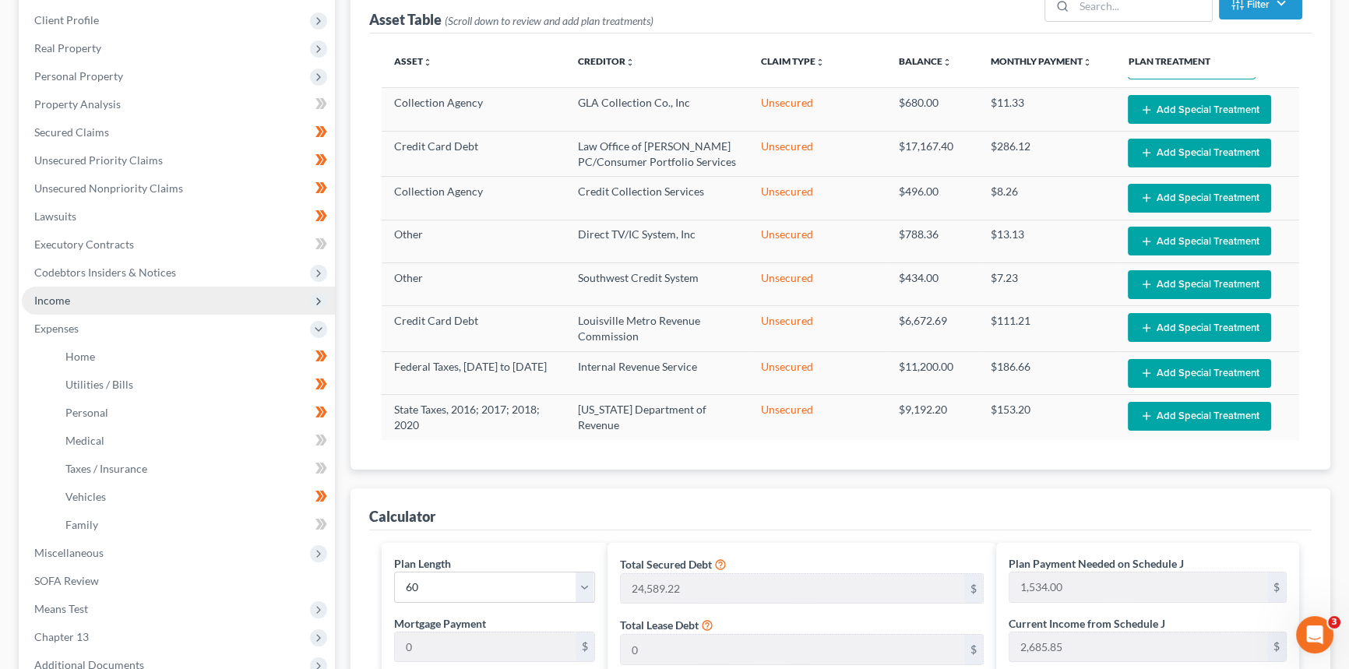
click at [58, 300] on span "Income" at bounding box center [52, 300] width 36 height 13
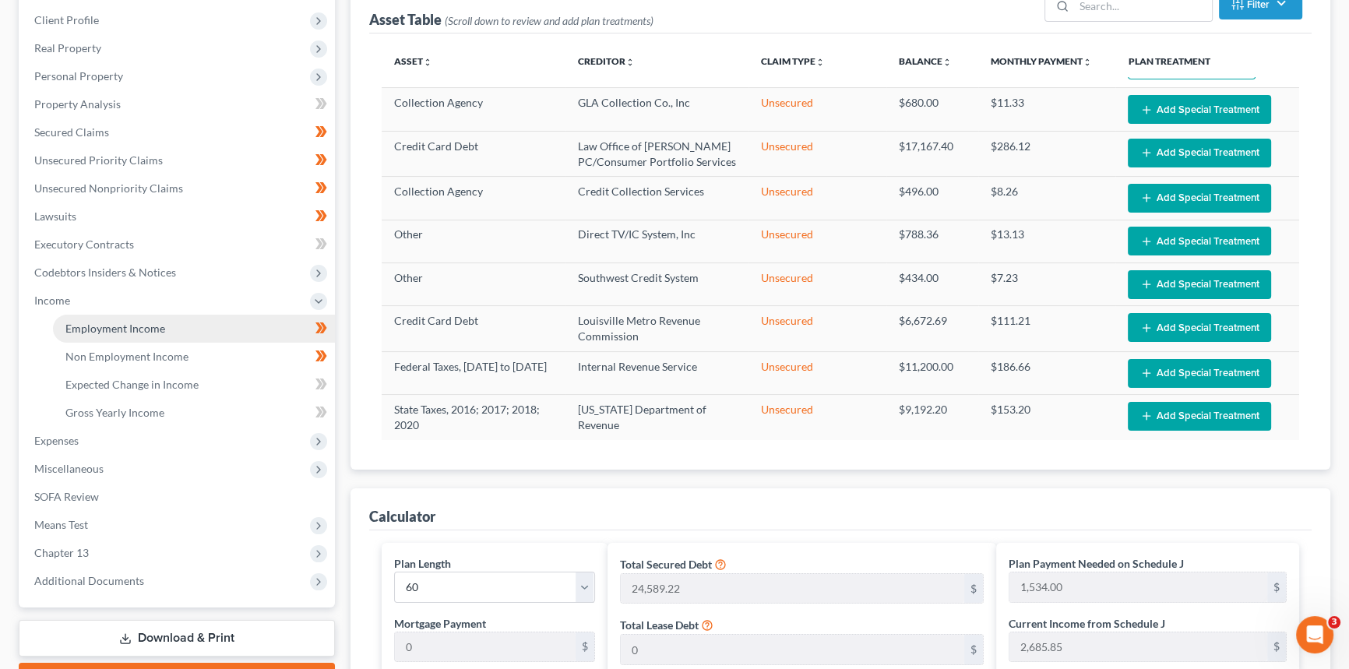
click at [118, 333] on link "Employment Income" at bounding box center [194, 329] width 282 height 28
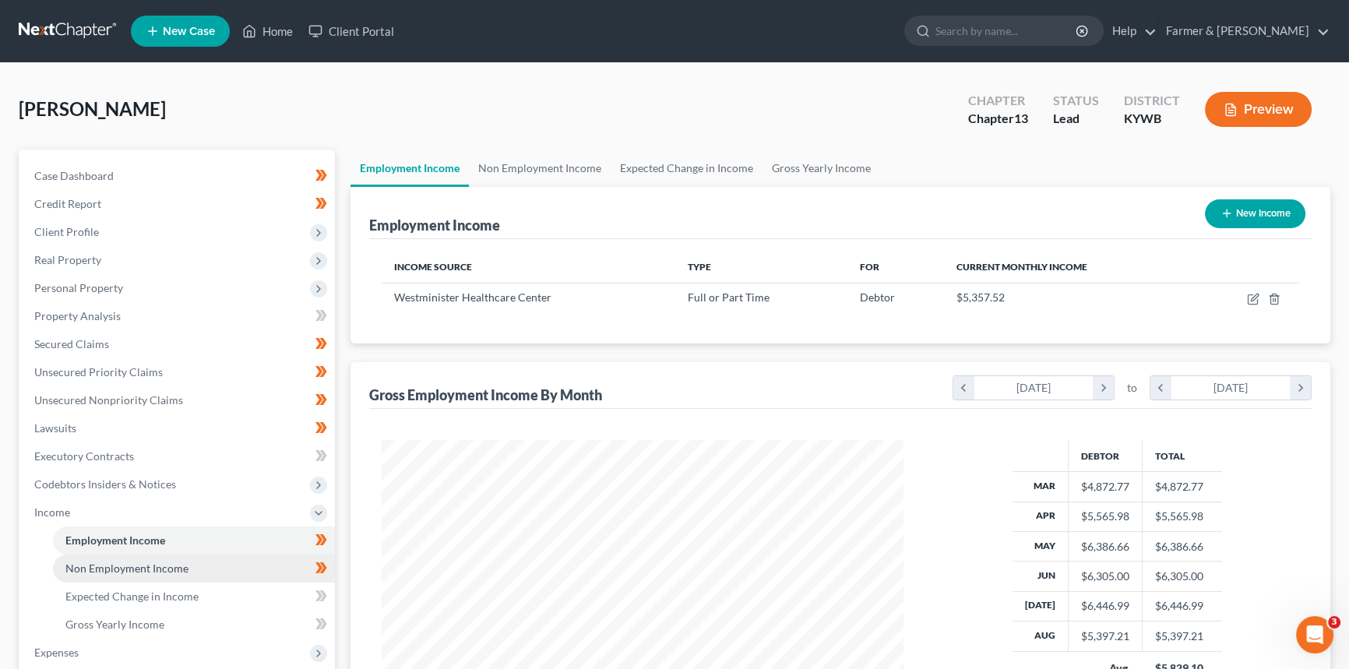
click at [166, 562] on span "Non Employment Income" at bounding box center [126, 568] width 123 height 13
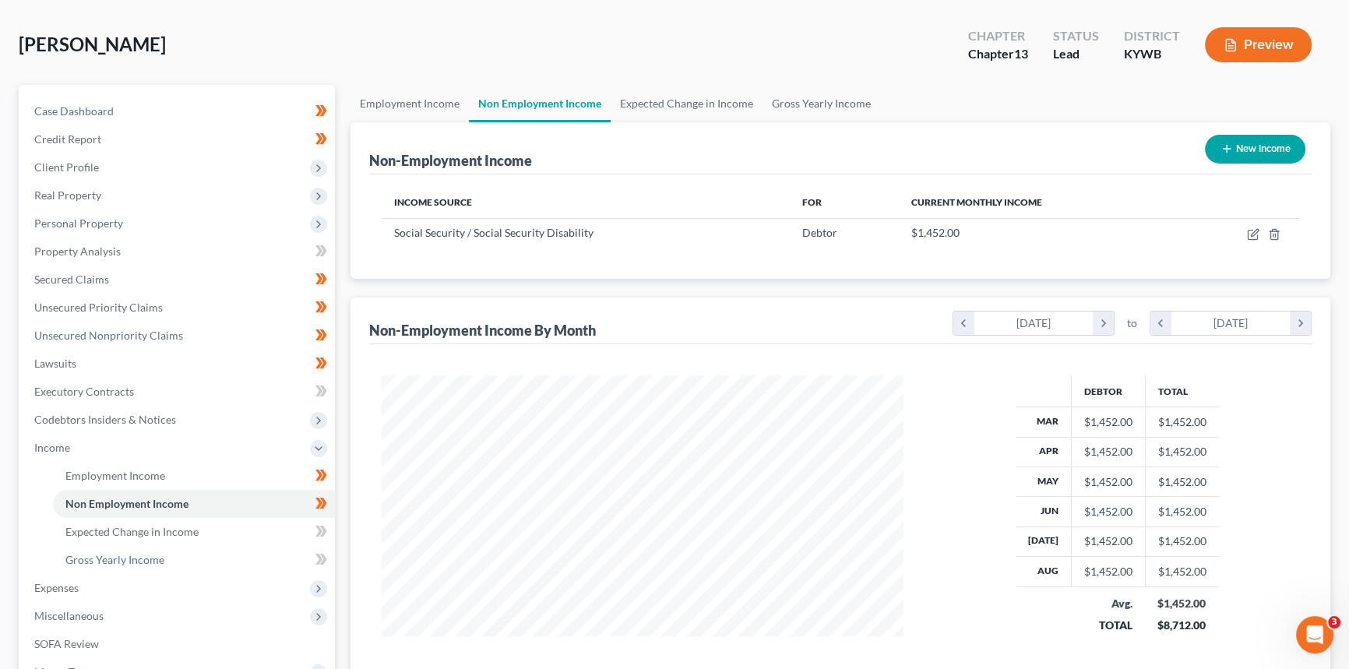
scroll to position [212, 0]
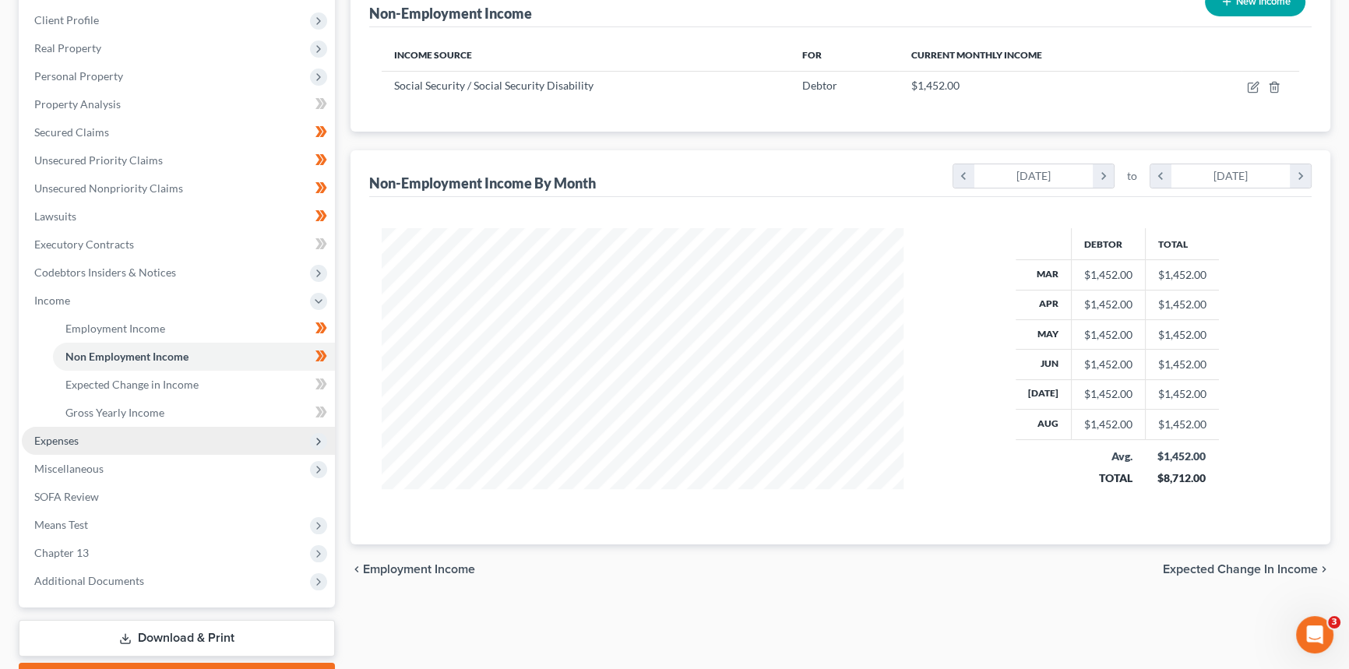
click at [98, 444] on span "Expenses" at bounding box center [178, 441] width 313 height 28
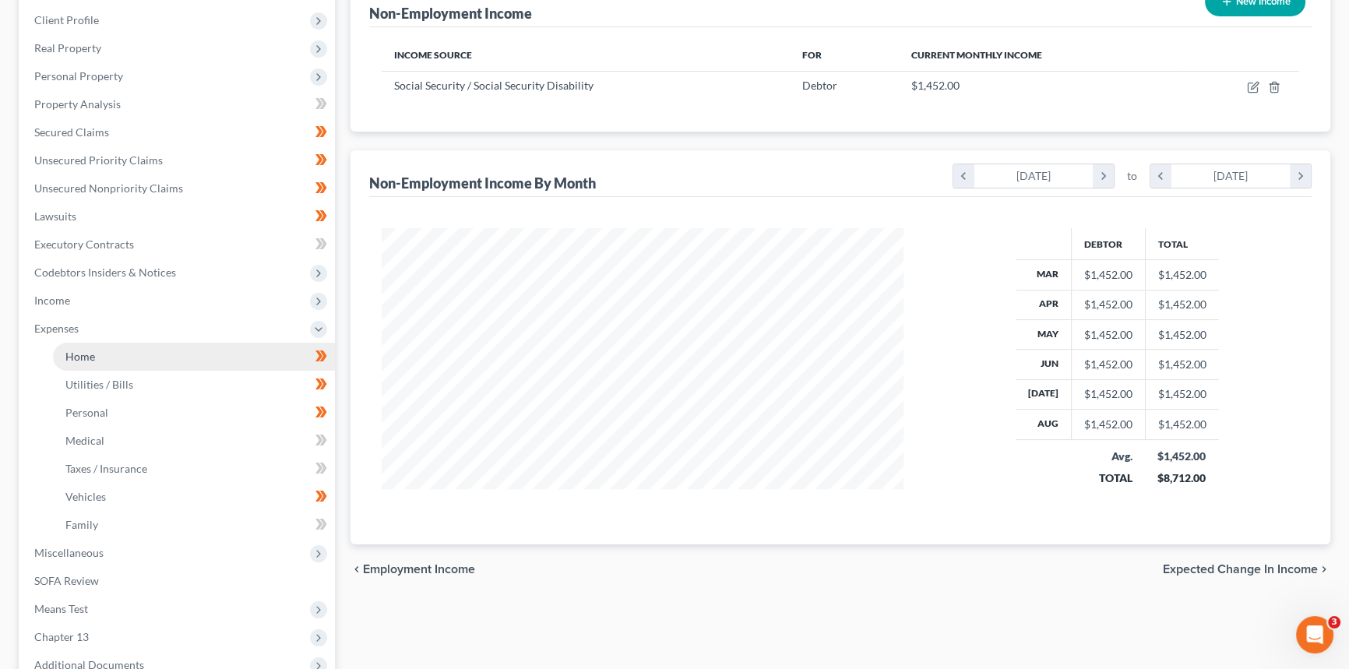
click at [107, 350] on link "Home" at bounding box center [194, 357] width 282 height 28
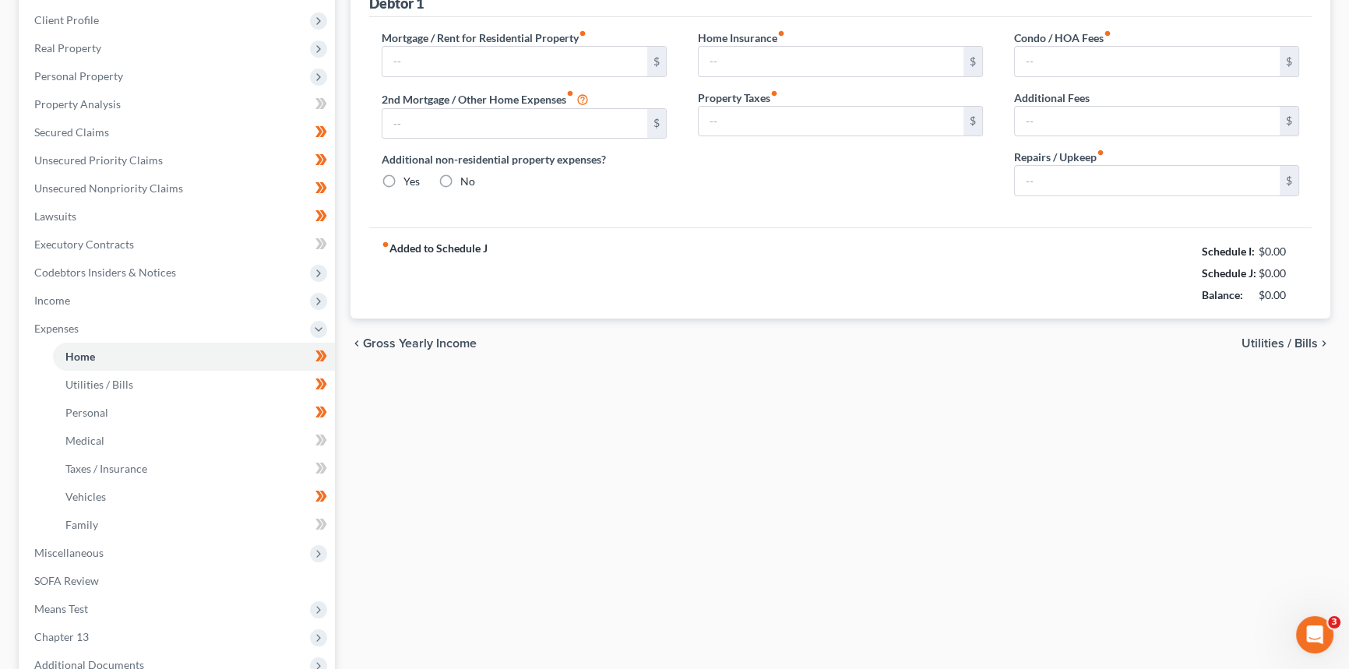
type input "750.00"
type input "0.00"
radio input "true"
type input "0.00"
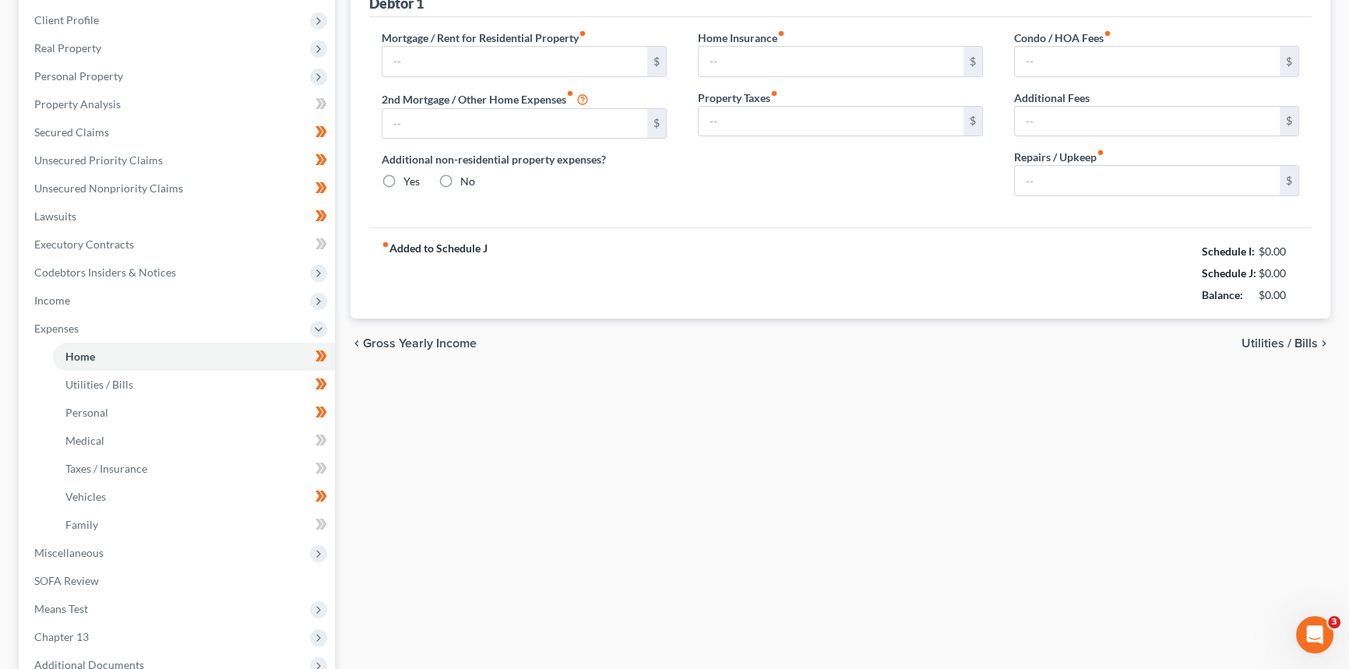
type input "0.00"
type input "50.00"
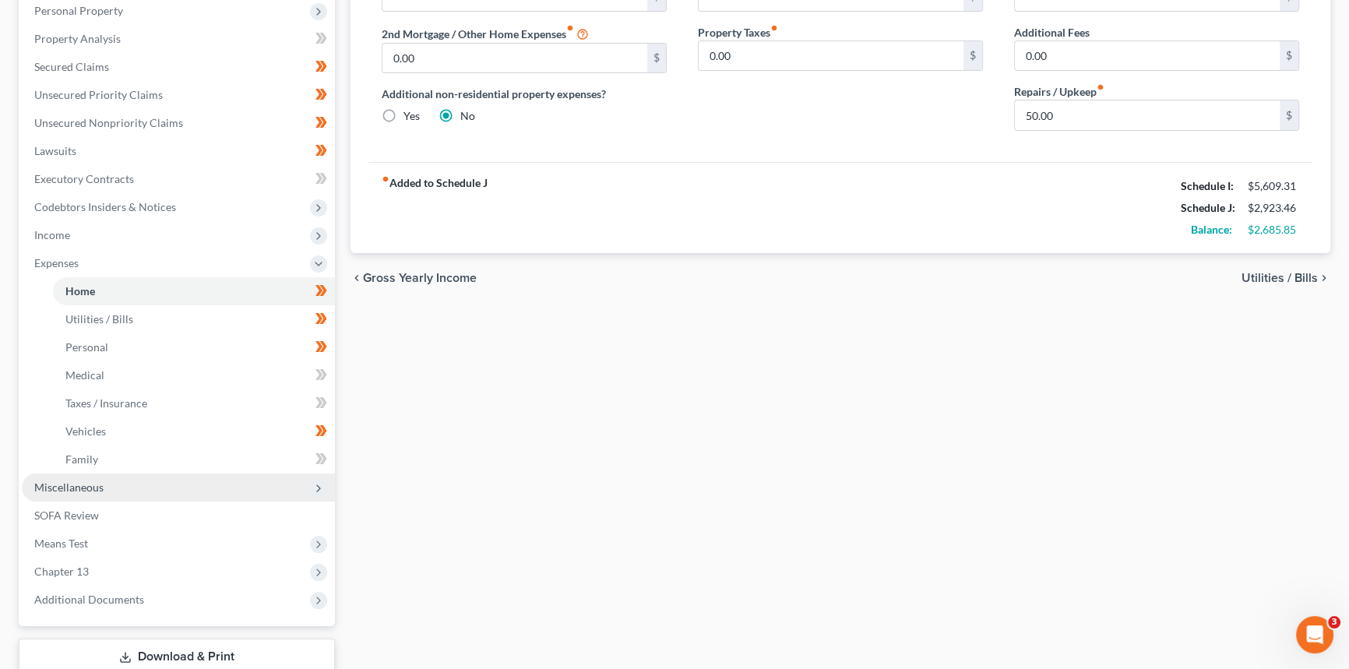
scroll to position [283, 0]
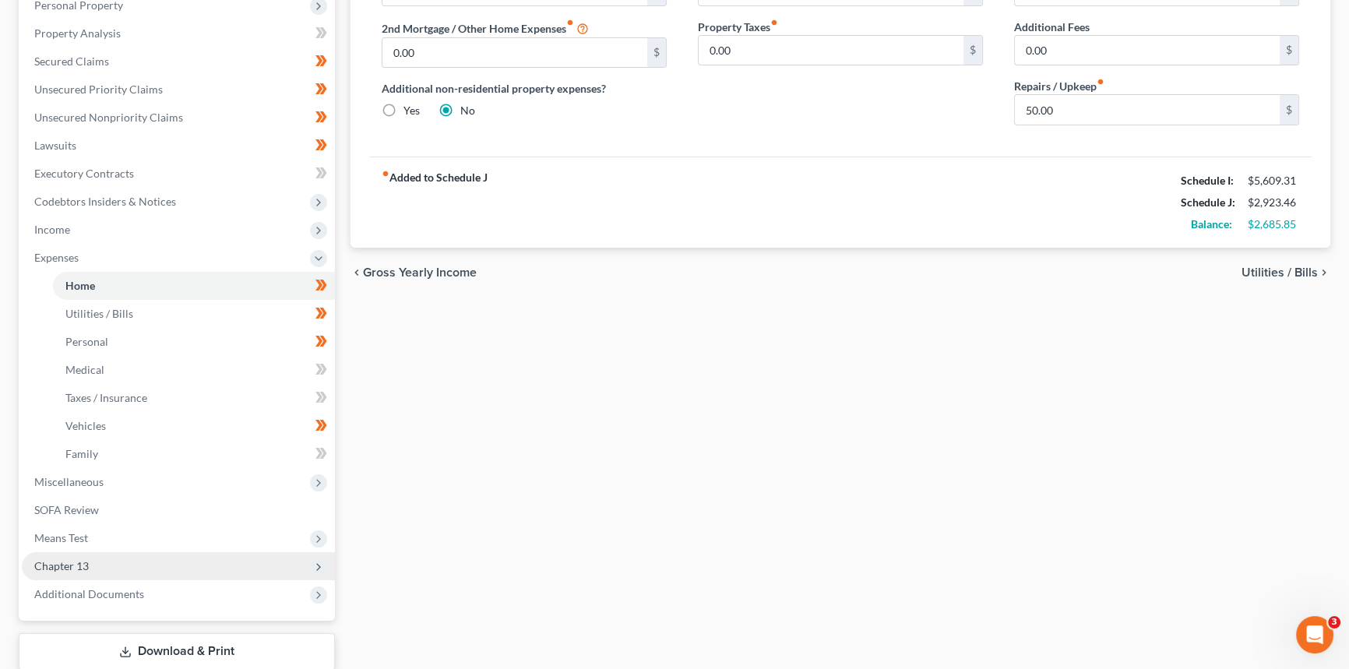
click at [90, 563] on span "Chapter 13" at bounding box center [178, 566] width 313 height 28
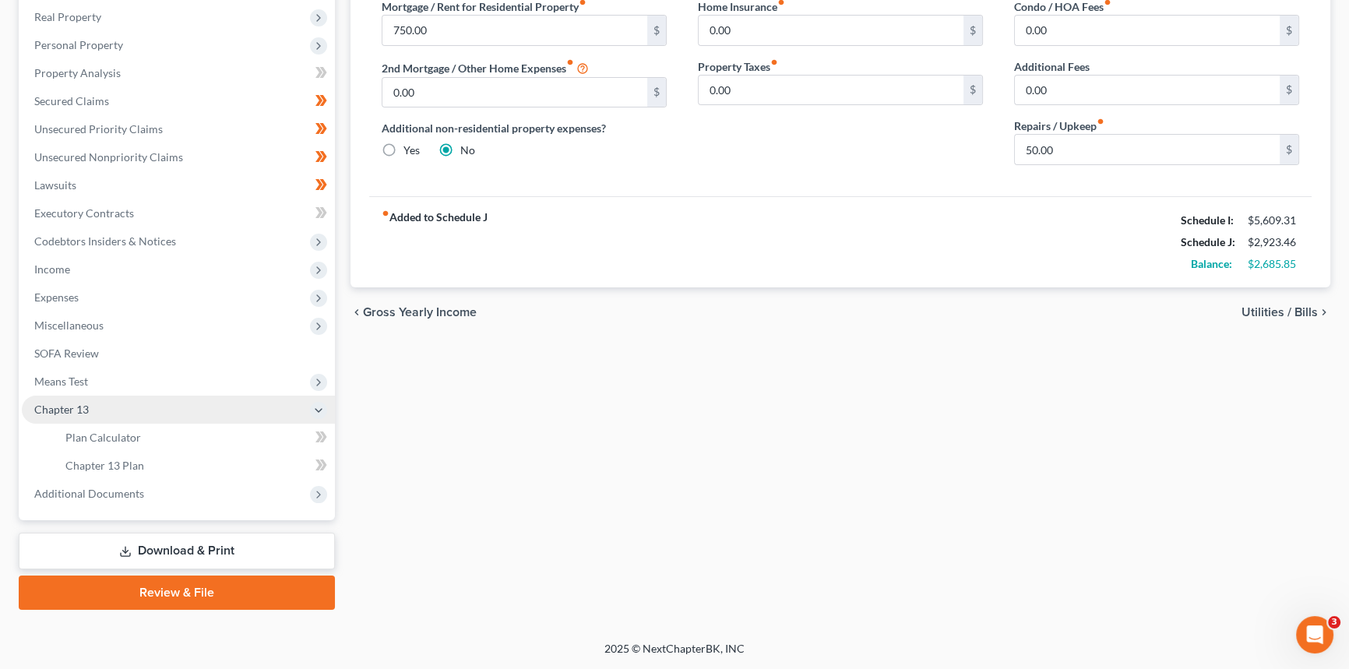
scroll to position [242, 0]
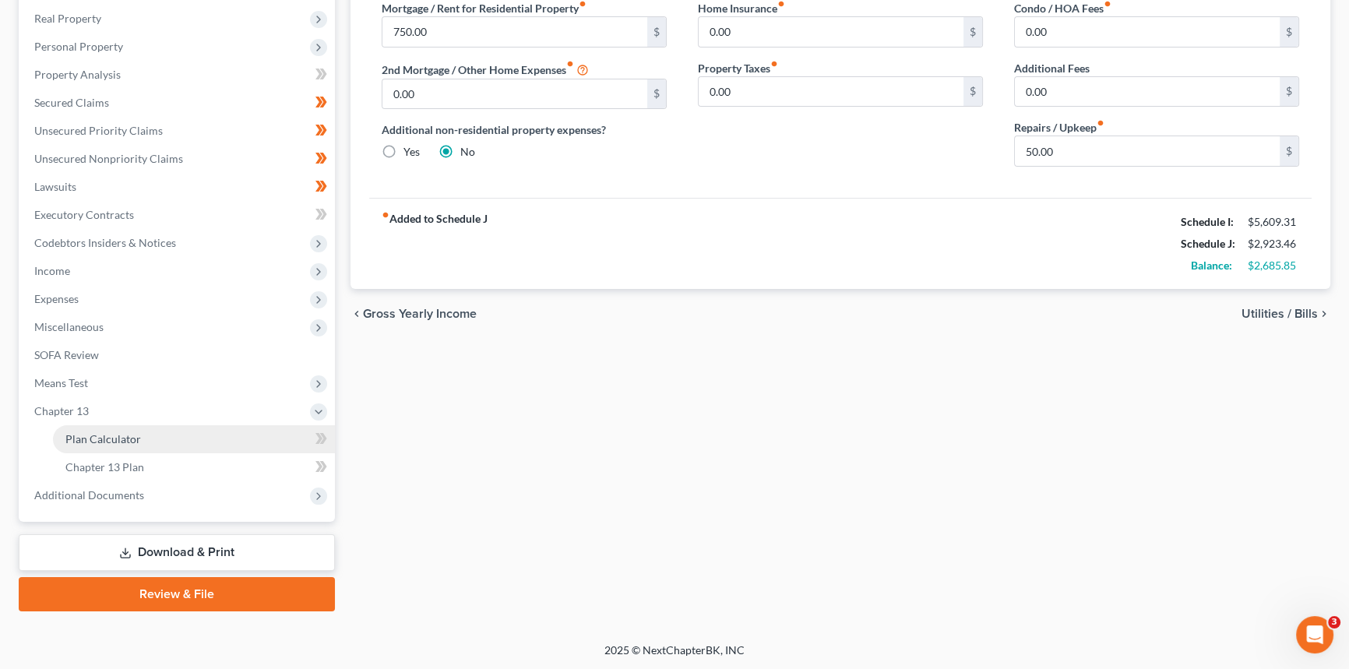
click at [111, 436] on span "Plan Calculator" at bounding box center [103, 438] width 76 height 13
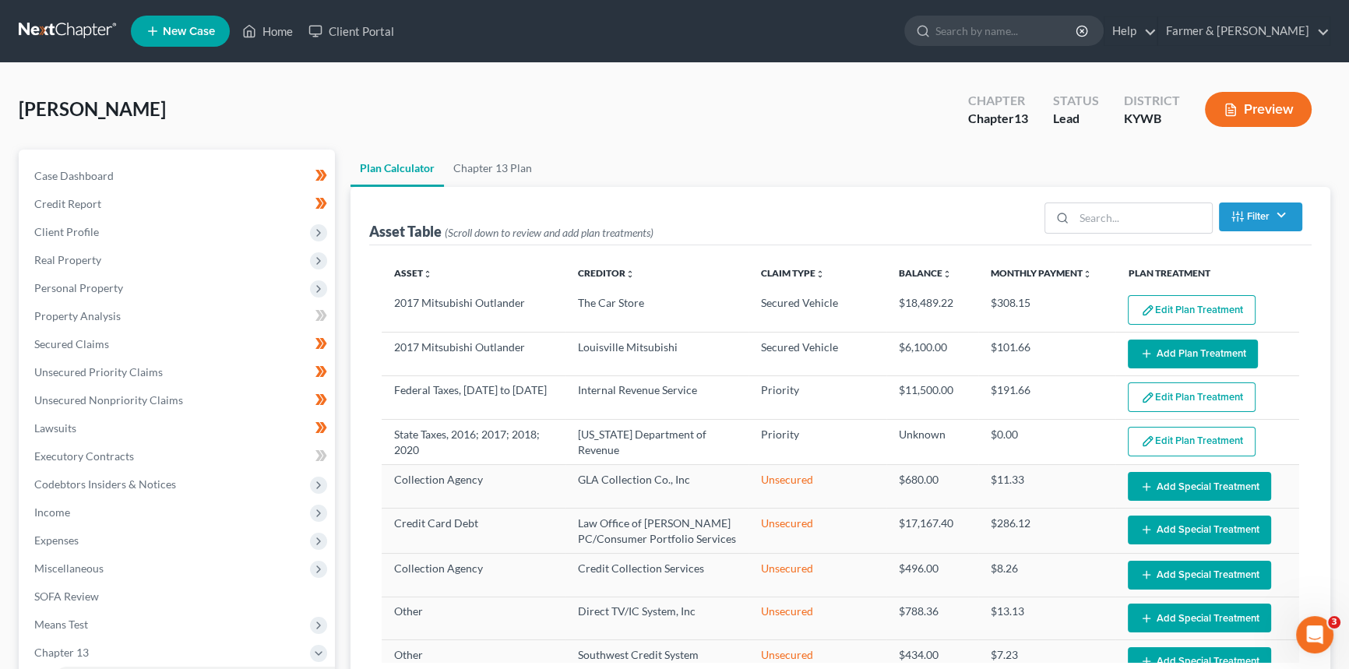
select select "59"
